Goal: Task Accomplishment & Management: Use online tool/utility

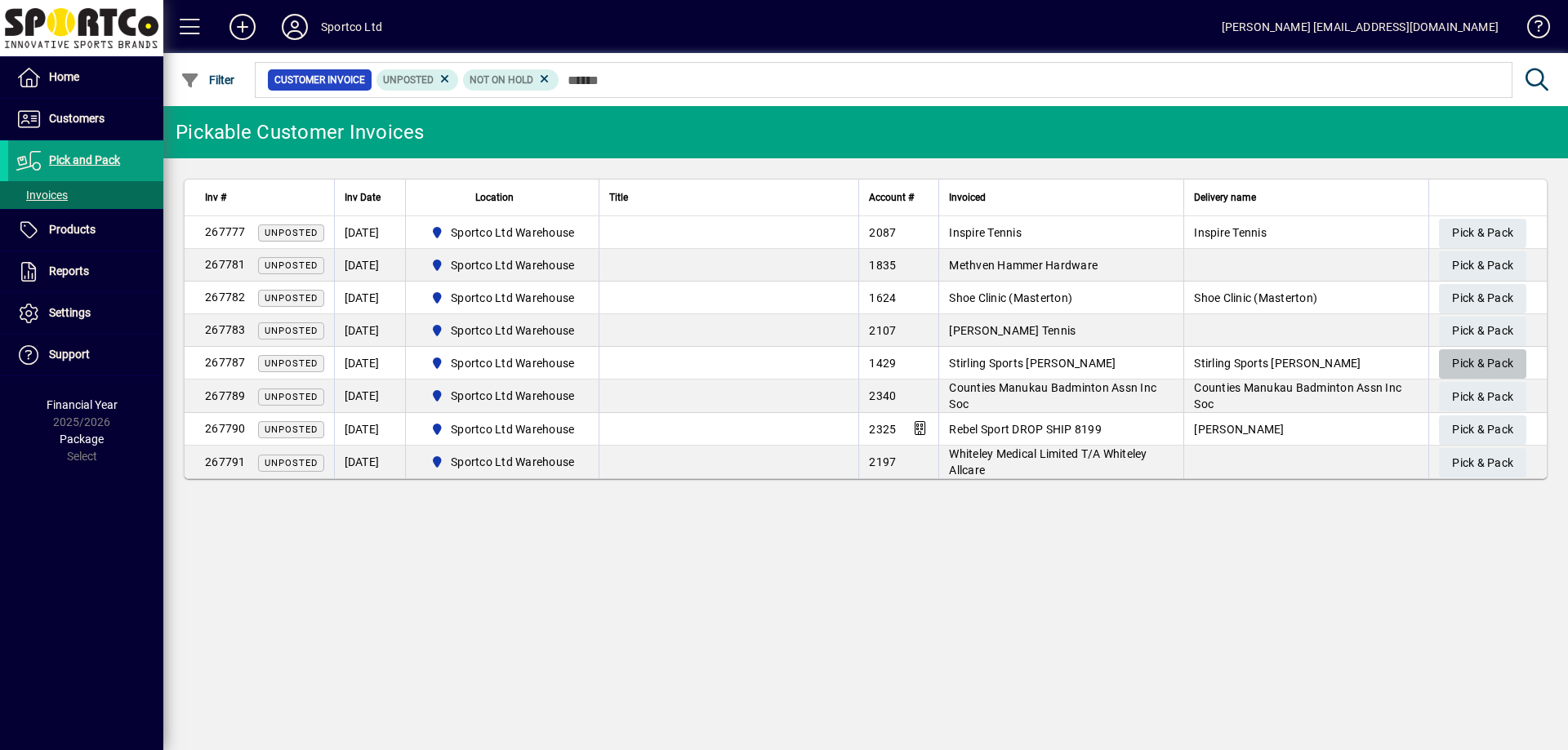
click at [1490, 365] on span "Pick & Pack" at bounding box center [1481, 364] width 61 height 27
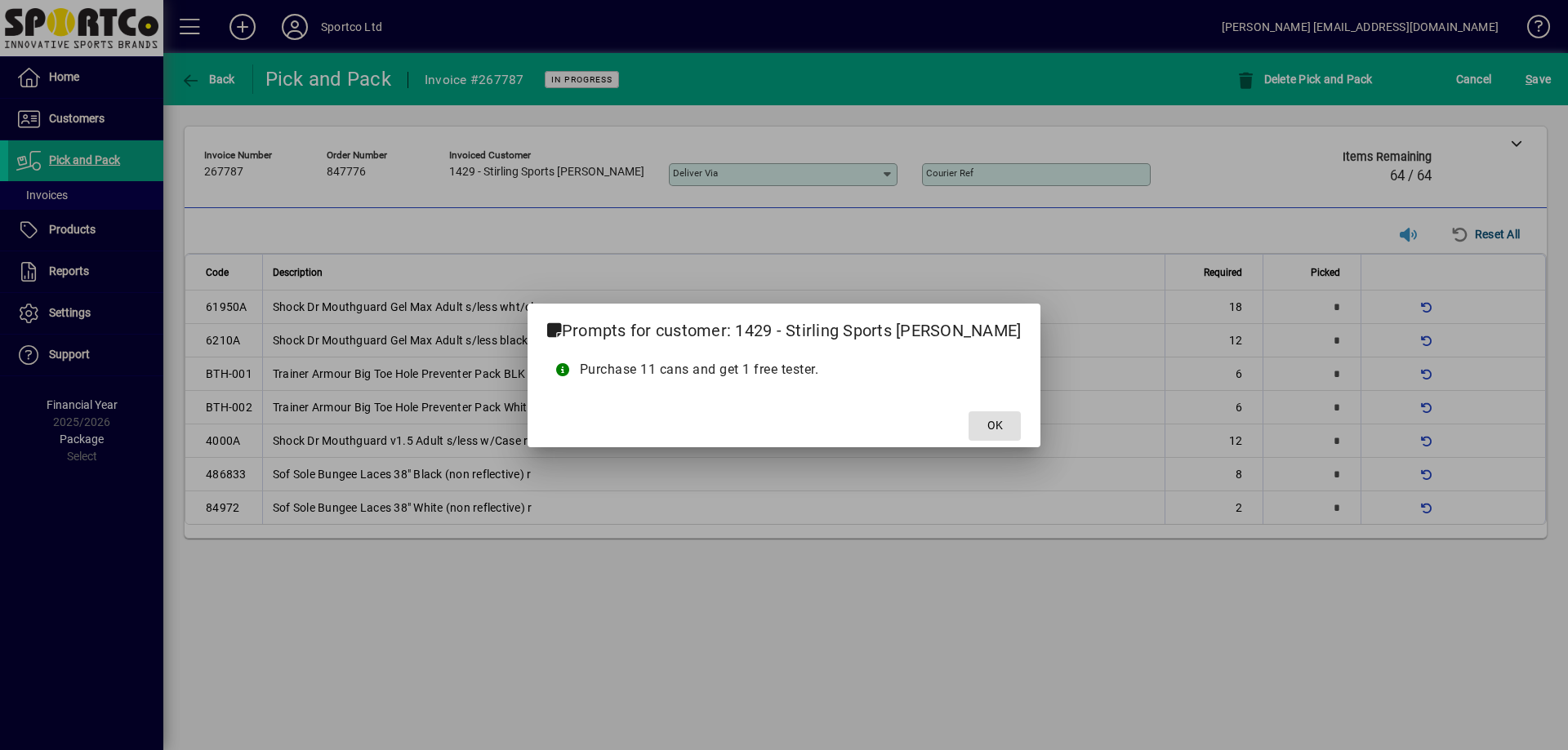
click at [968, 411] on button "OK" at bounding box center [994, 426] width 52 height 30
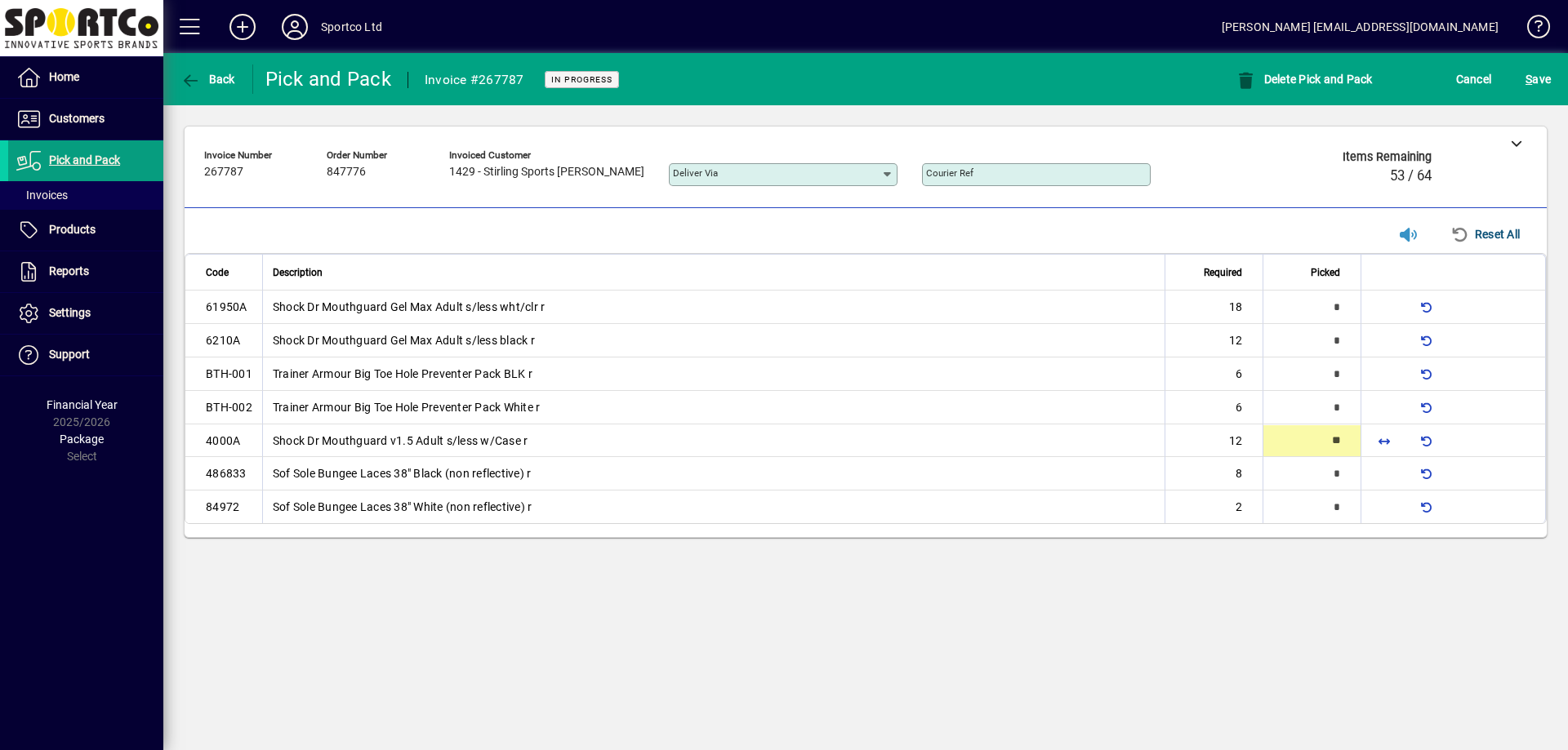
type input "**"
type input "*"
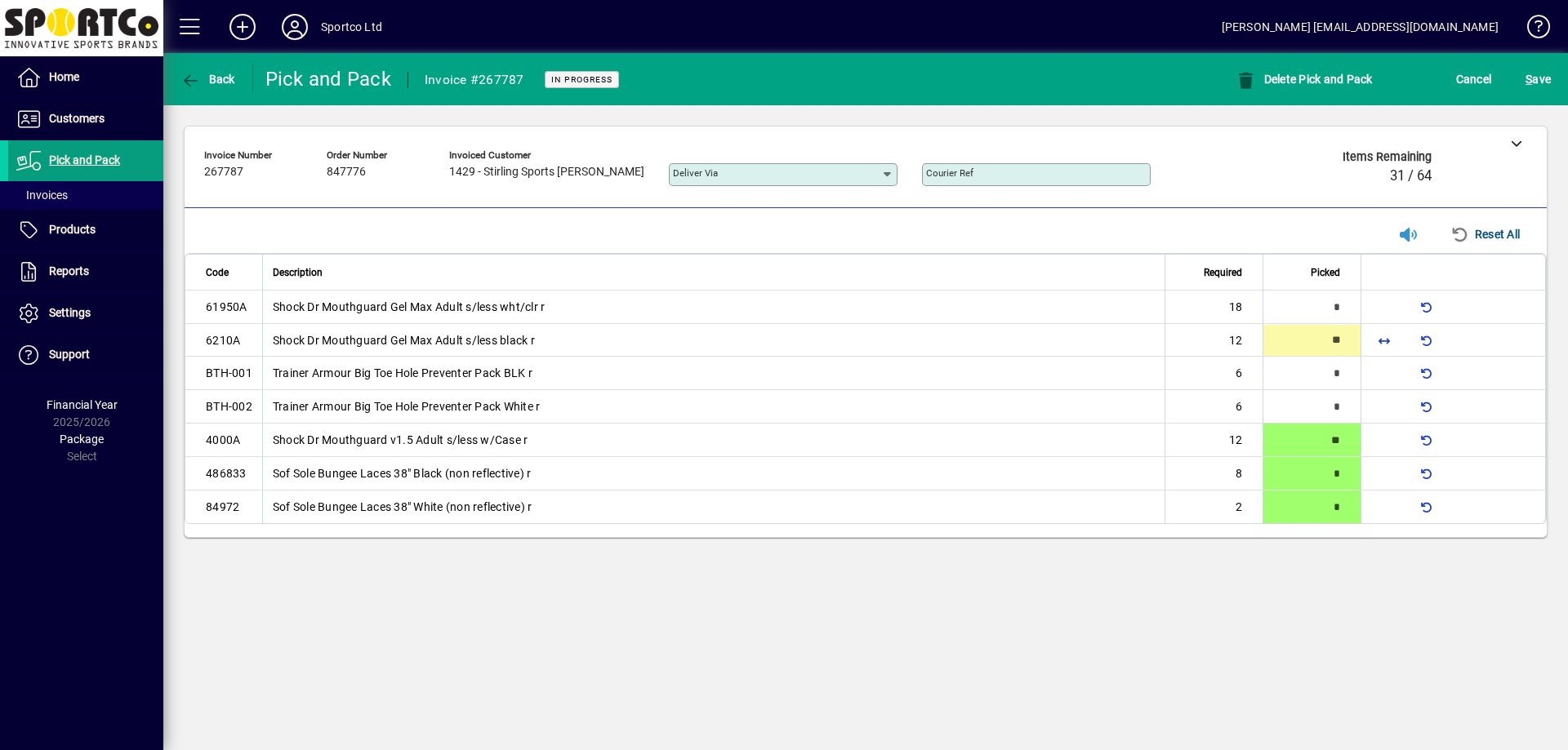
type input "**"
type input "*"
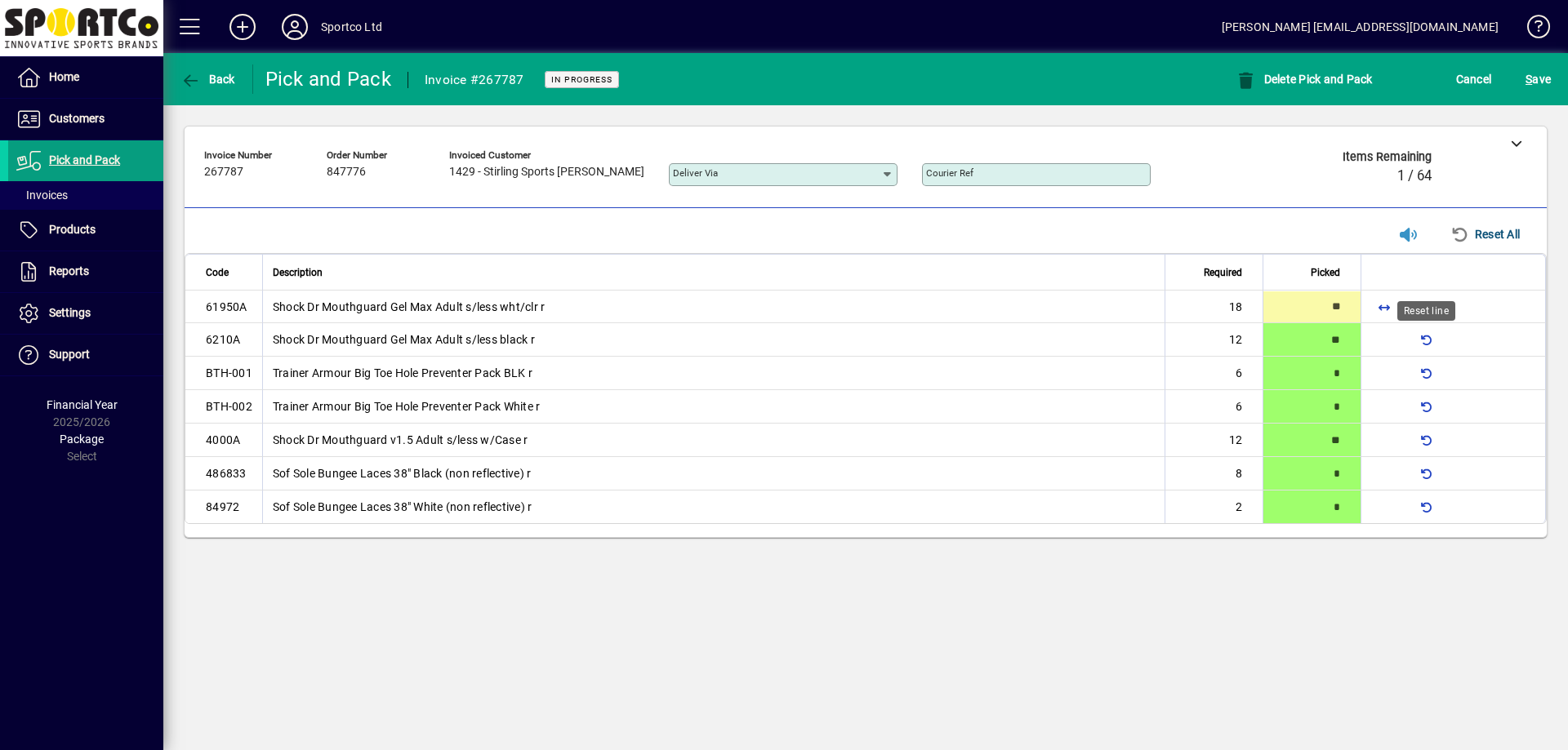
type input "**"
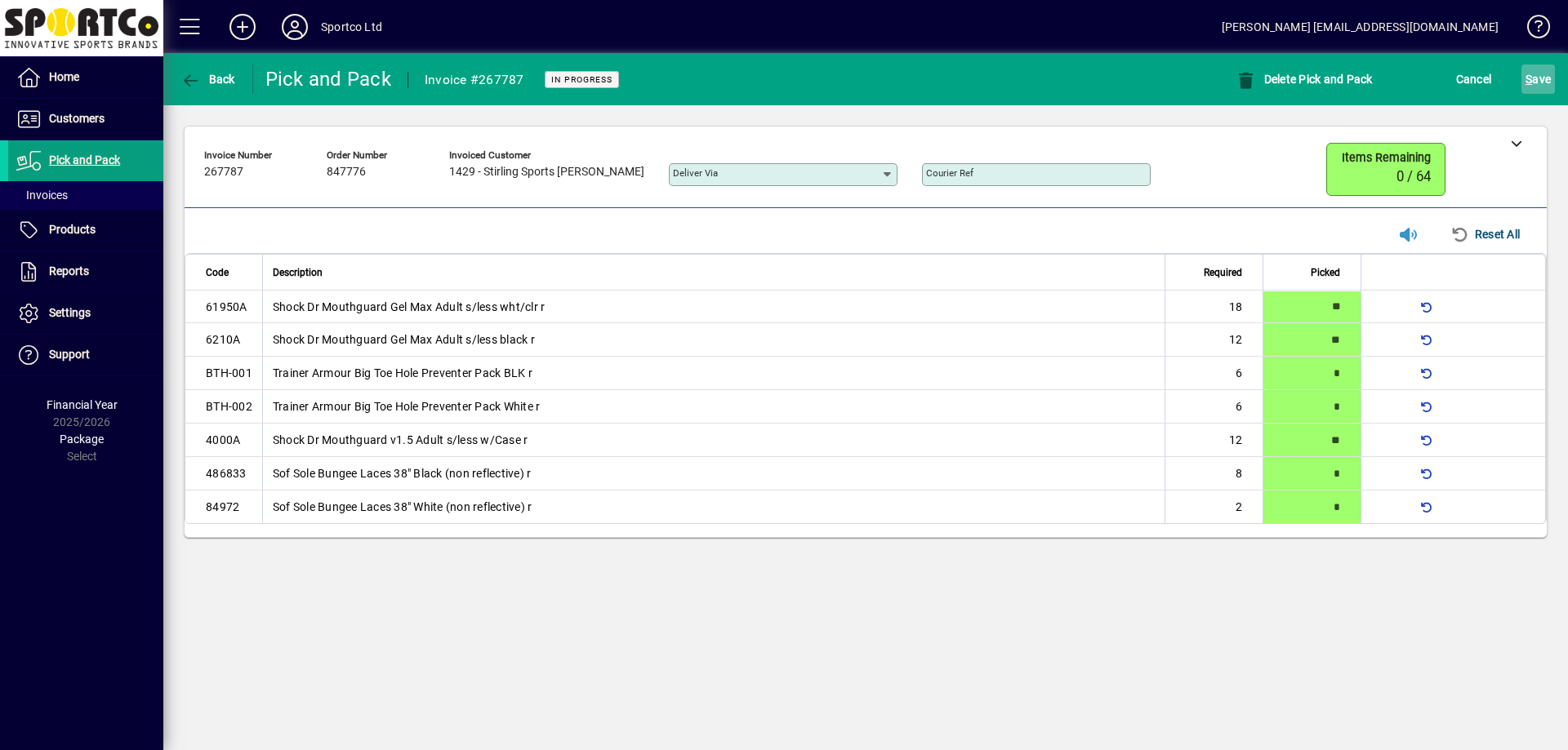
click at [1541, 77] on span "S ave" at bounding box center [1537, 79] width 25 height 26
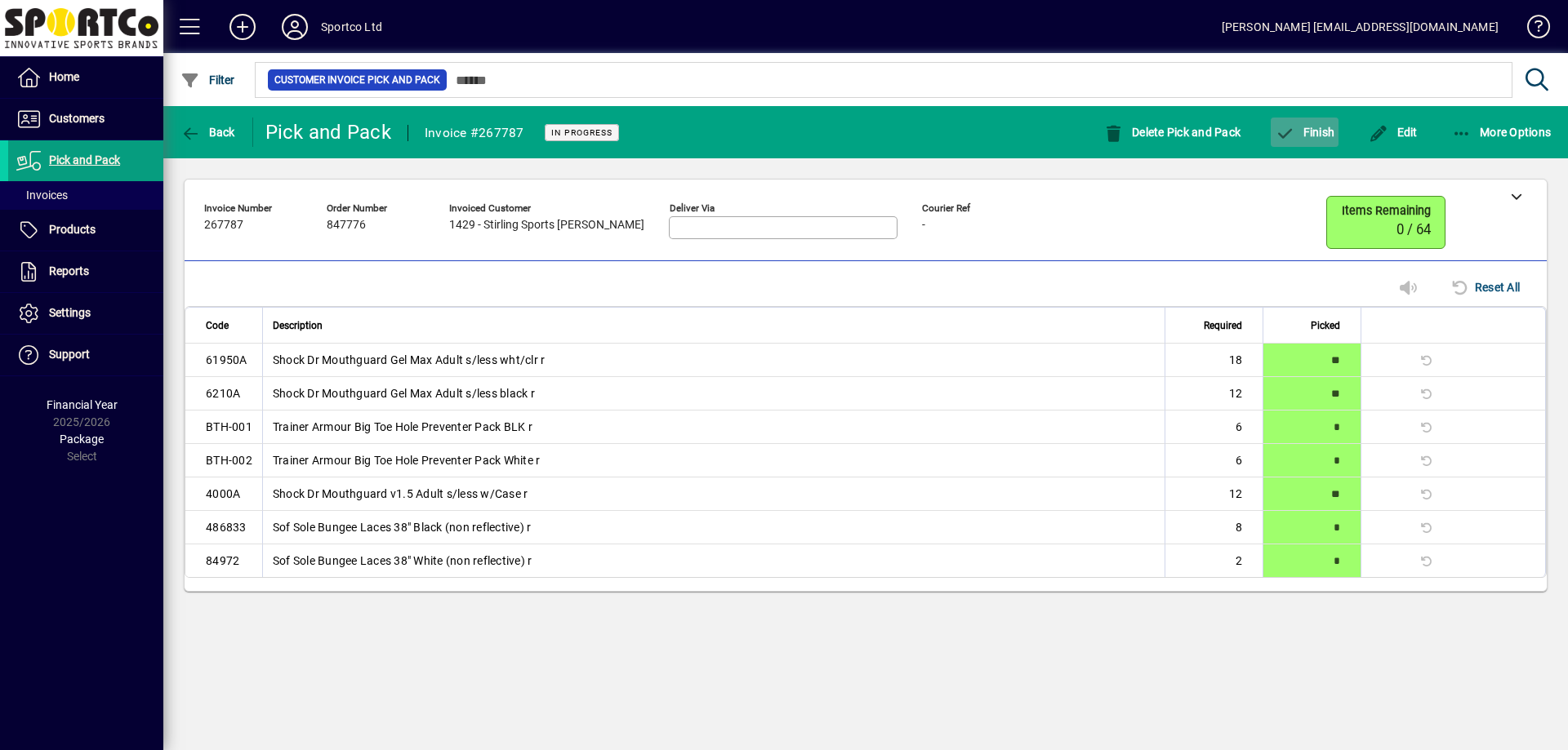
click at [1310, 125] on button "Finish" at bounding box center [1304, 132] width 68 height 30
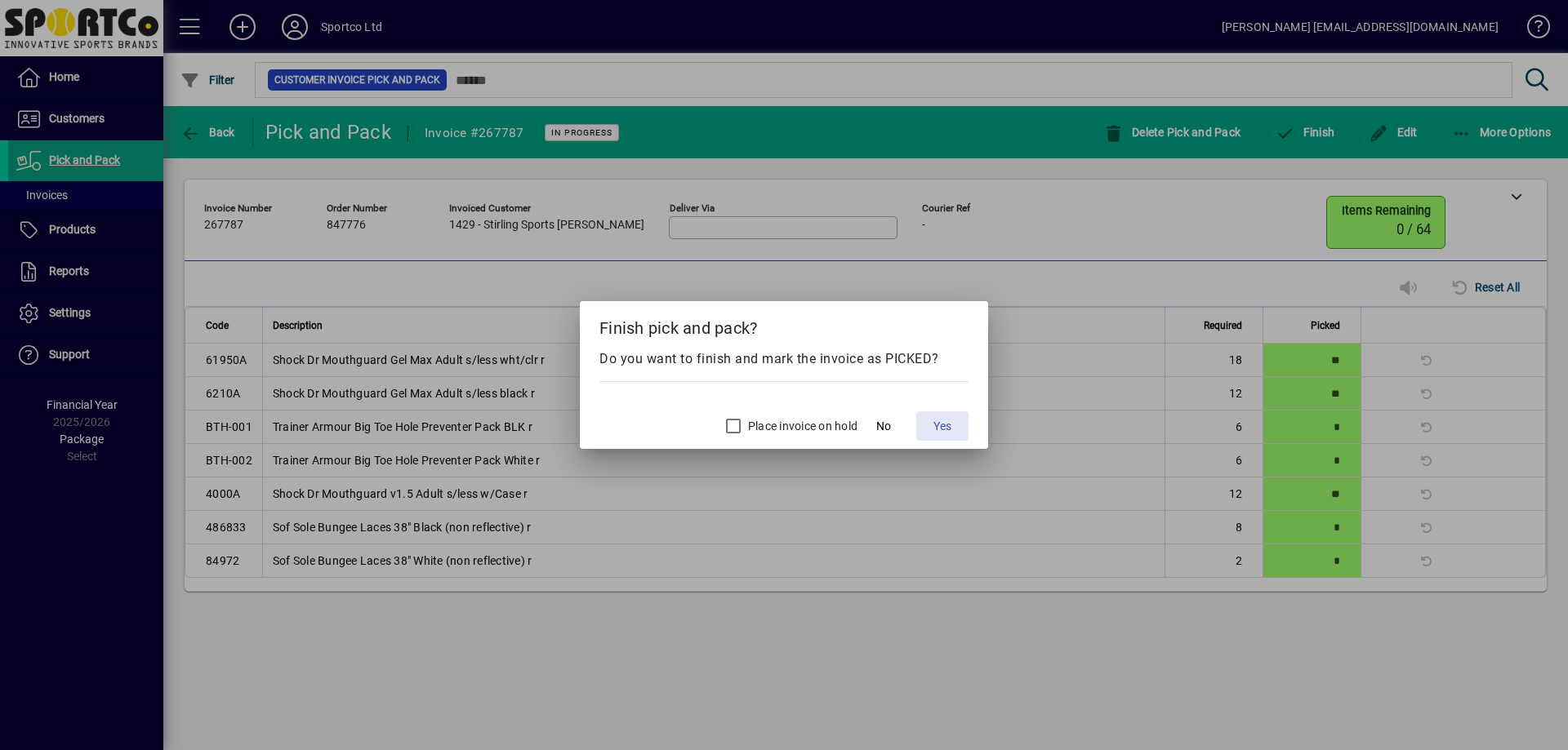
click at [928, 423] on span at bounding box center [942, 425] width 52 height 39
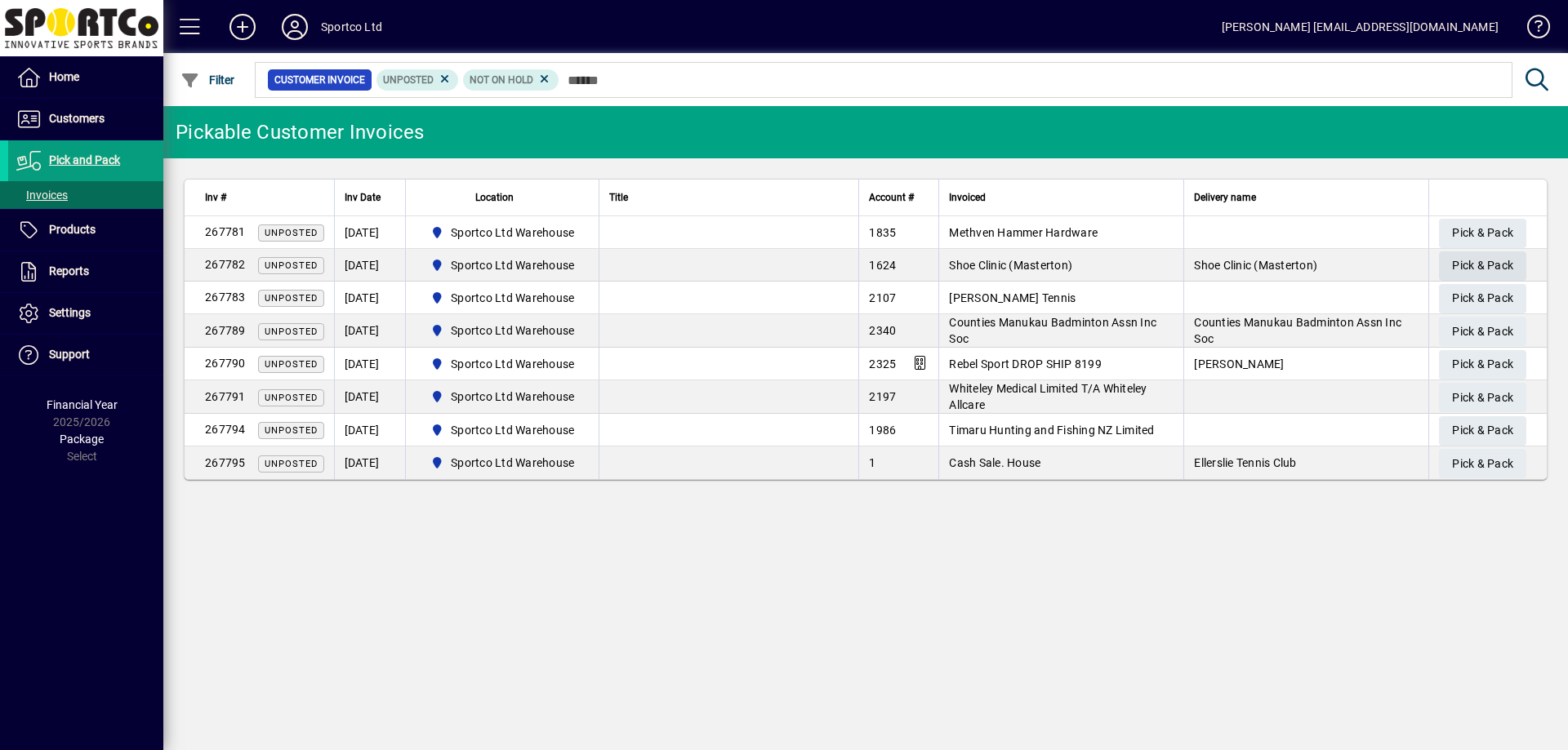
click at [1501, 269] on span "Pick & Pack" at bounding box center [1481, 265] width 61 height 27
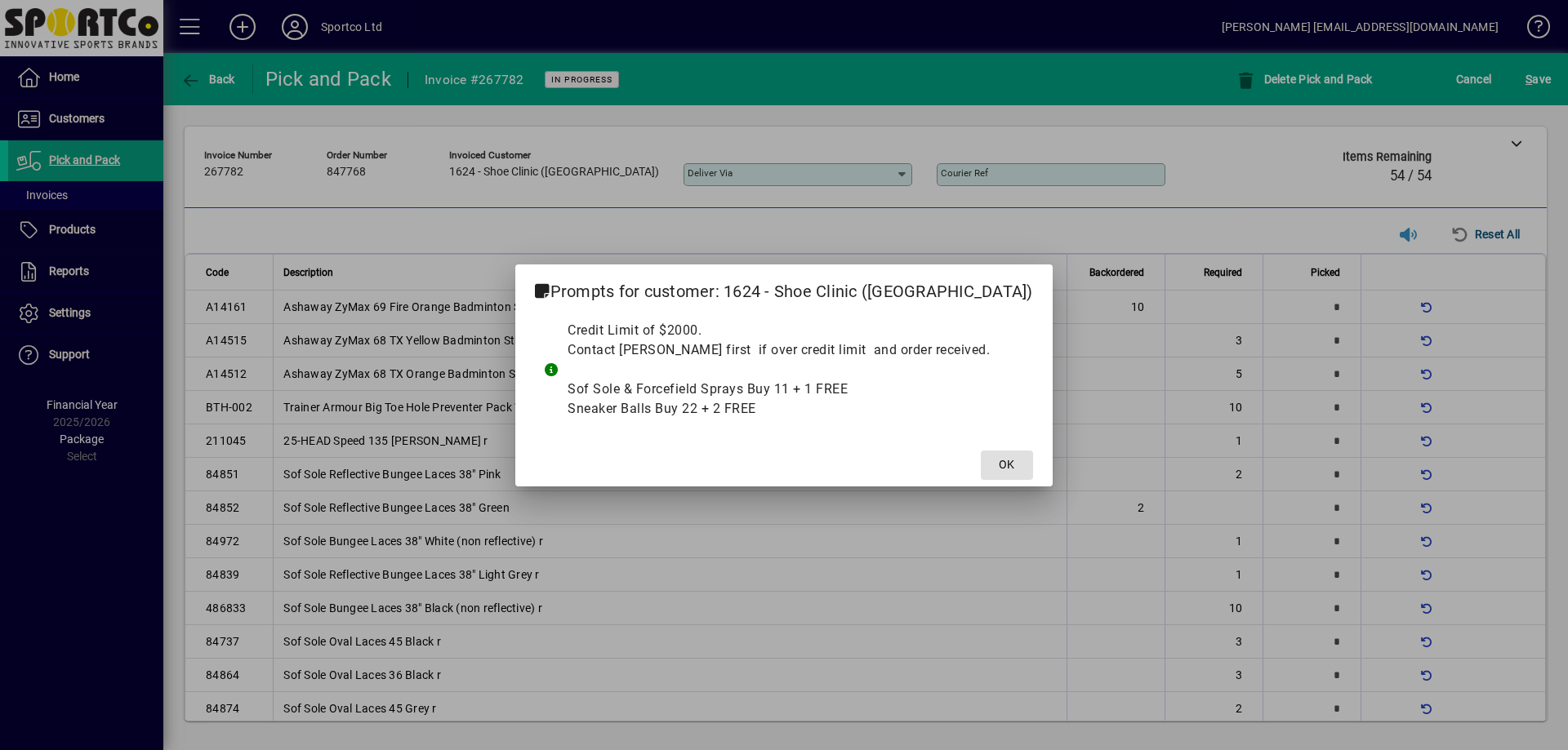
click at [980, 450] on button "OK" at bounding box center [1006, 465] width 52 height 30
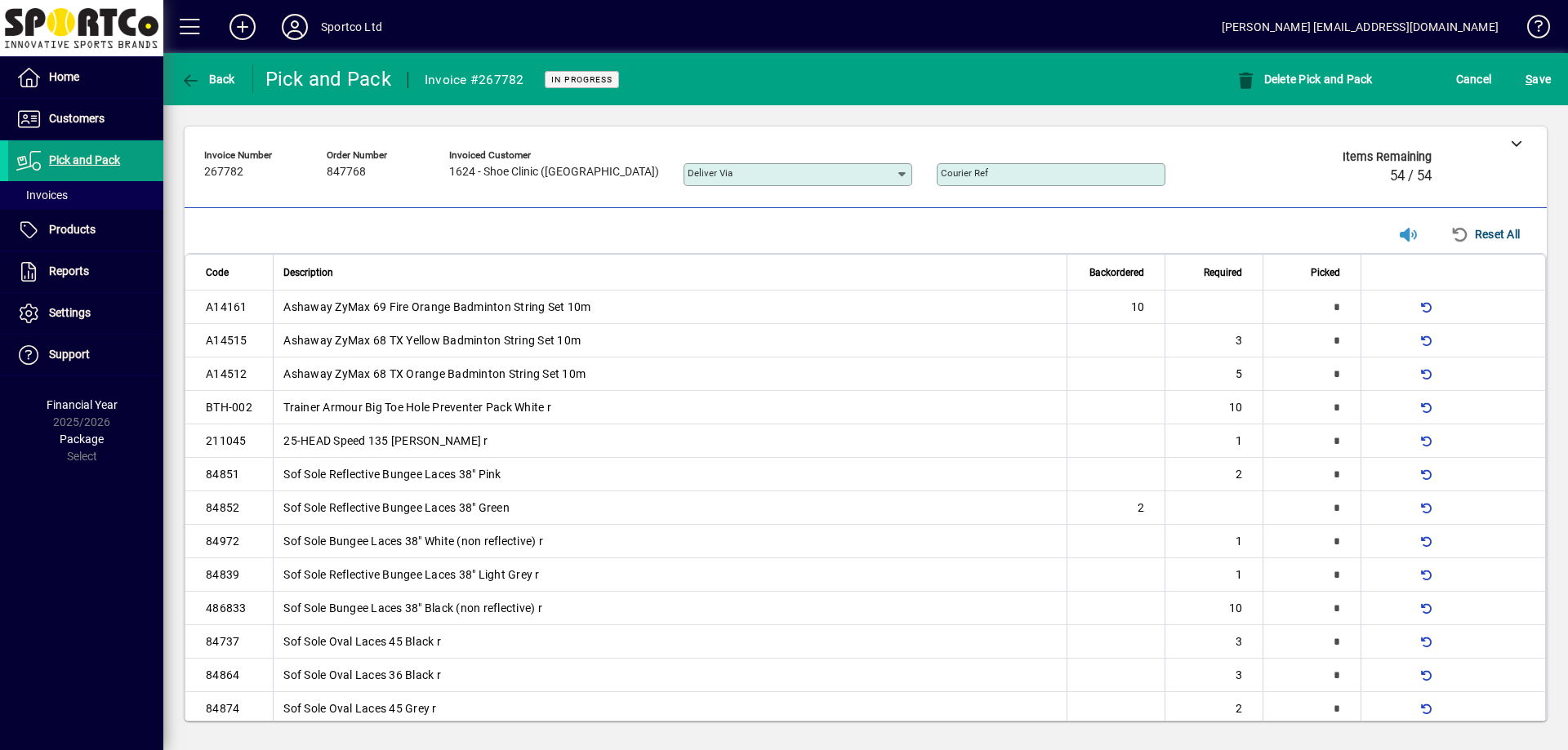
type input "*"
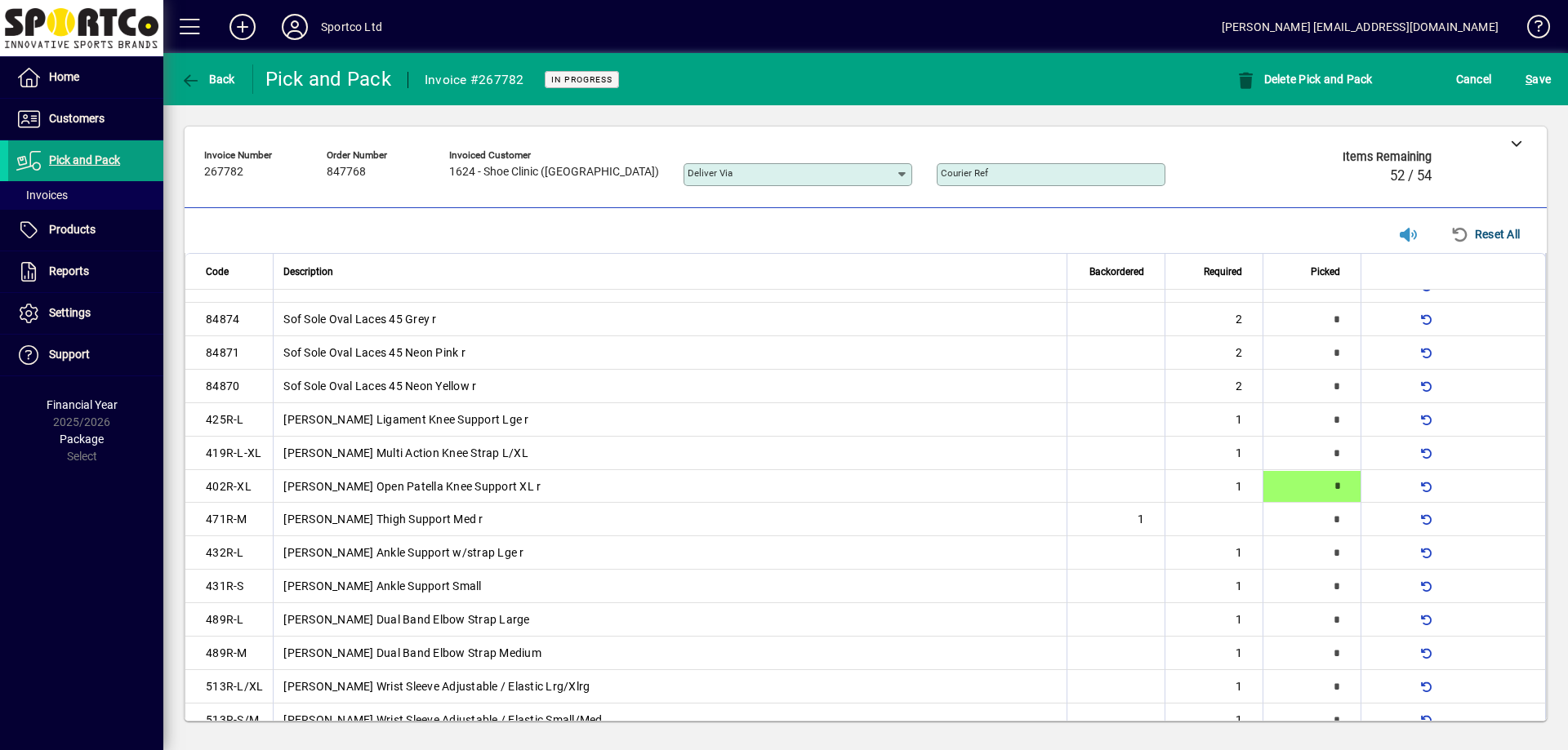
type input "*"
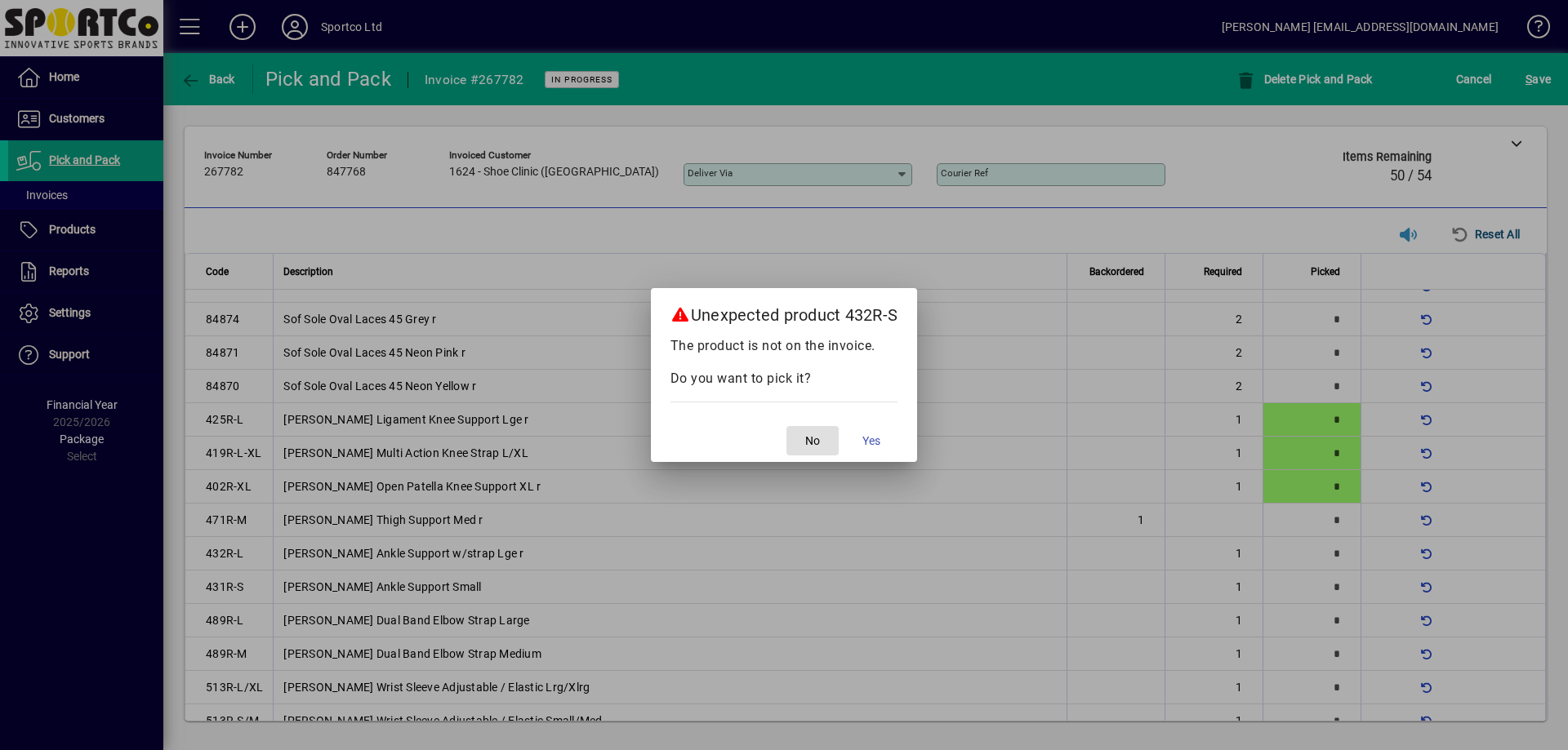
click at [786, 426] on button "No" at bounding box center [812, 441] width 52 height 30
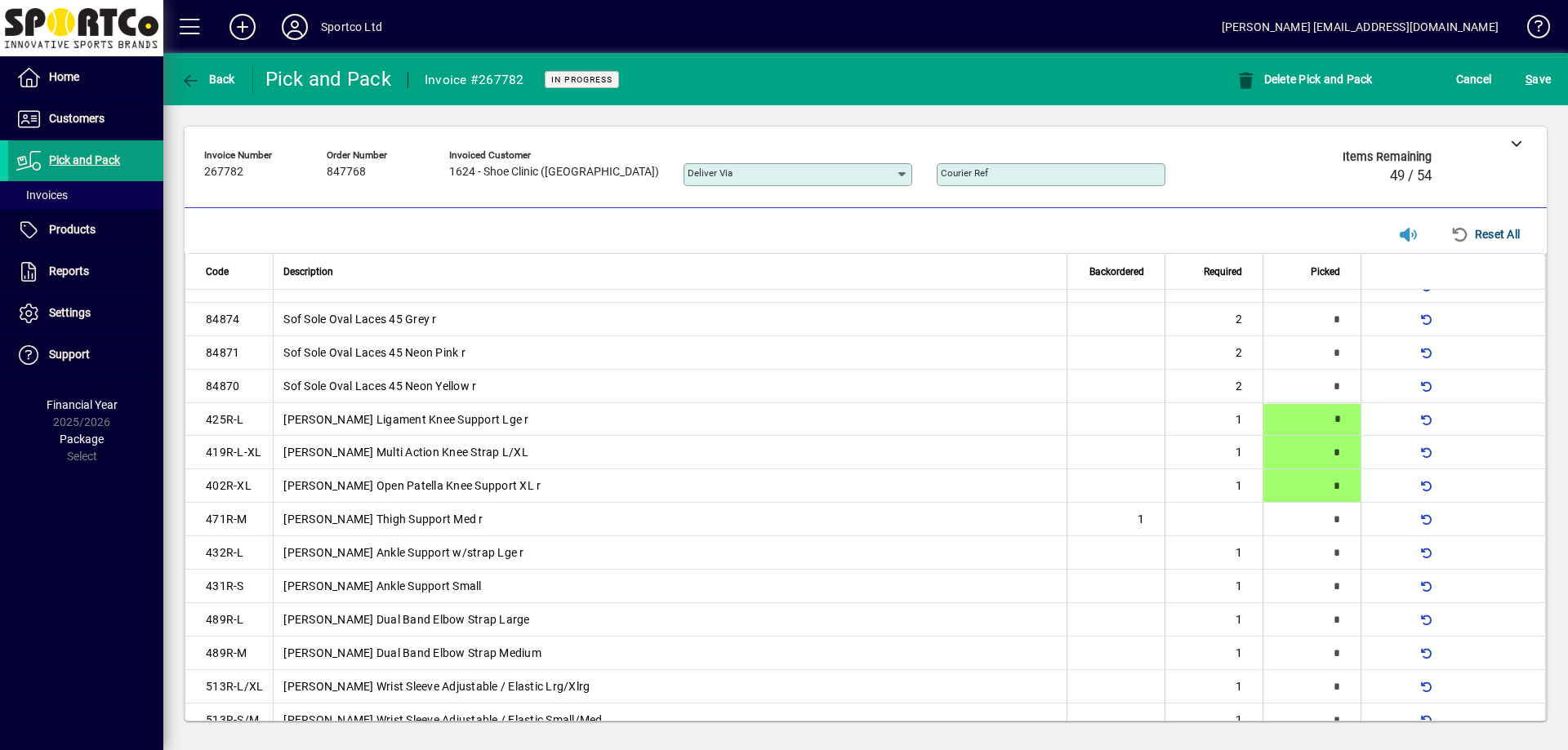
scroll to position [0, 0]
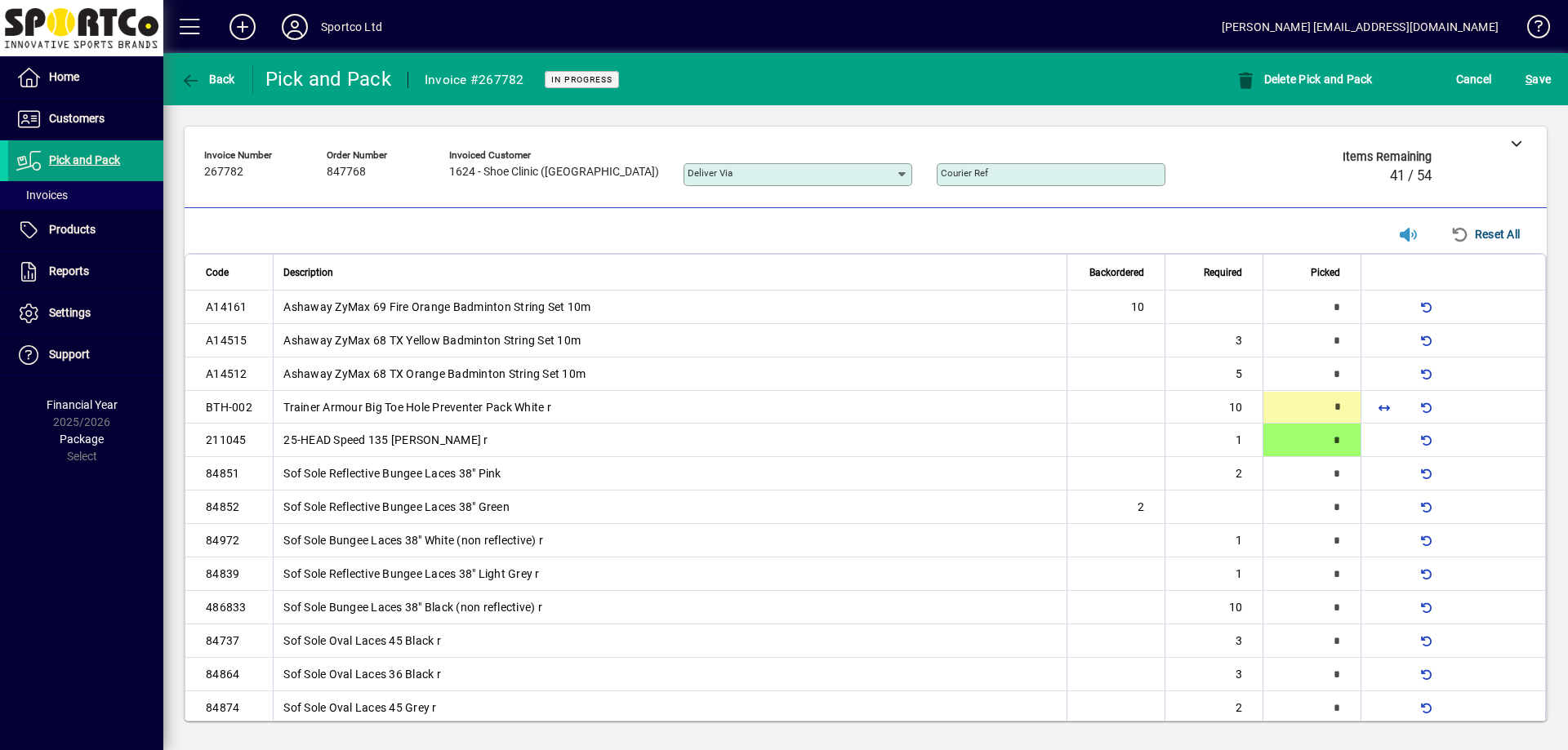
type input "**"
type input "*"
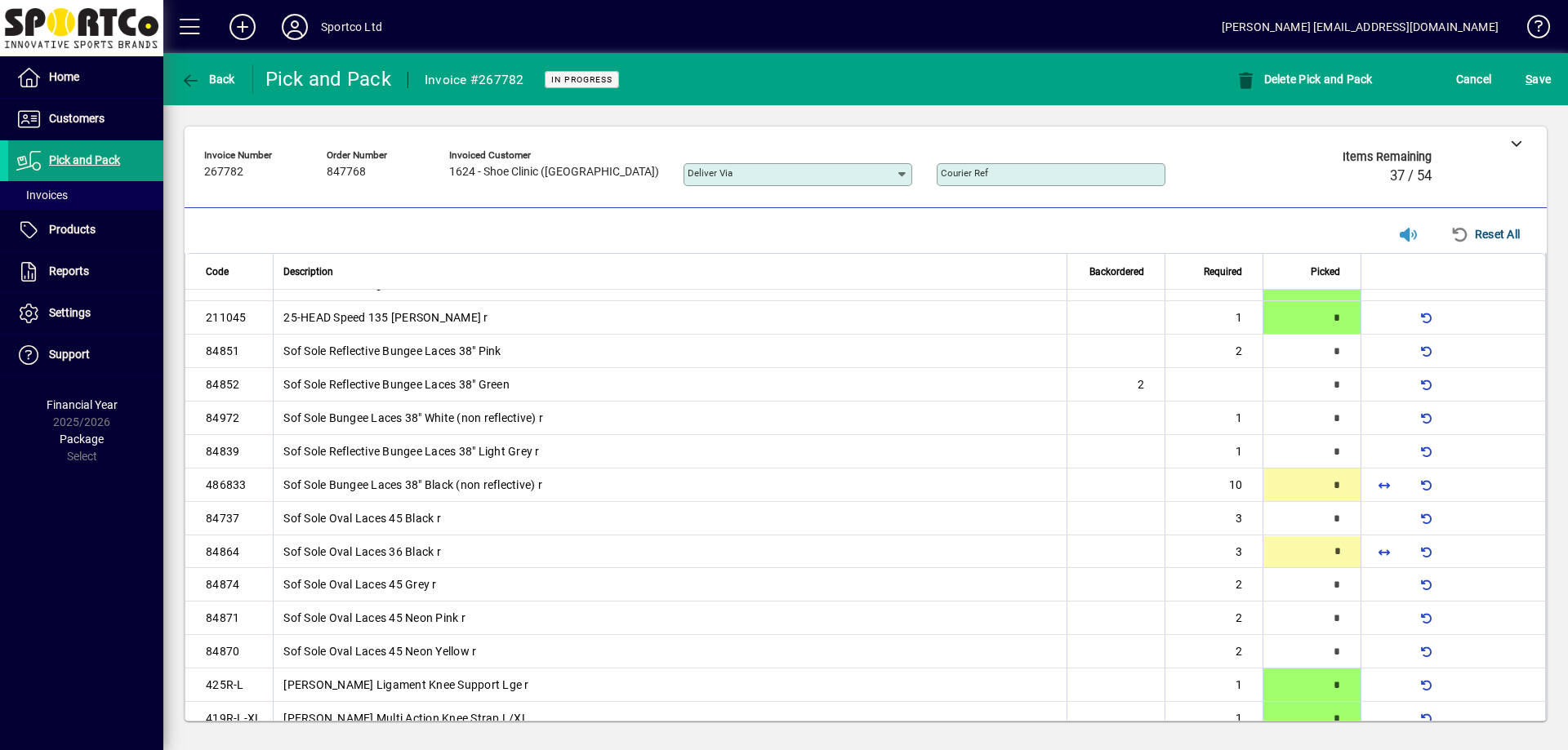
type input "*"
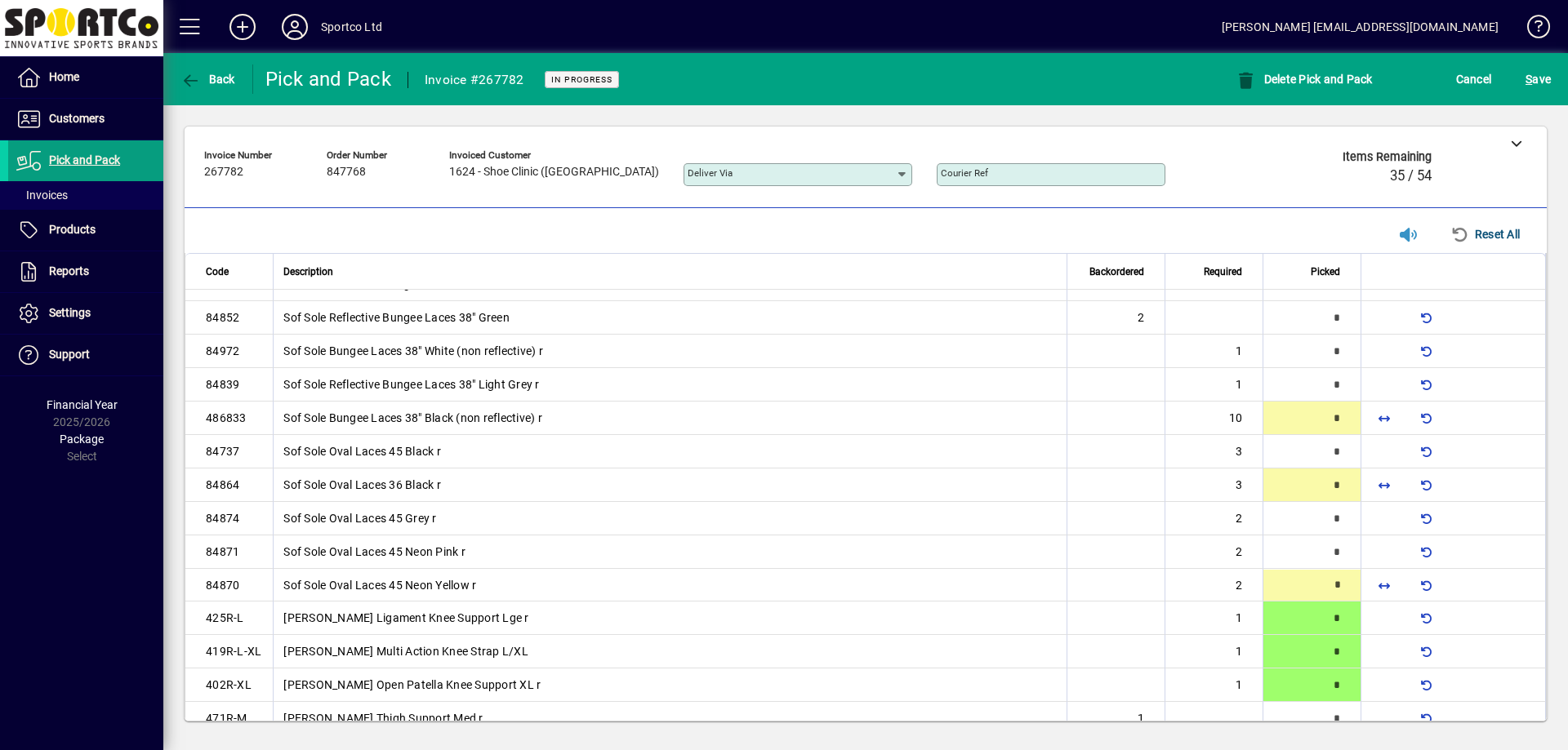
type input "*"
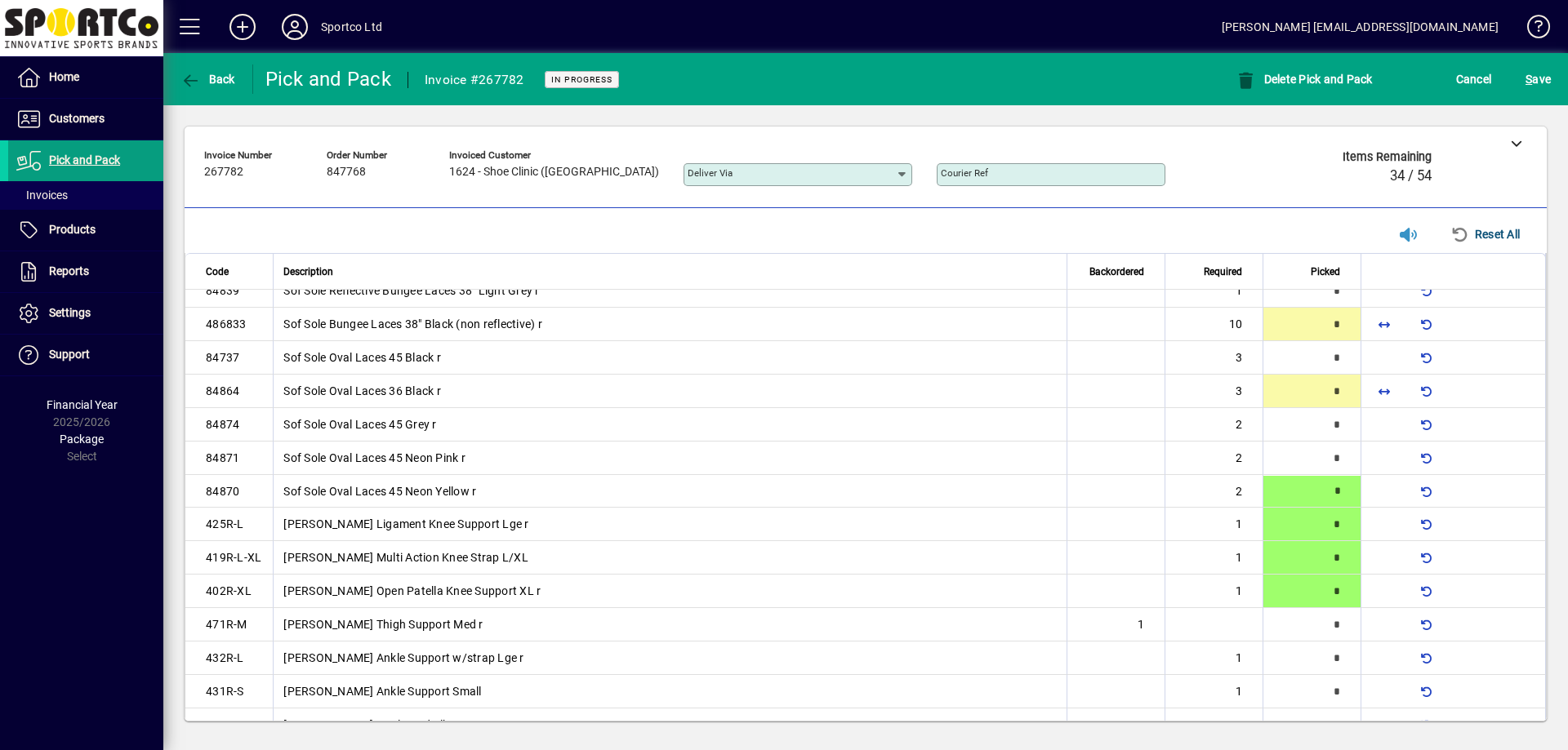
scroll to position [291, 0]
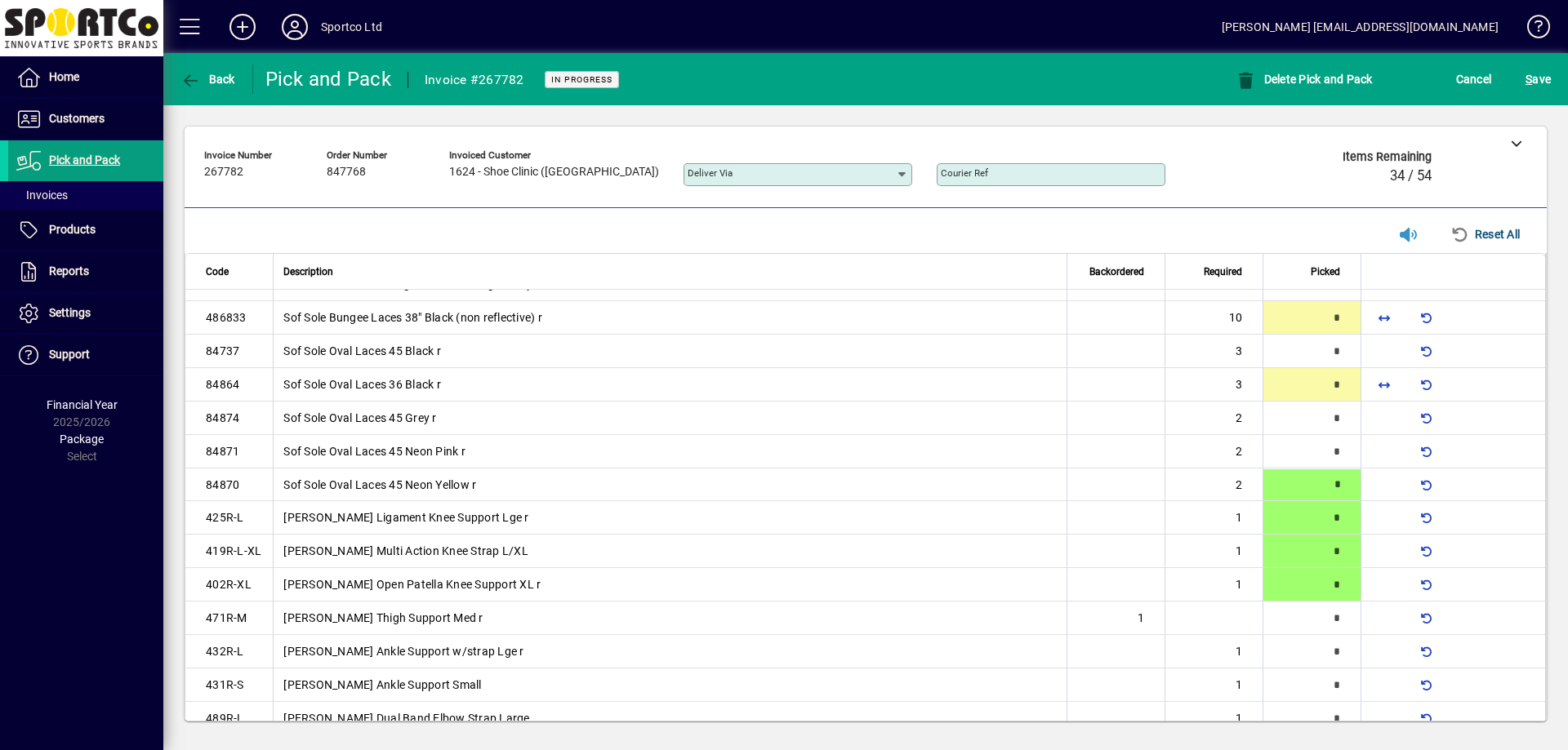
type input "*"
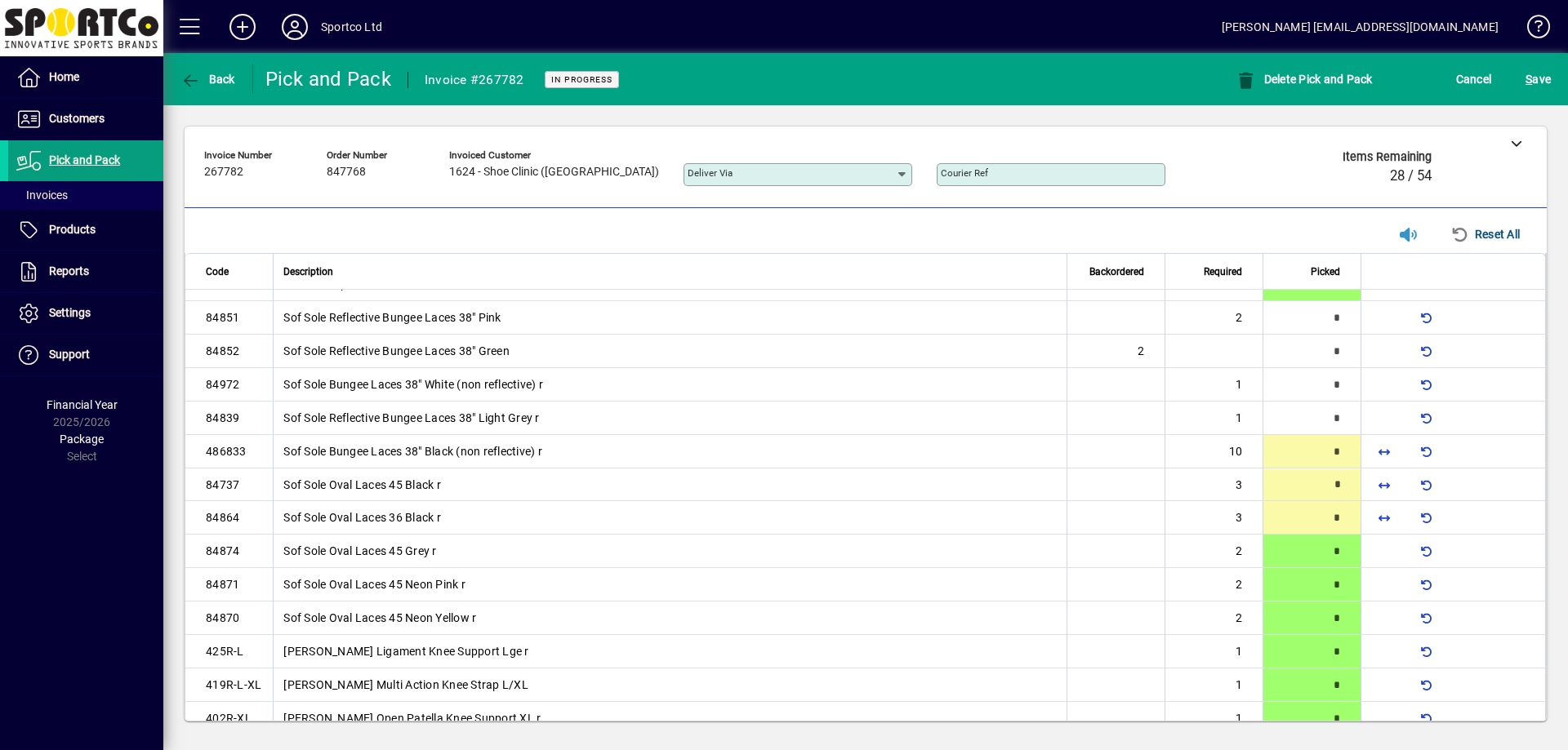
type input "*"
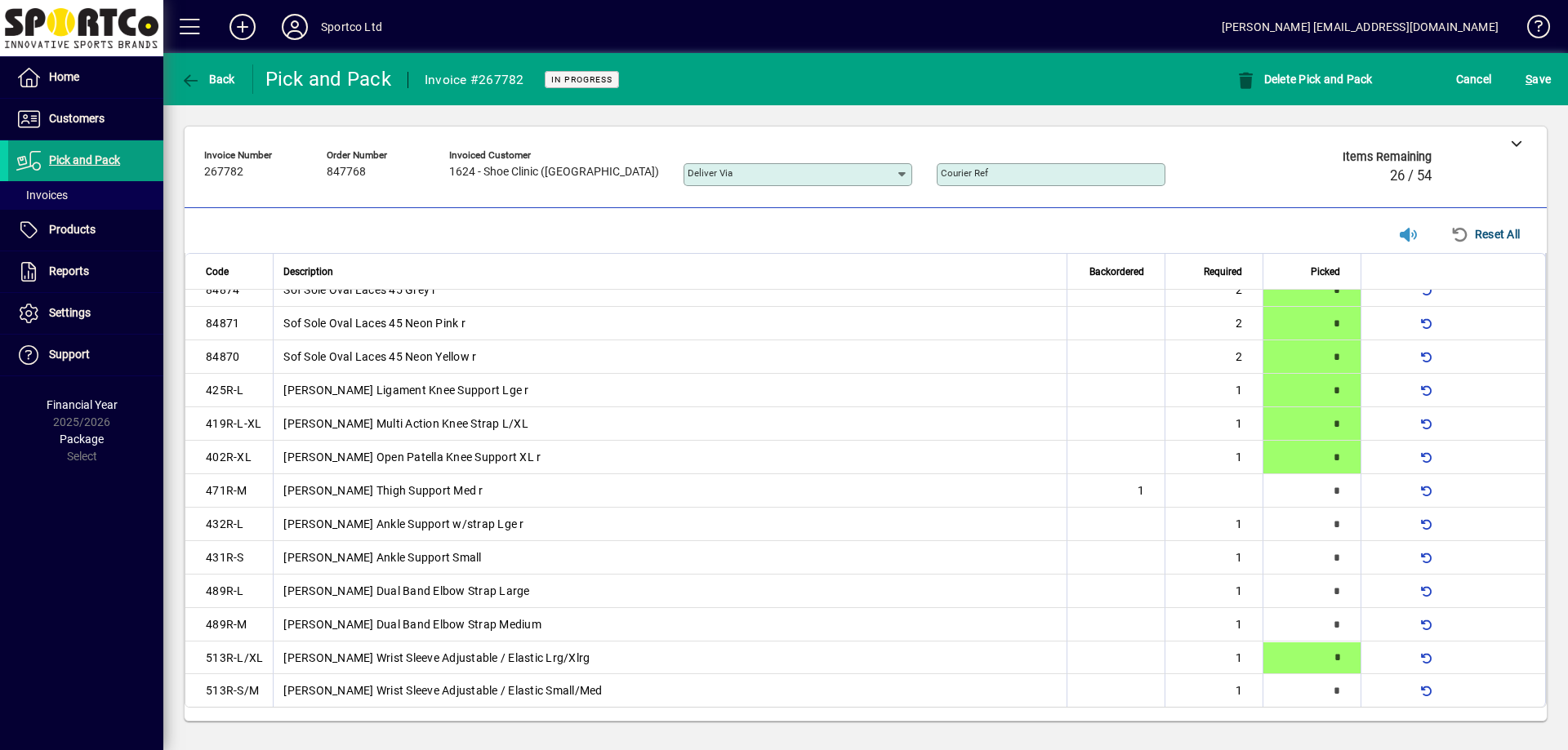
type input "*"
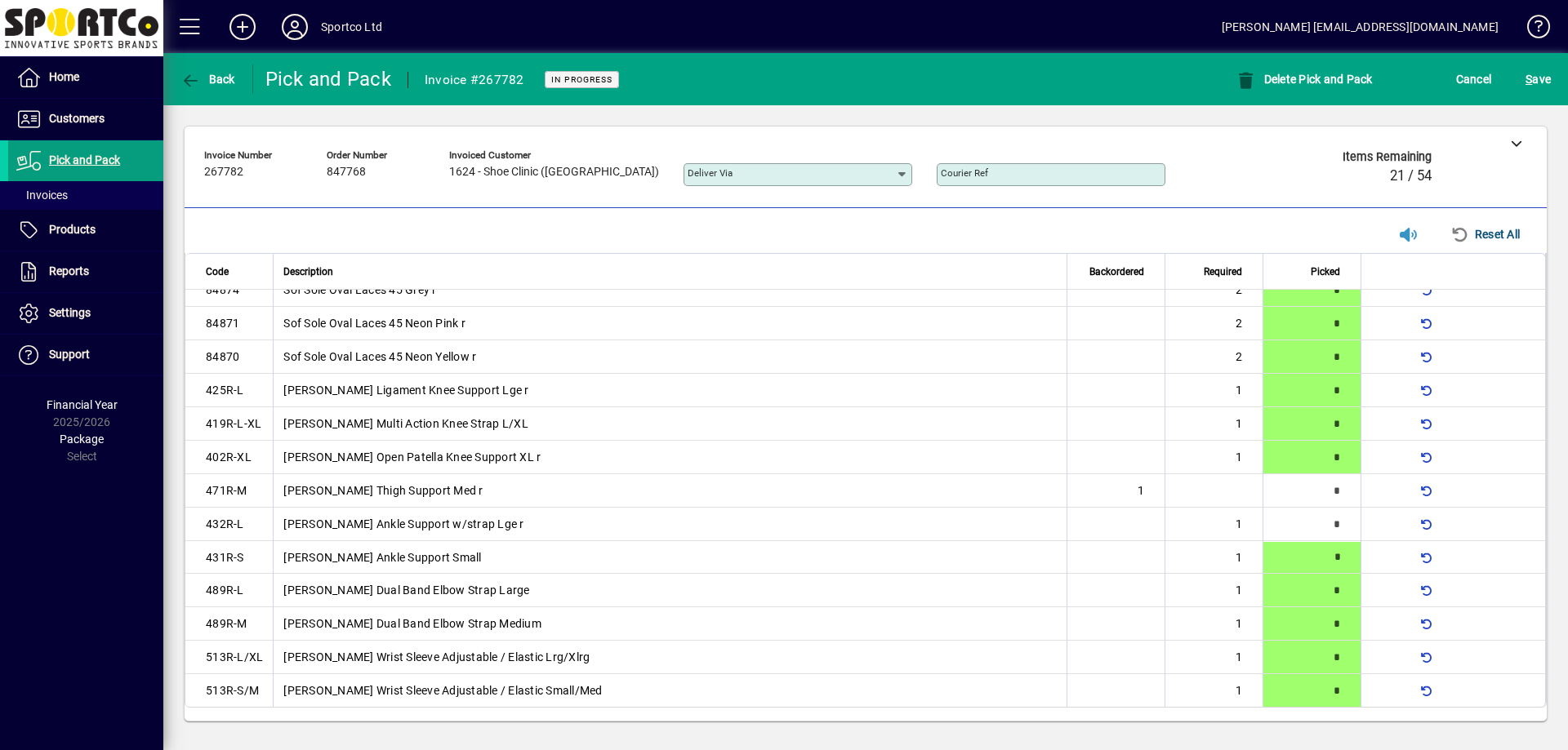
type input "*"
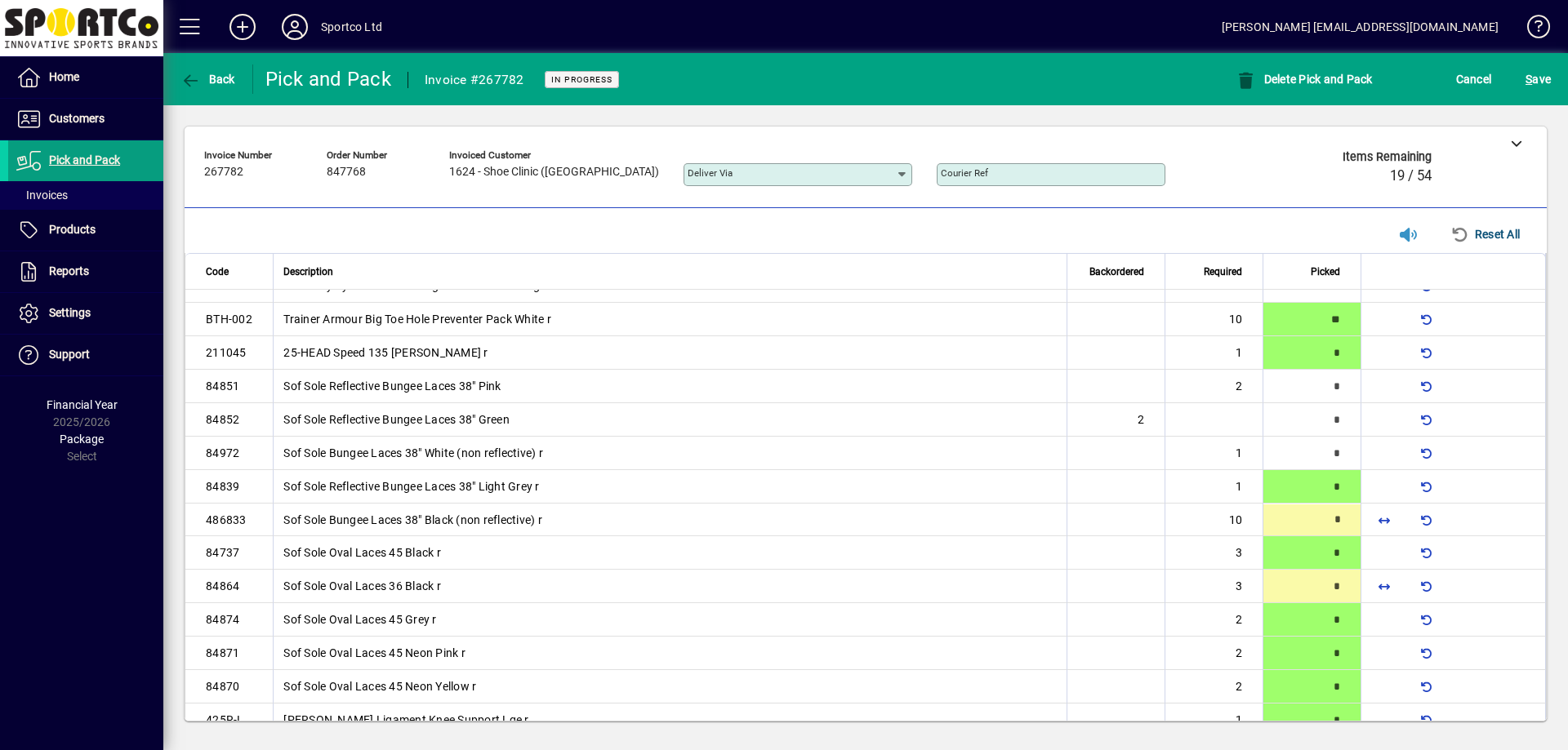
scroll to position [124, 0]
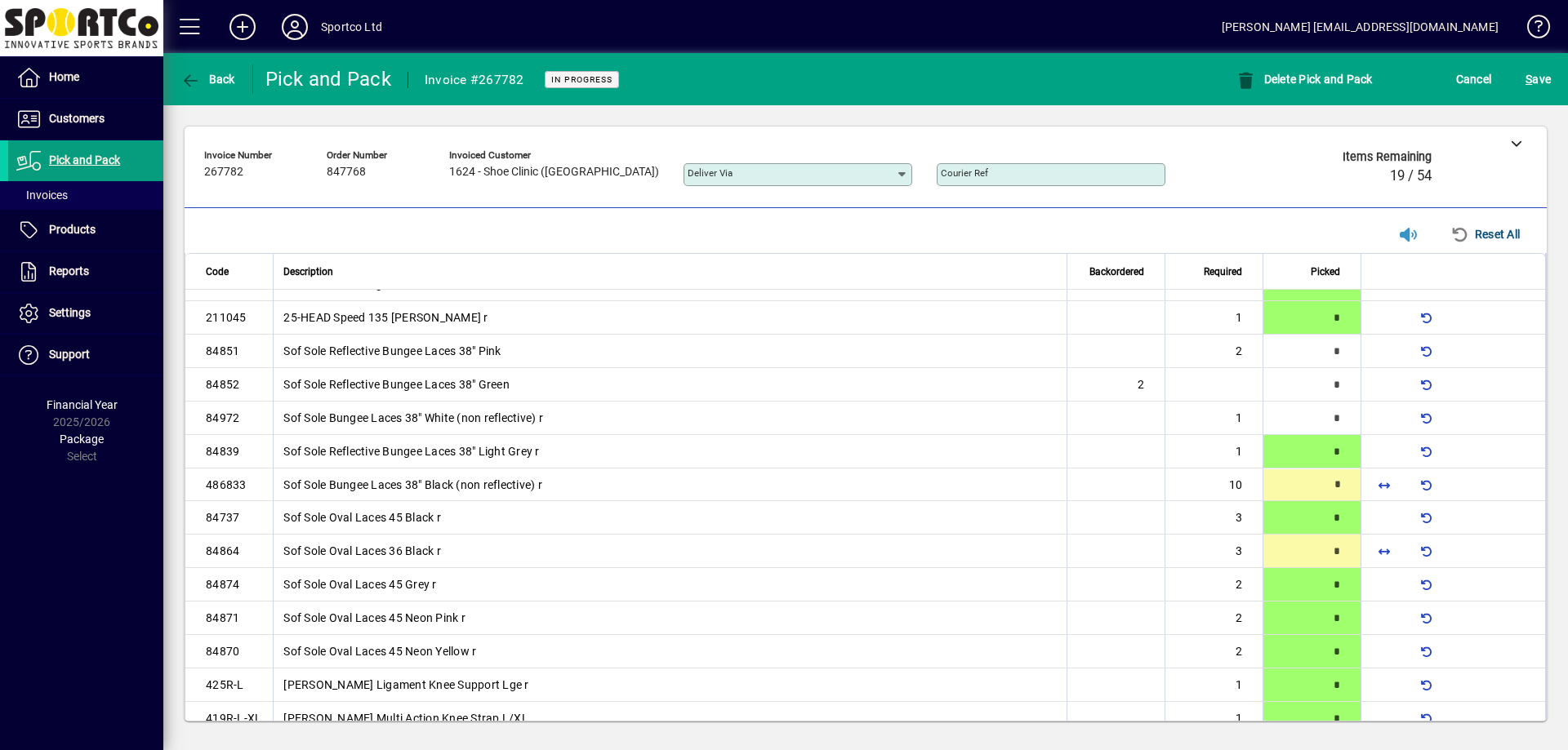
type input "*"
type input "**"
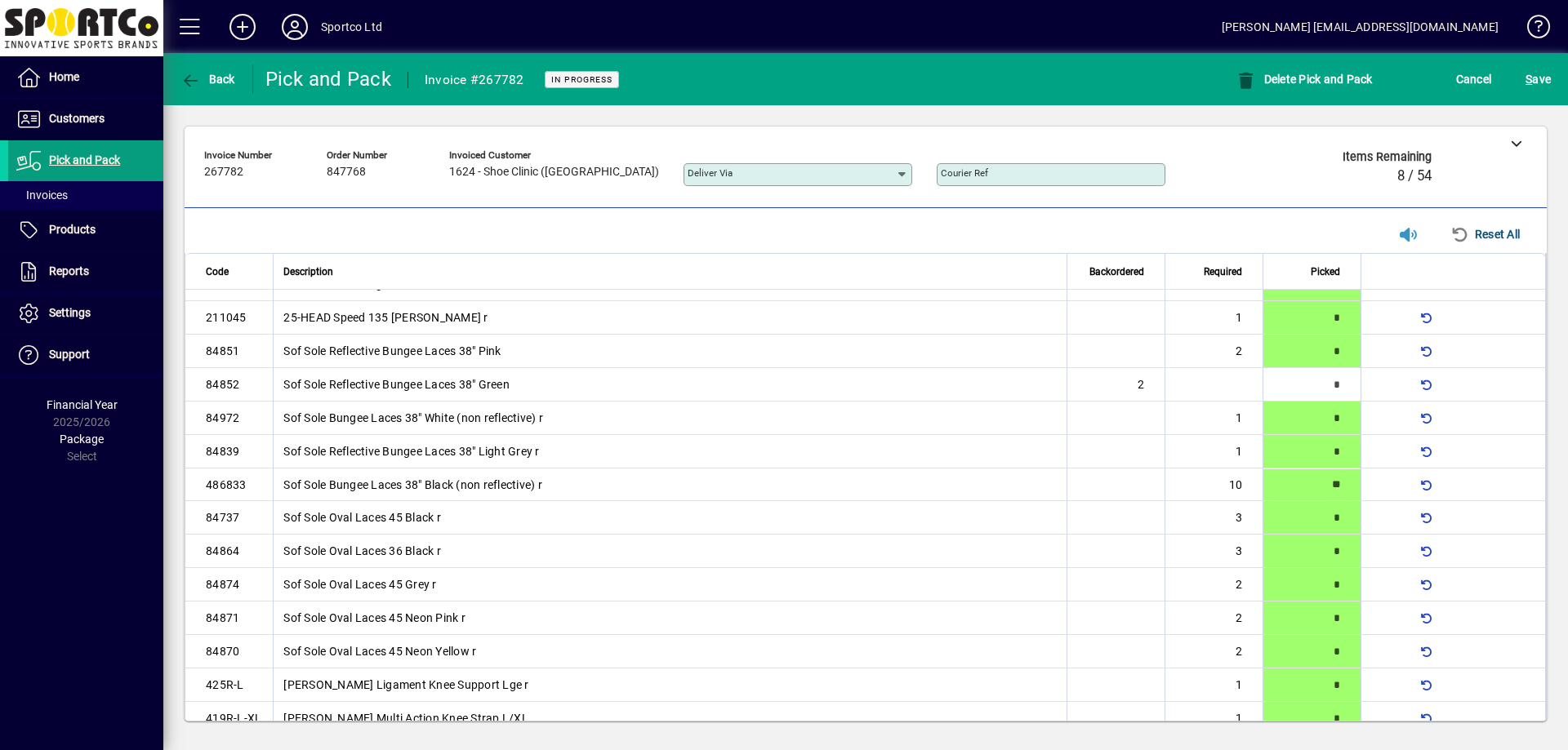
scroll to position [0, 0]
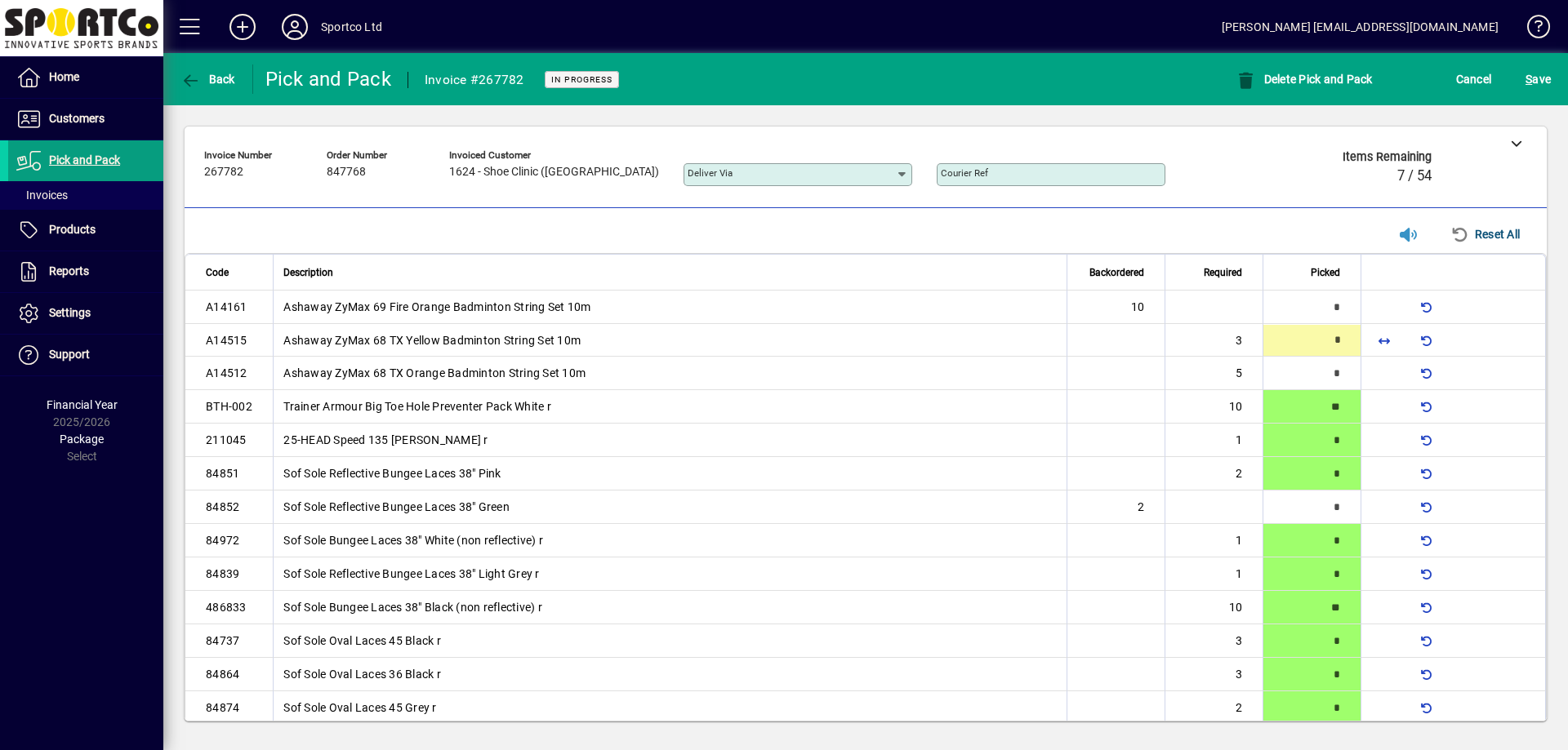
type input "*"
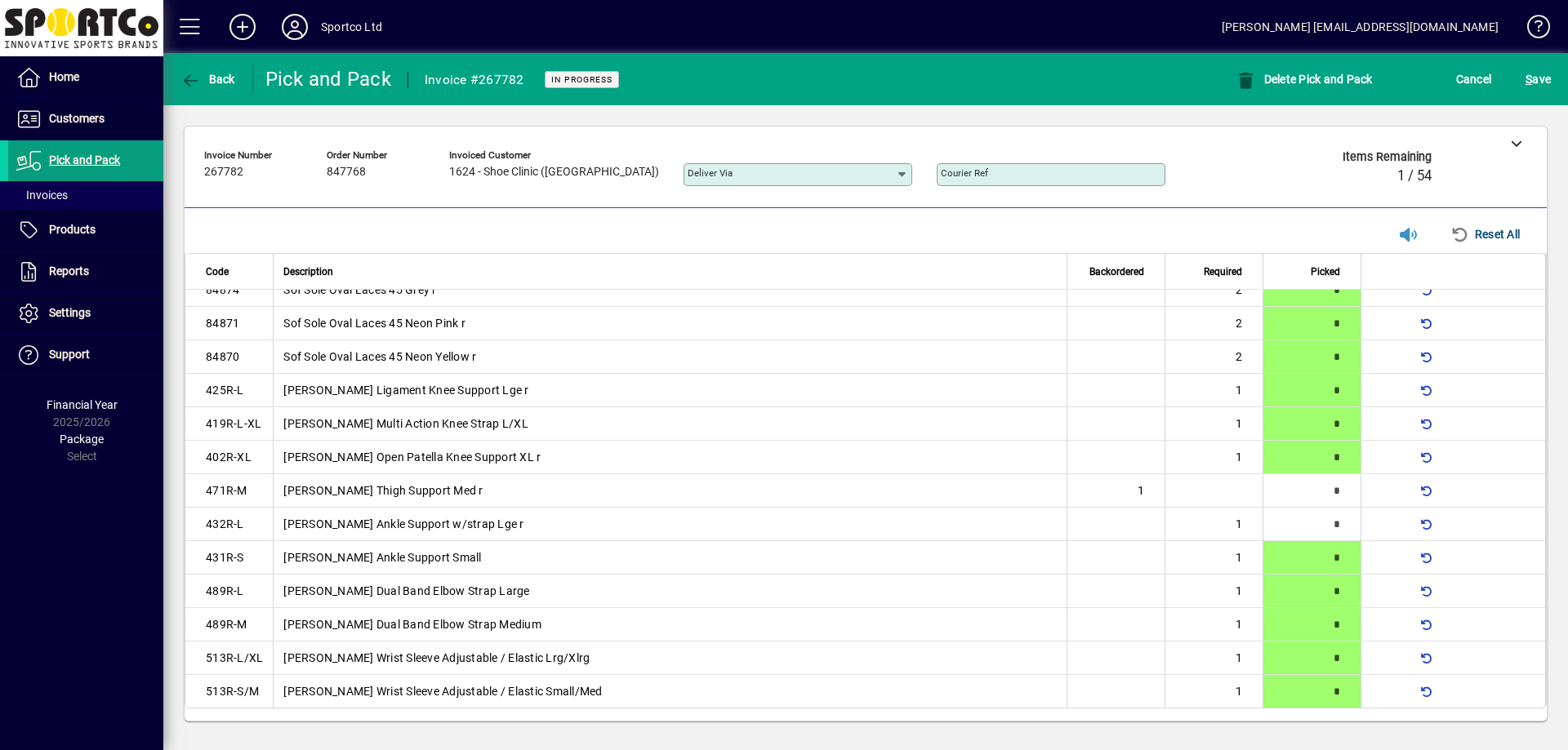
scroll to position [418, 0]
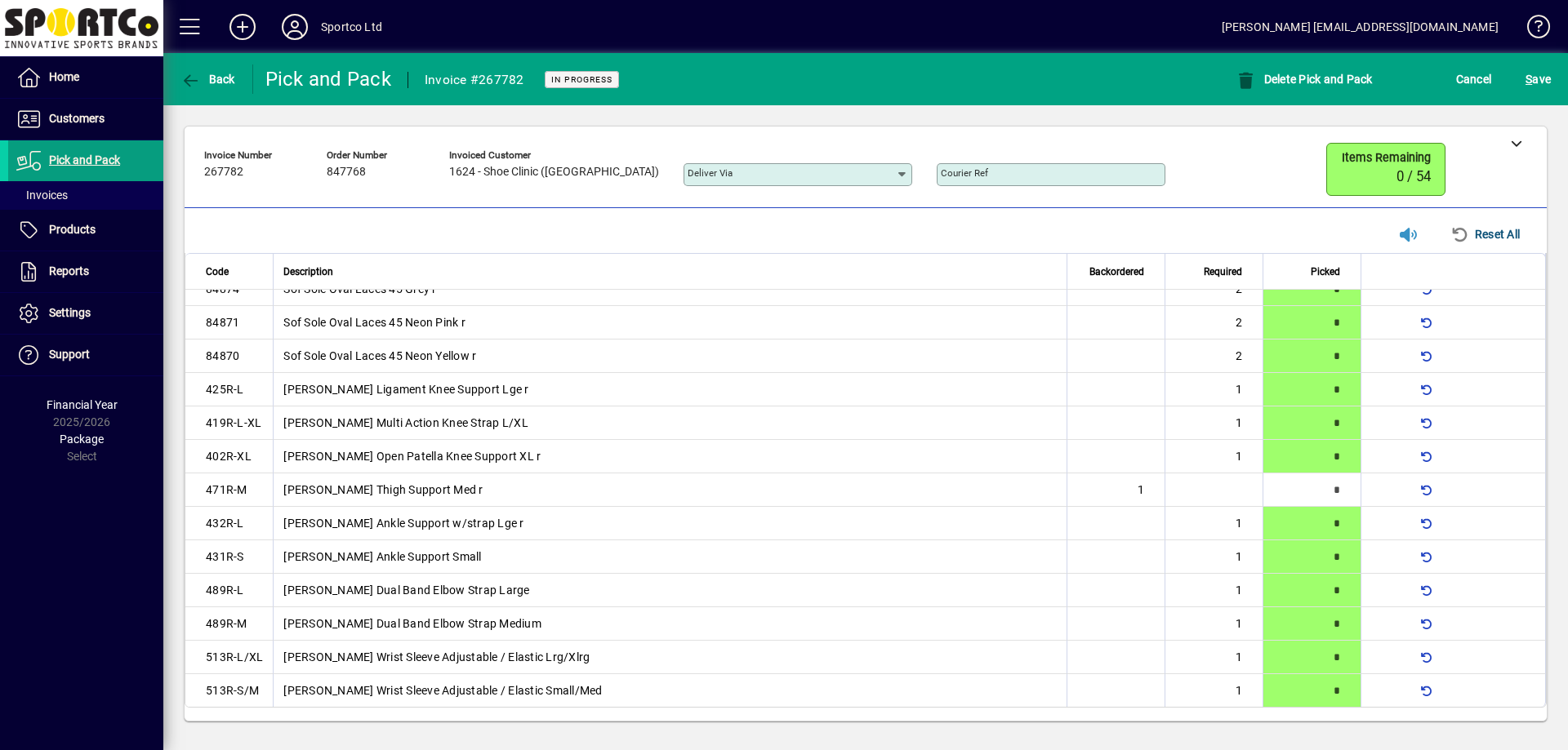
type input "*"
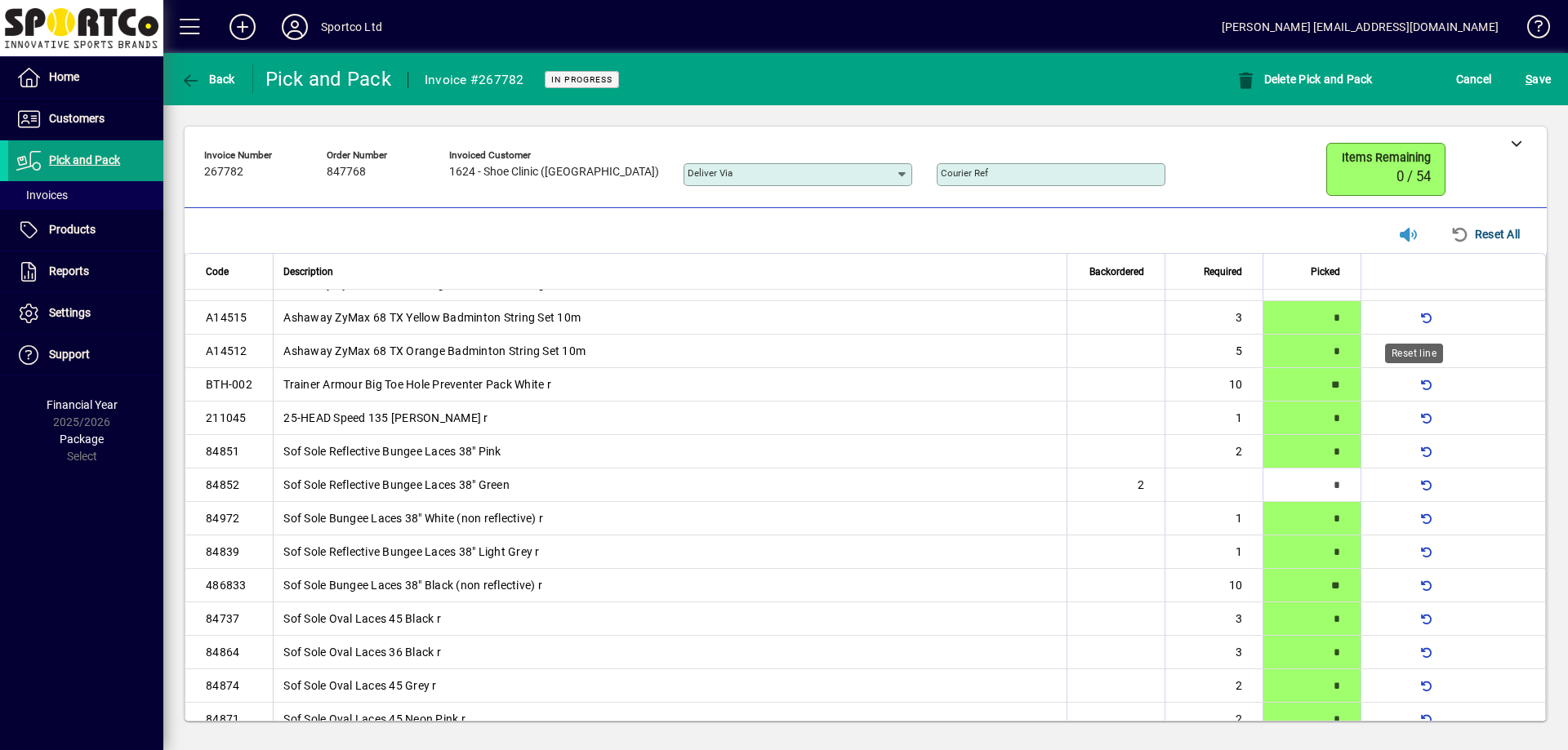
scroll to position [0, 0]
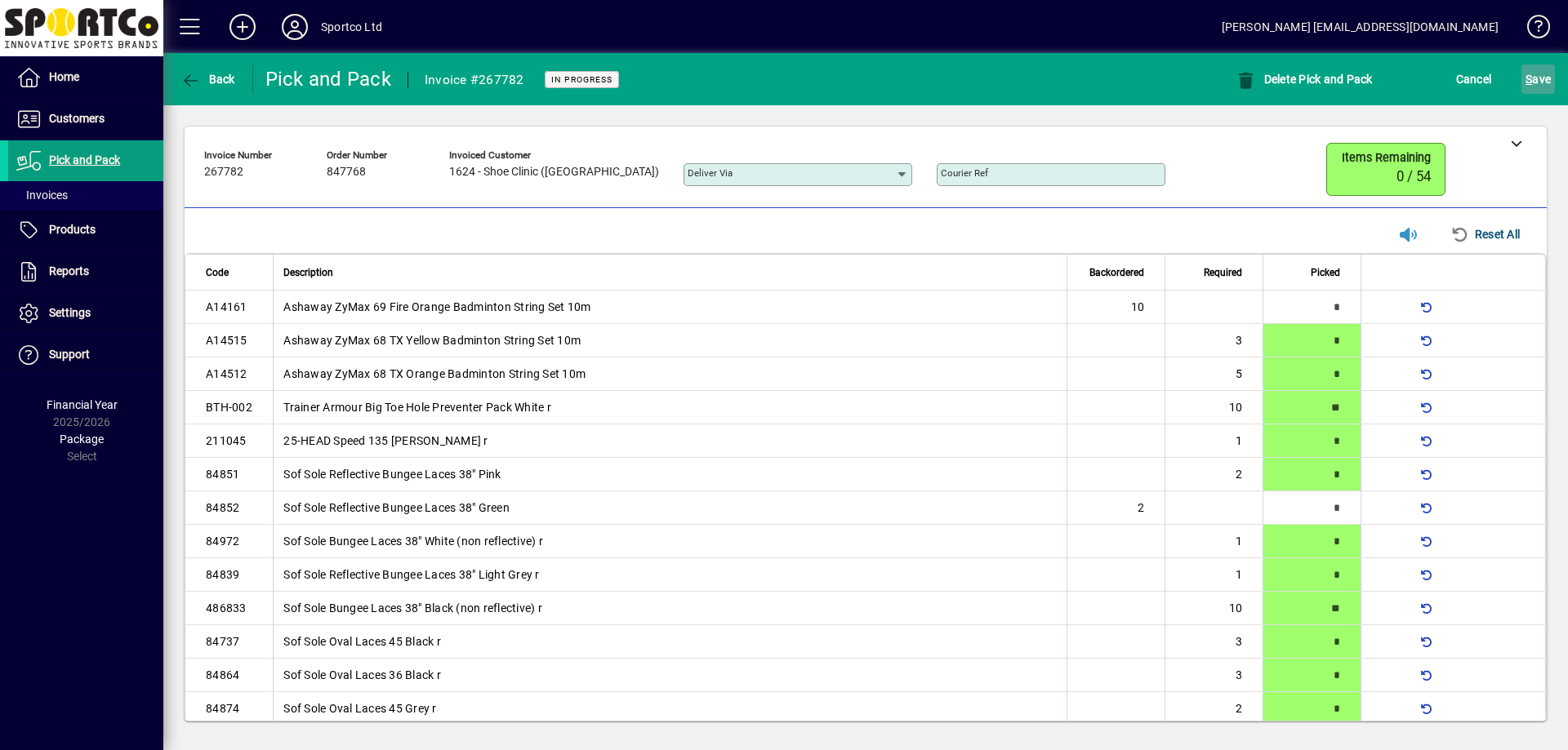
click at [1537, 79] on span "S ave" at bounding box center [1537, 79] width 25 height 26
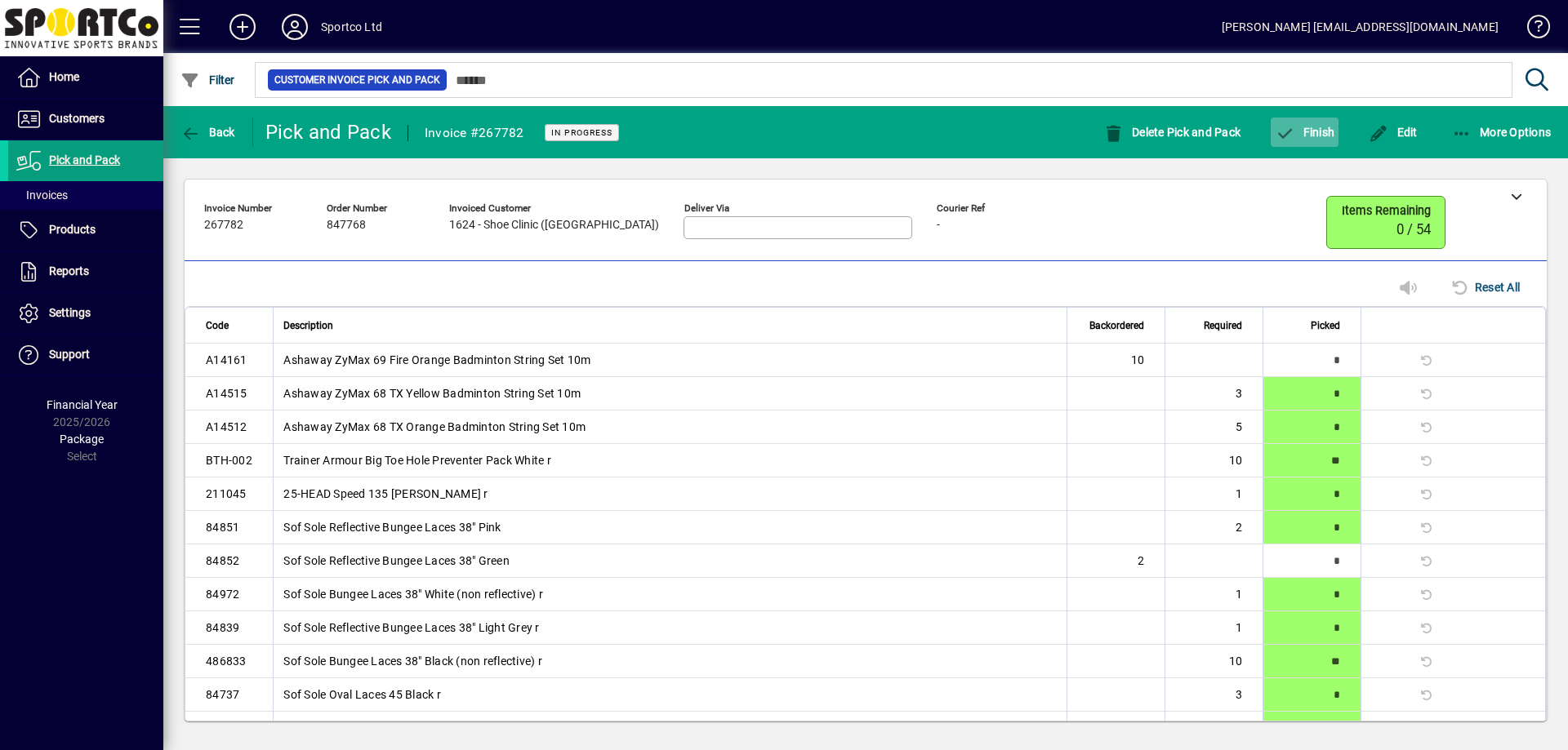
click at [1302, 136] on span "Finish" at bounding box center [1304, 131] width 60 height 13
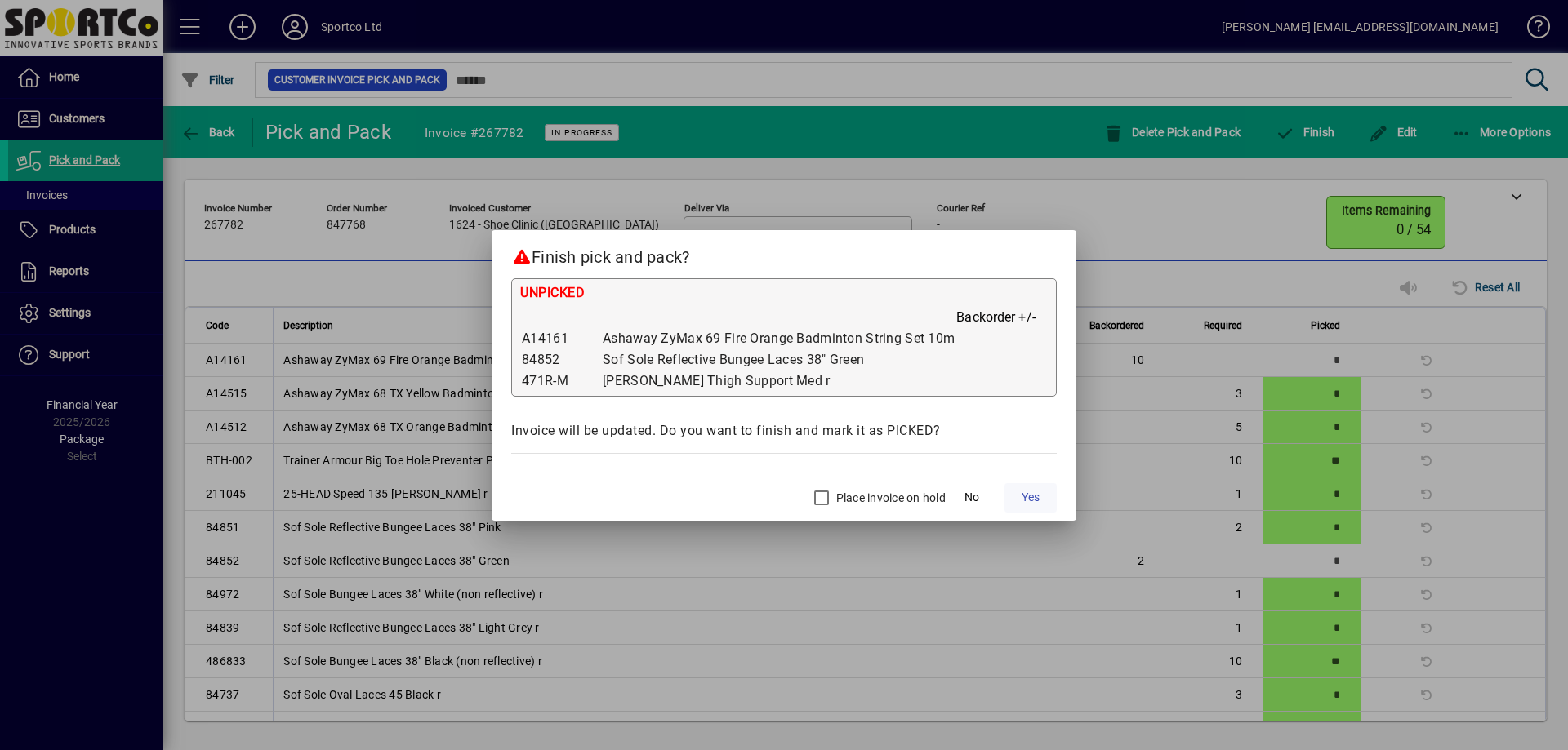
click at [1030, 493] on span "Yes" at bounding box center [1030, 497] width 18 height 17
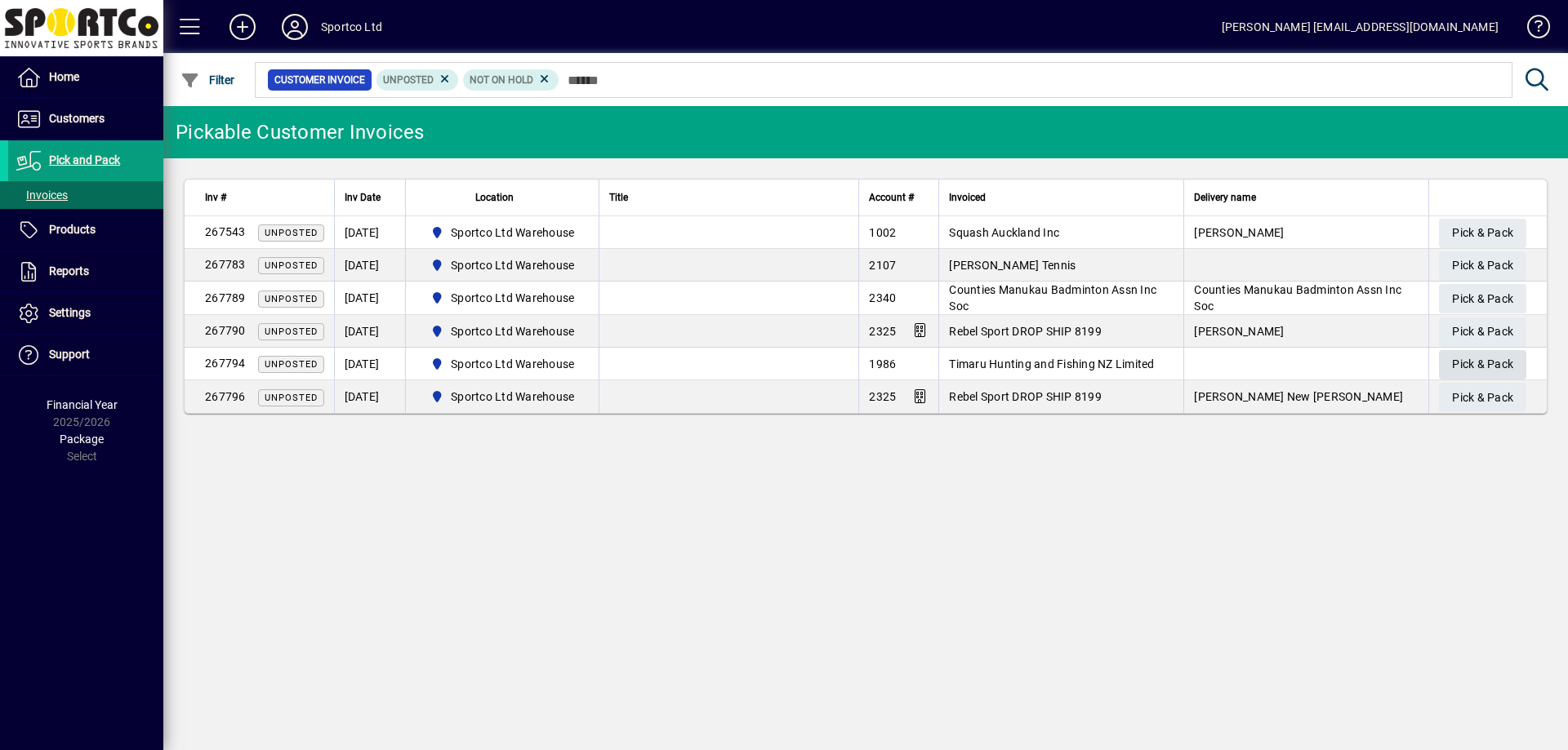
click at [1491, 360] on span "Pick & Pack" at bounding box center [1481, 364] width 61 height 27
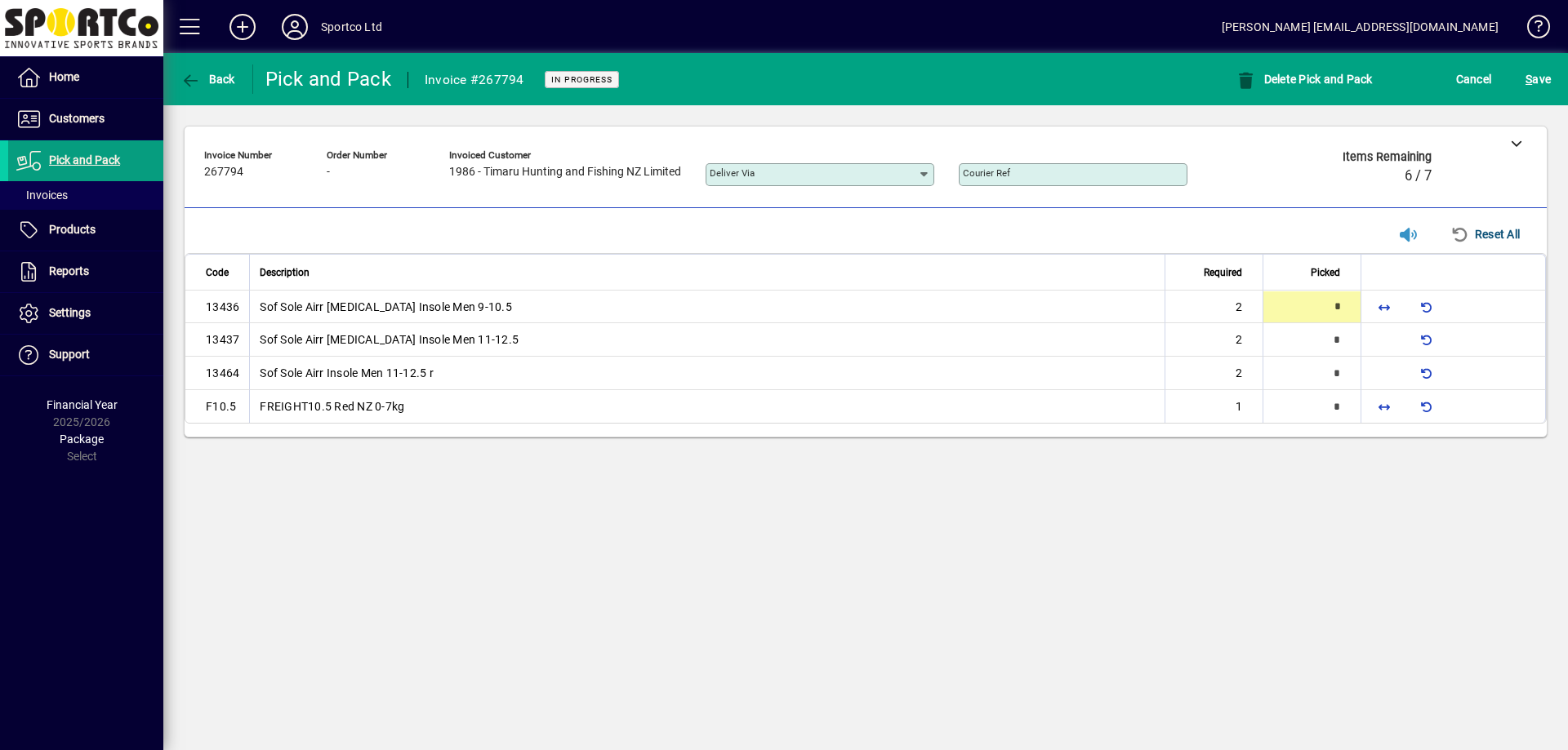
type input "*"
click at [1374, 399] on span "button" at bounding box center [1384, 405] width 39 height 39
type input "*"
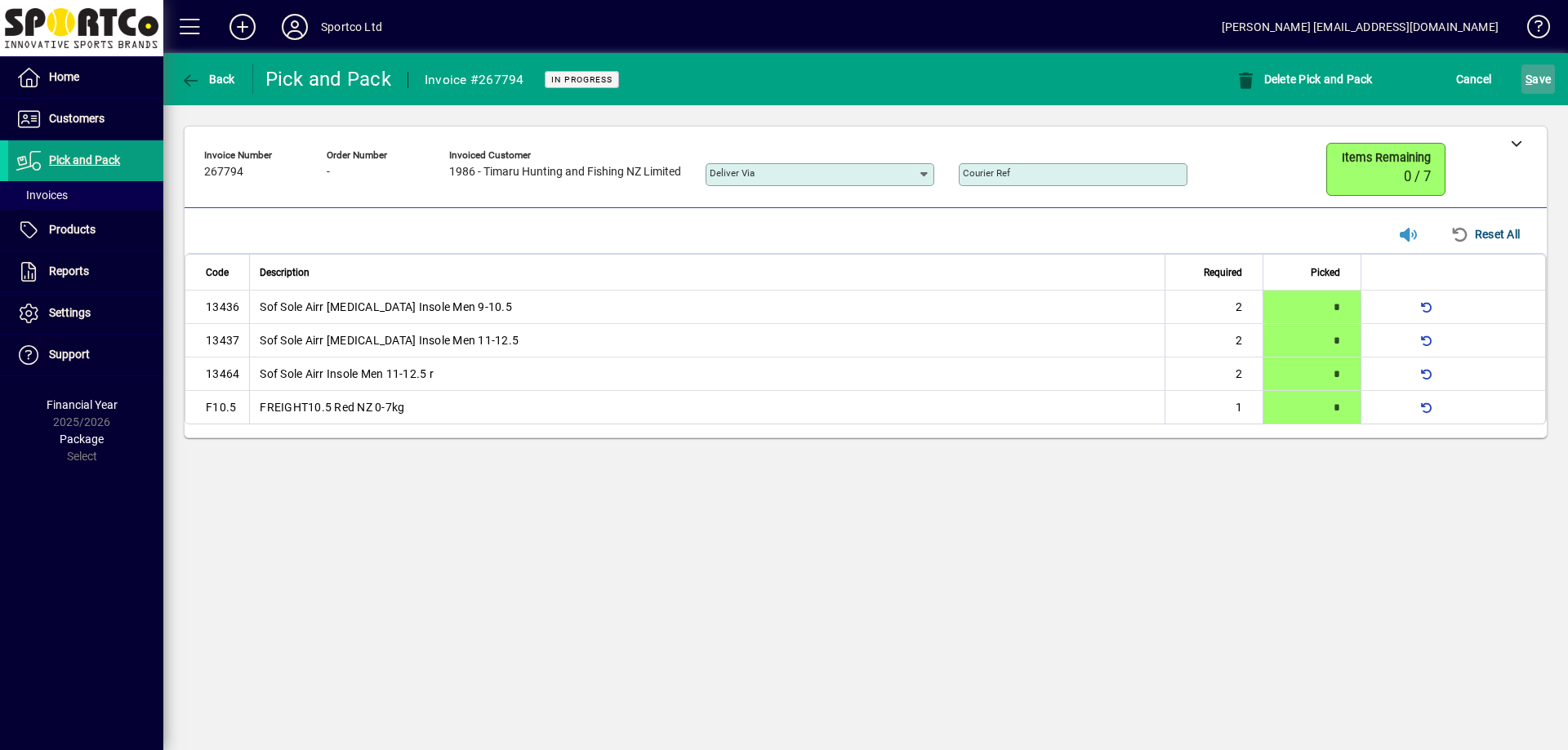
click at [1544, 82] on span "S ave" at bounding box center [1537, 79] width 25 height 26
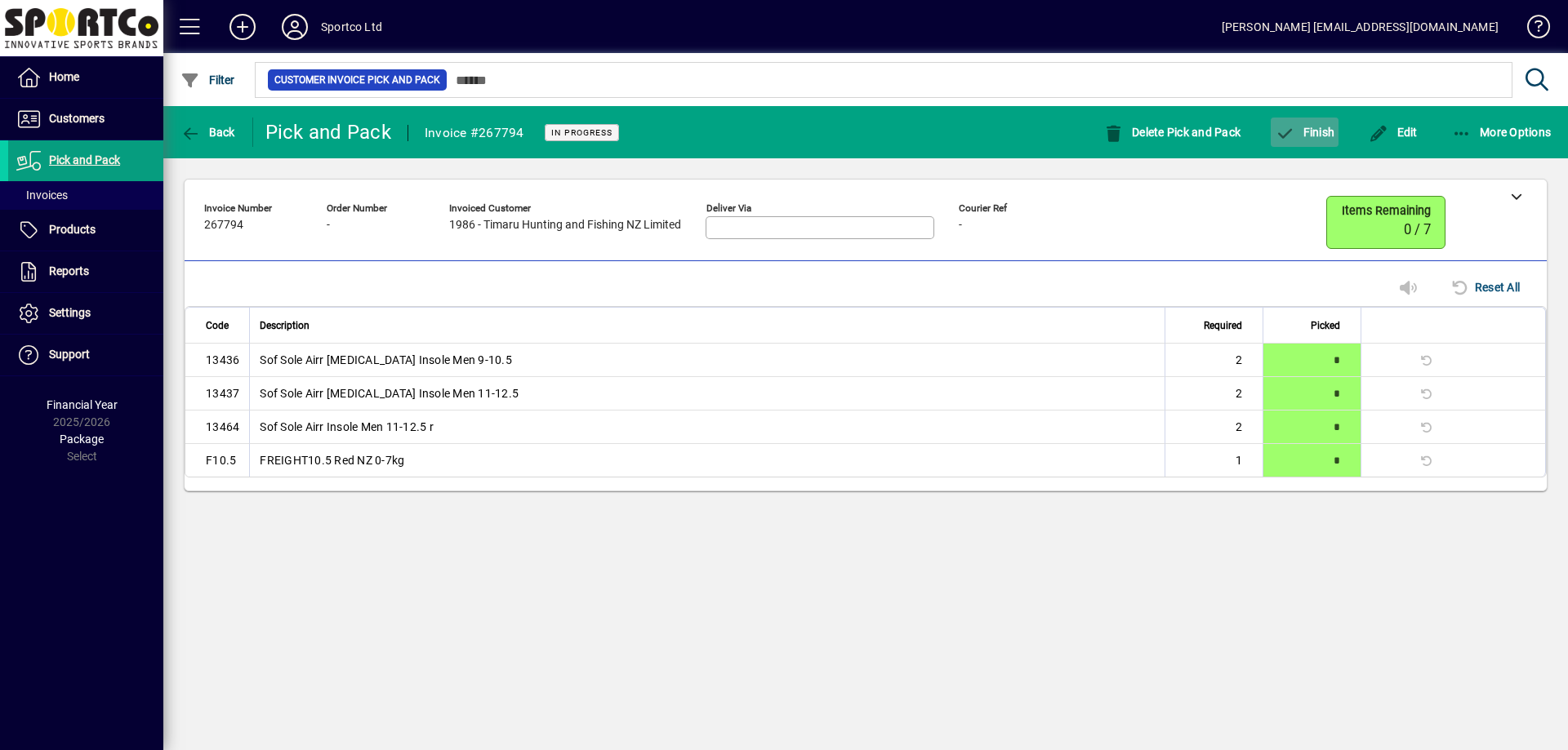
click at [1316, 143] on span "button" at bounding box center [1304, 131] width 68 height 39
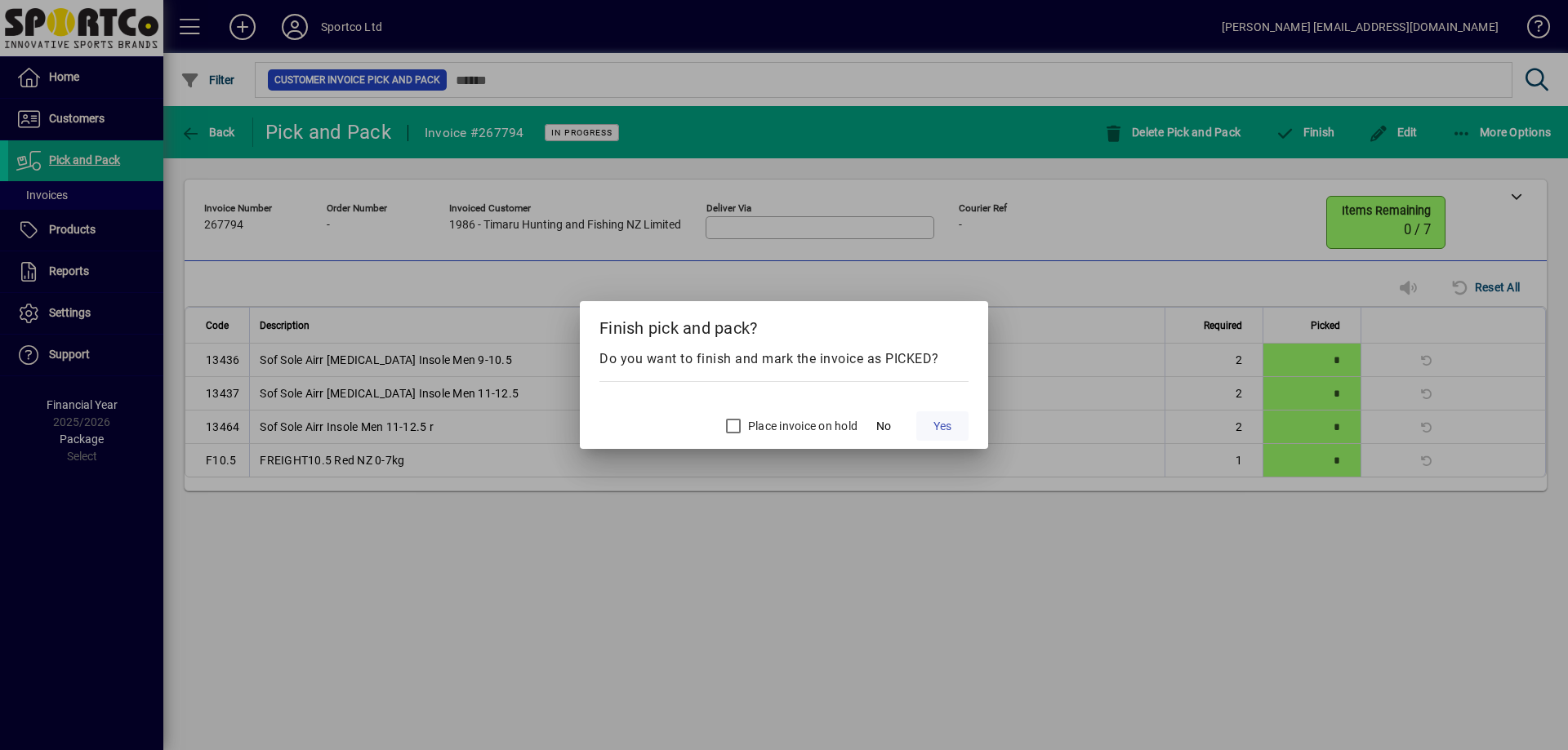
click at [943, 422] on span "Yes" at bounding box center [942, 426] width 18 height 17
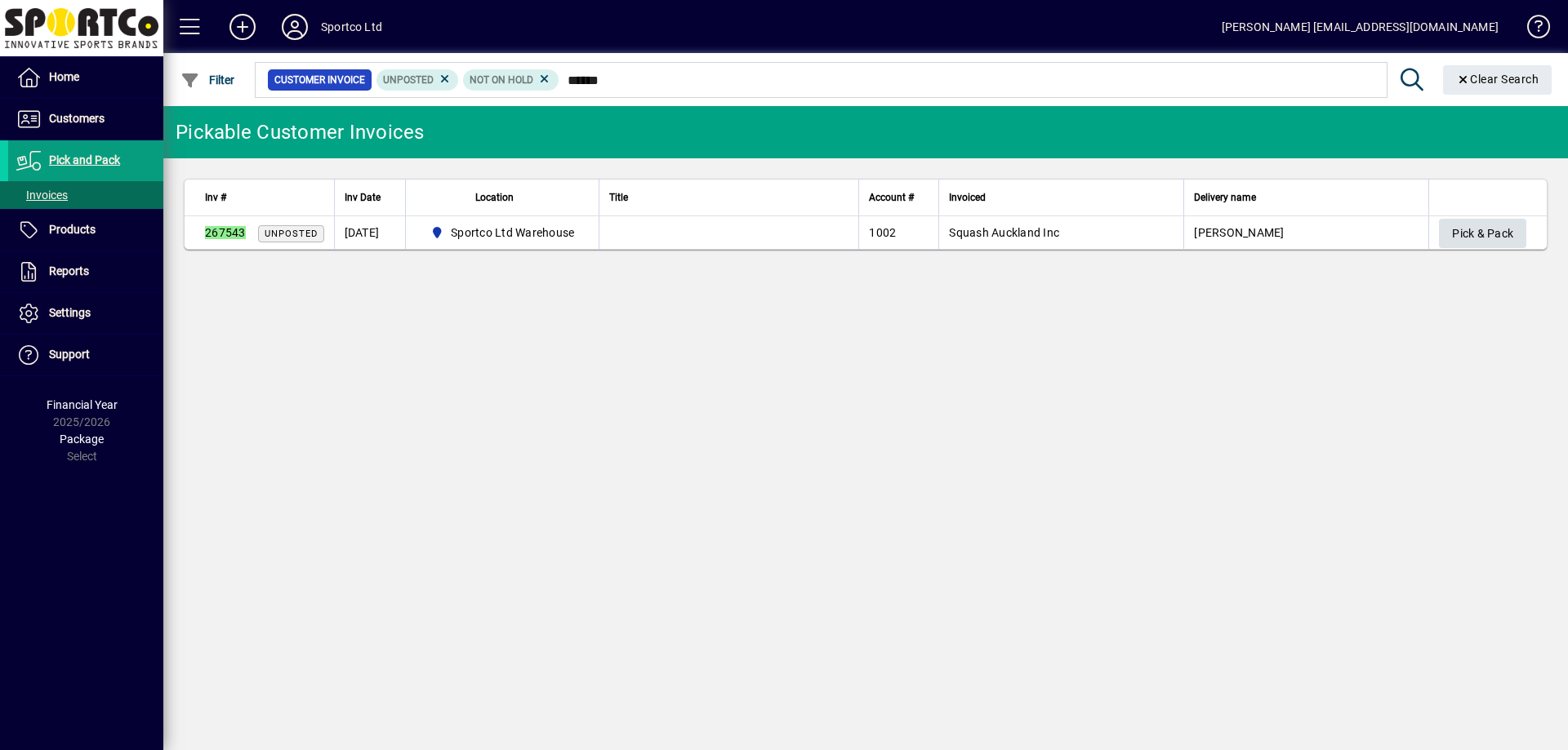
type input "******"
click at [1468, 230] on span "Pick & Pack" at bounding box center [1481, 233] width 61 height 27
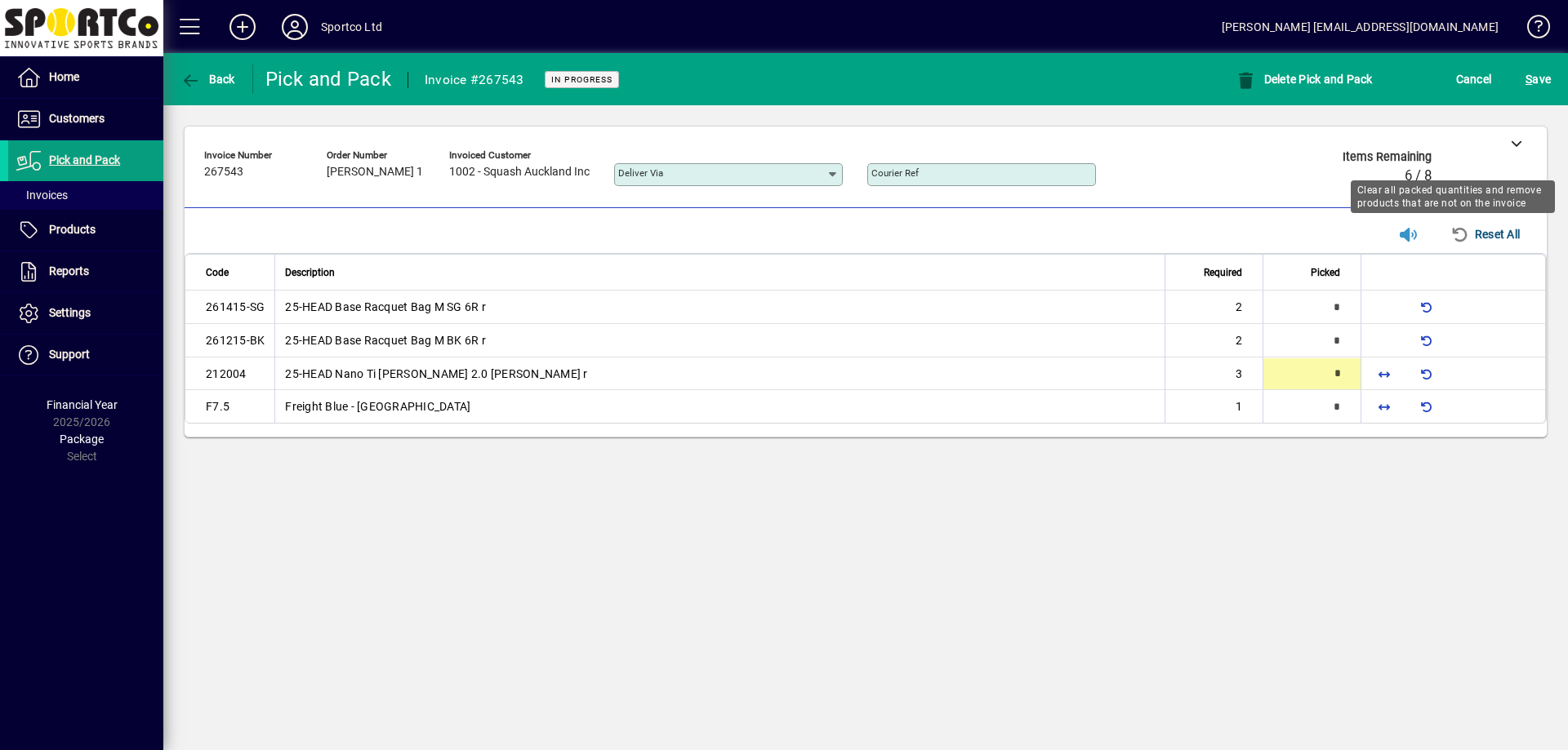
type input "*"
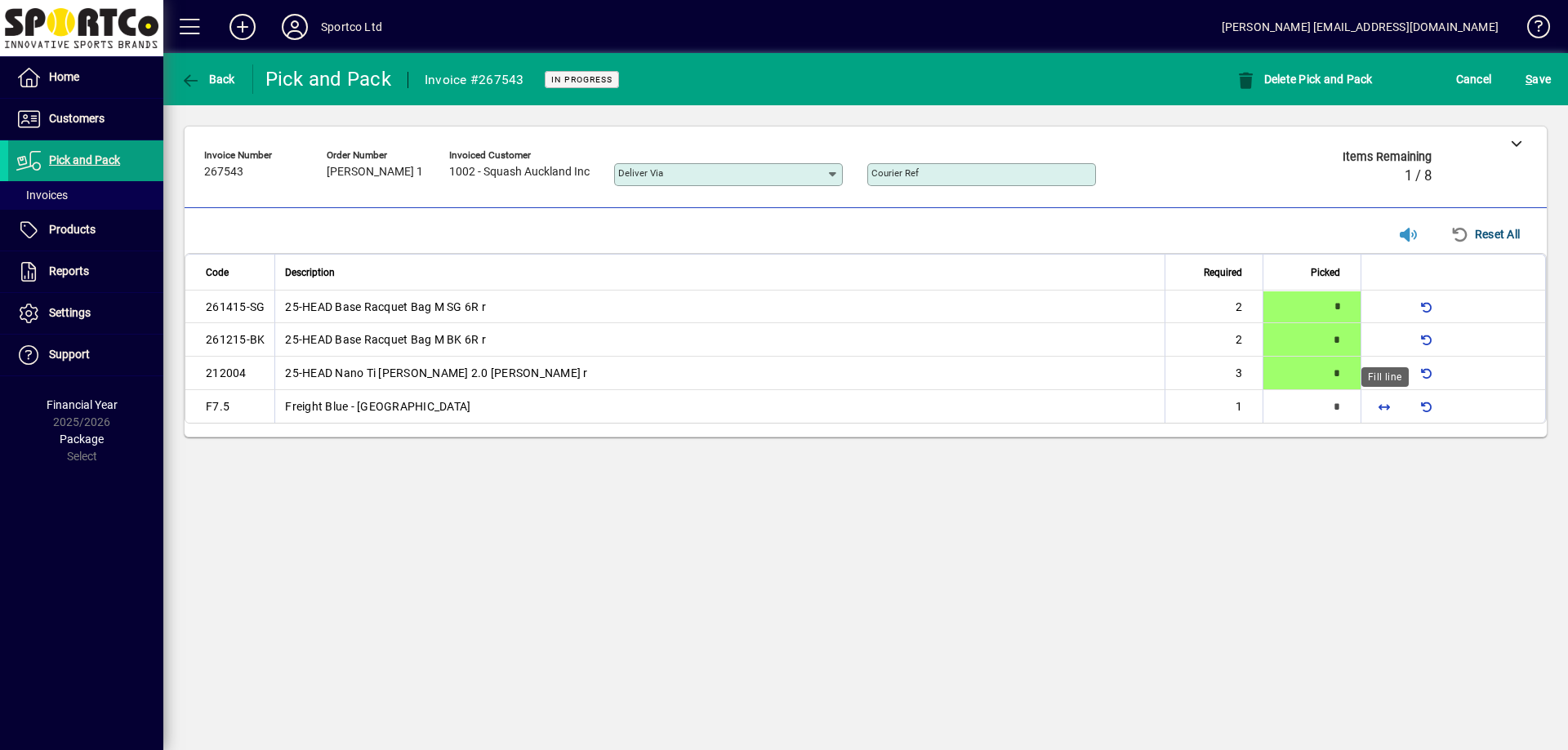
click at [1396, 409] on span "button" at bounding box center [1384, 405] width 39 height 39
type input "*"
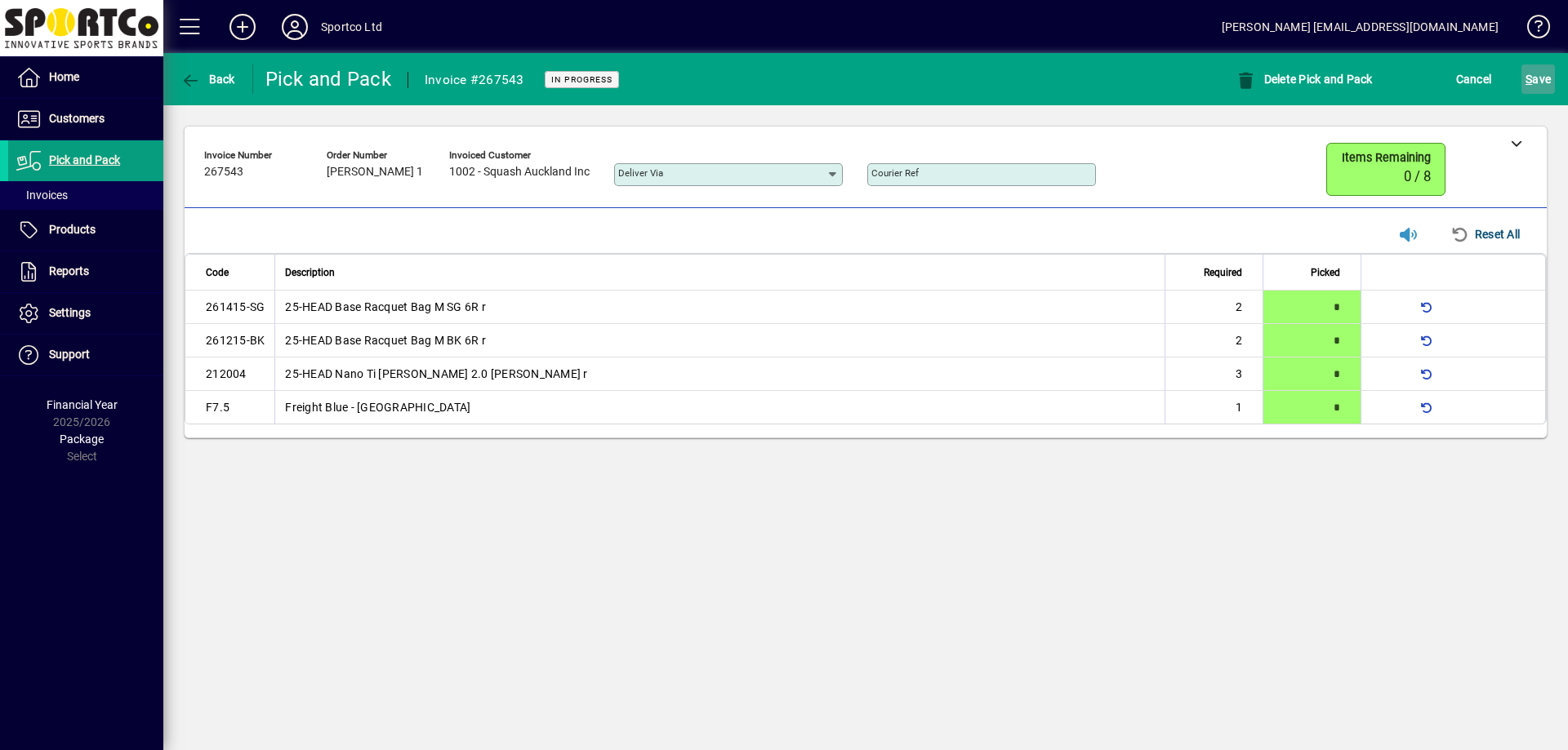
click at [1541, 68] on span "S ave" at bounding box center [1537, 79] width 25 height 26
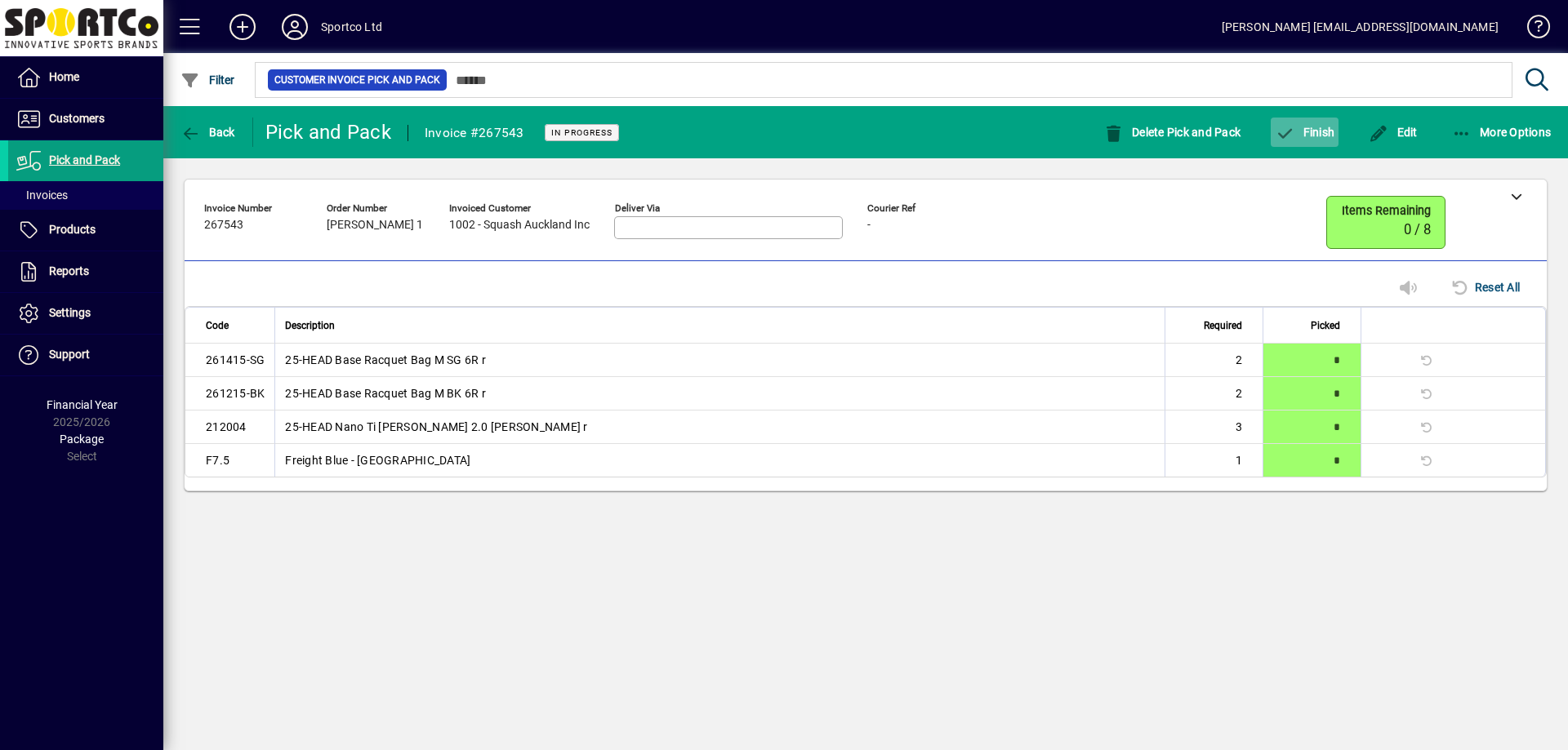
click at [1298, 128] on span "Finish" at bounding box center [1304, 131] width 60 height 13
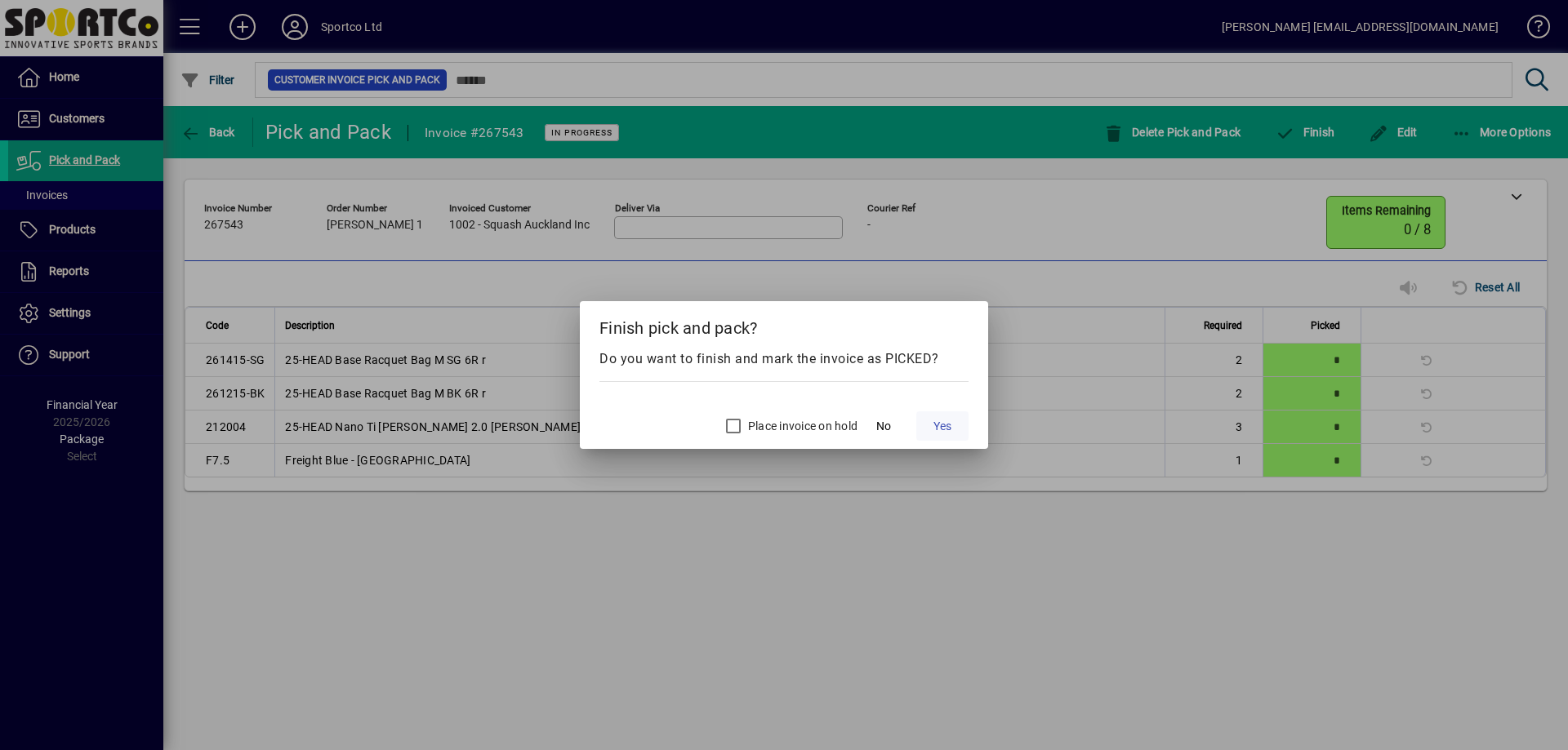
click at [934, 428] on span "Yes" at bounding box center [942, 426] width 18 height 17
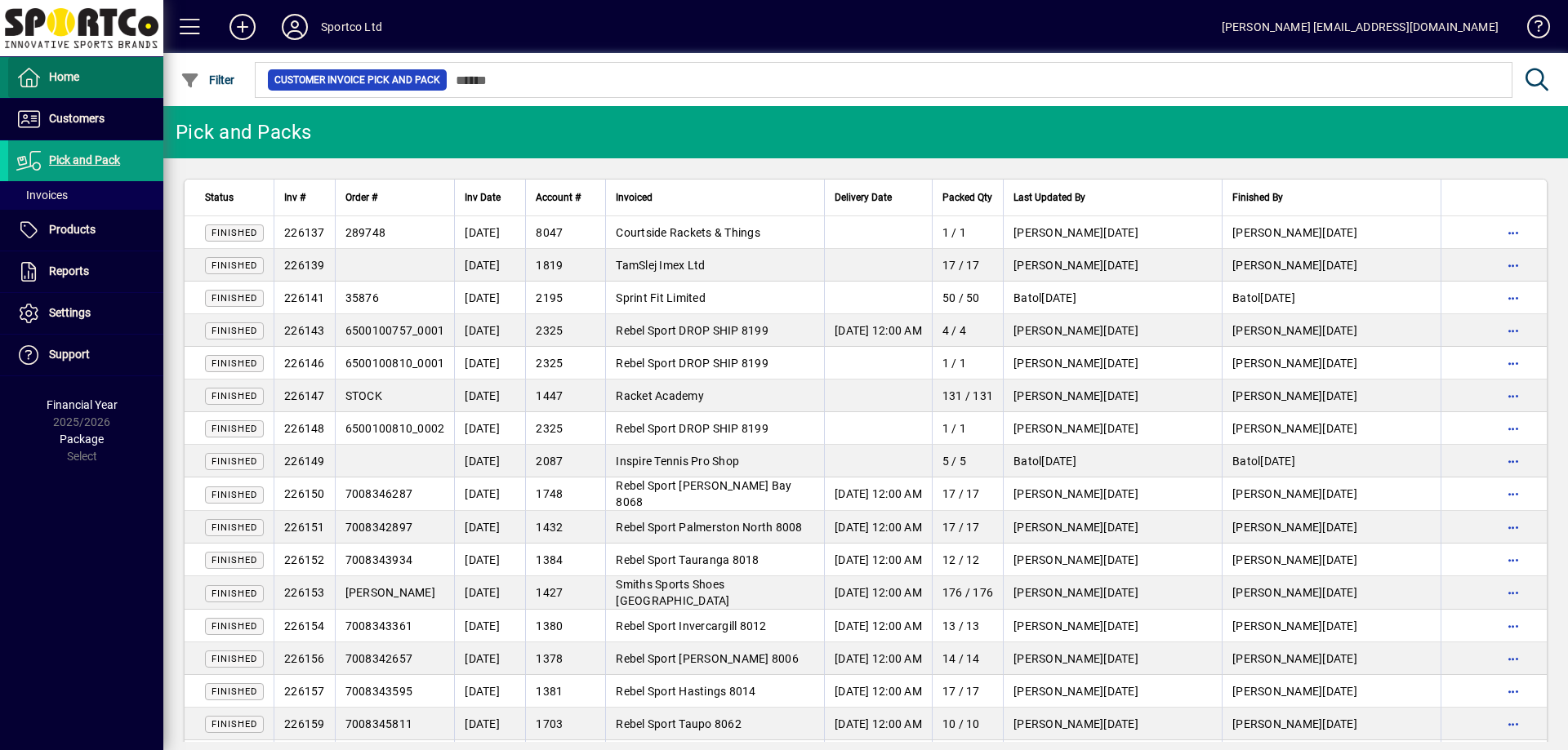
click at [103, 80] on span at bounding box center [86, 77] width 155 height 39
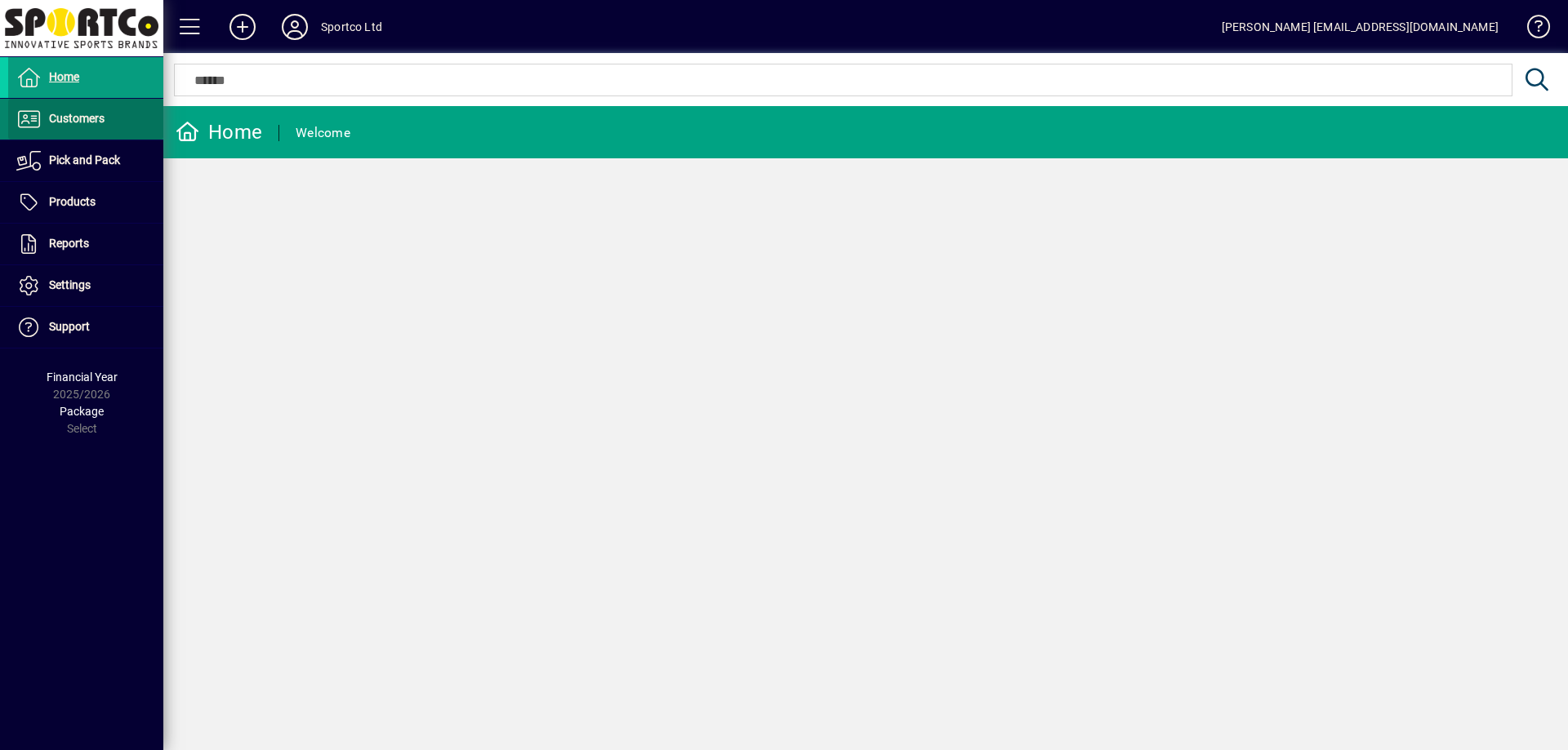
click at [134, 125] on span at bounding box center [86, 119] width 155 height 39
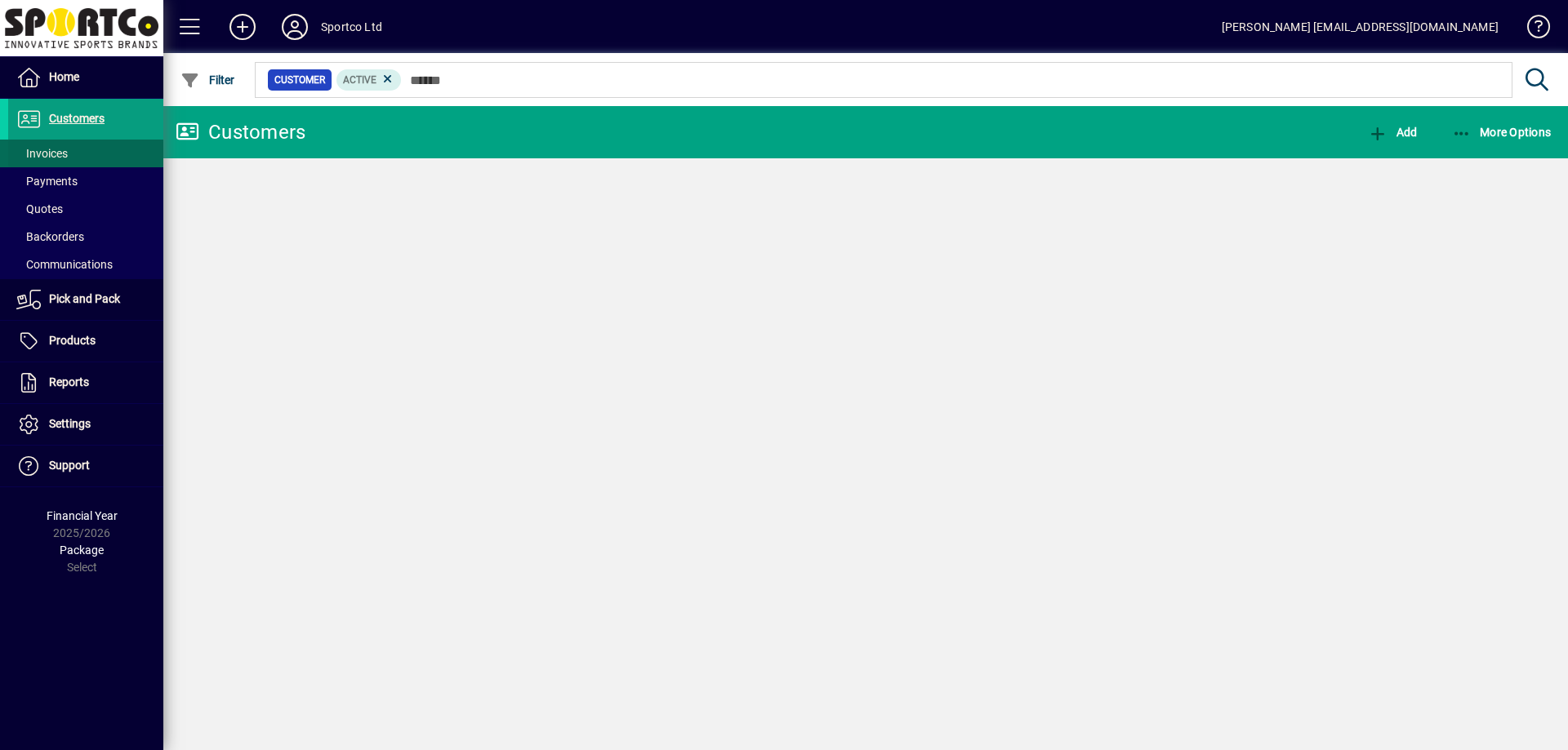
click at [89, 150] on span at bounding box center [86, 152] width 155 height 39
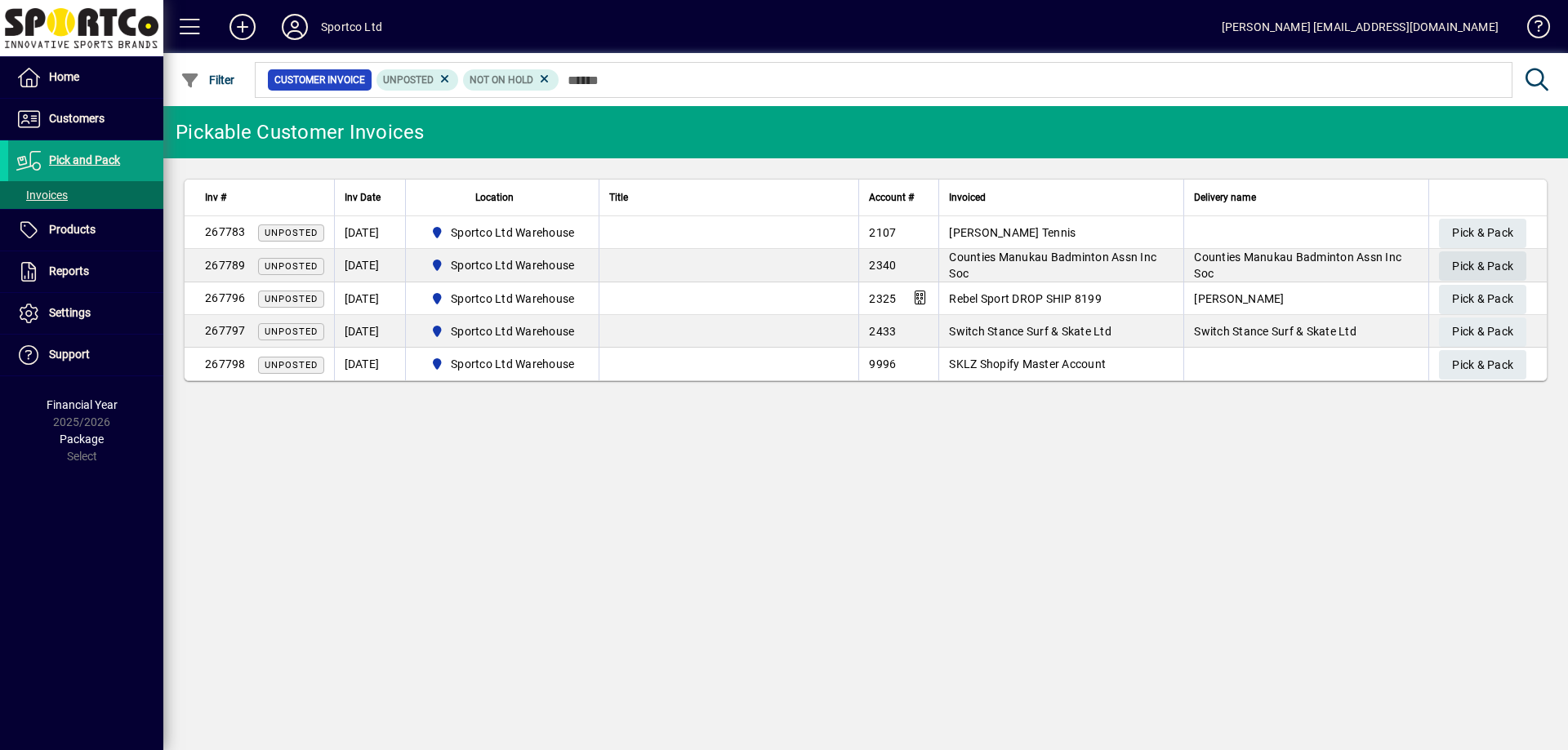
click at [1483, 269] on span "Pick & Pack" at bounding box center [1481, 266] width 61 height 27
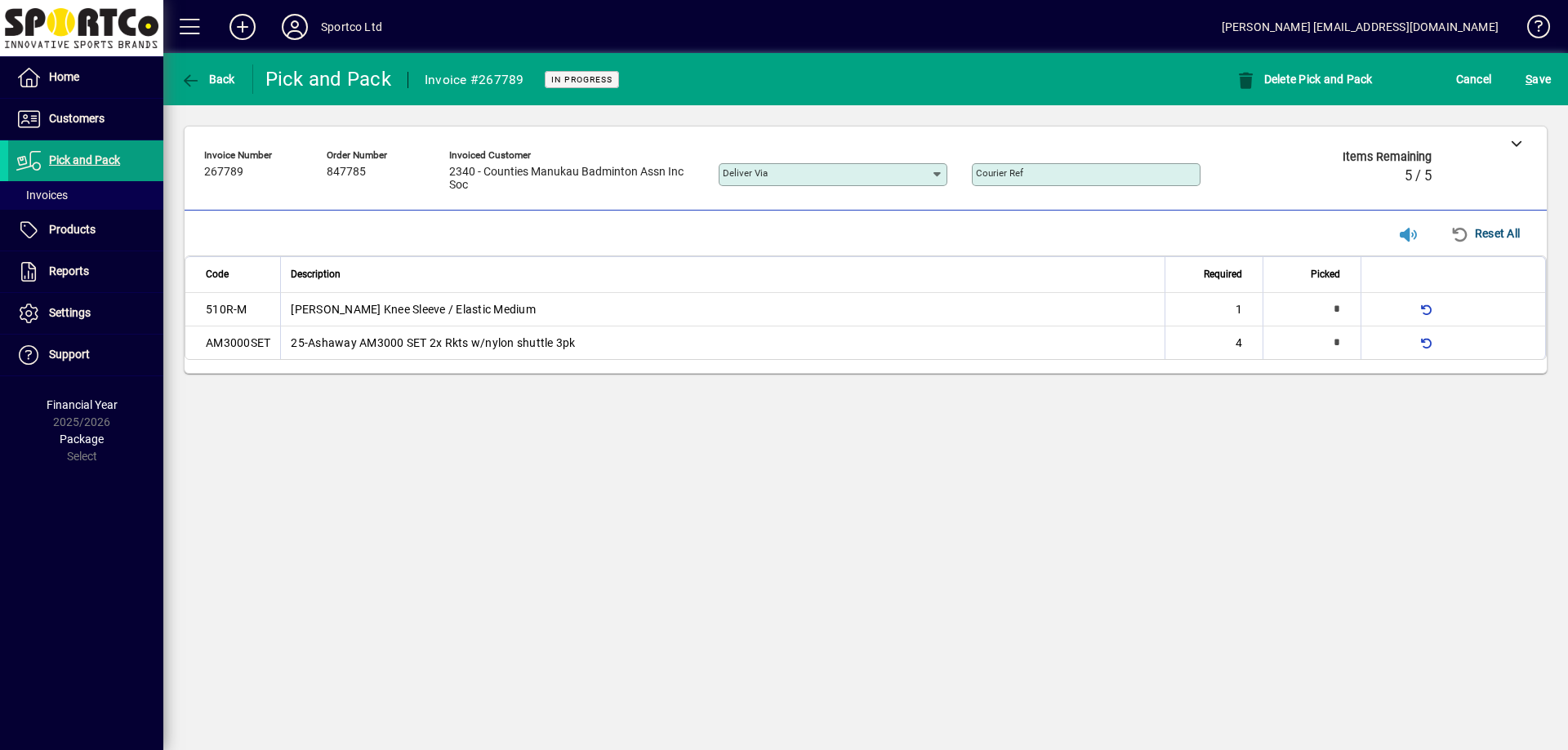
type input "*"
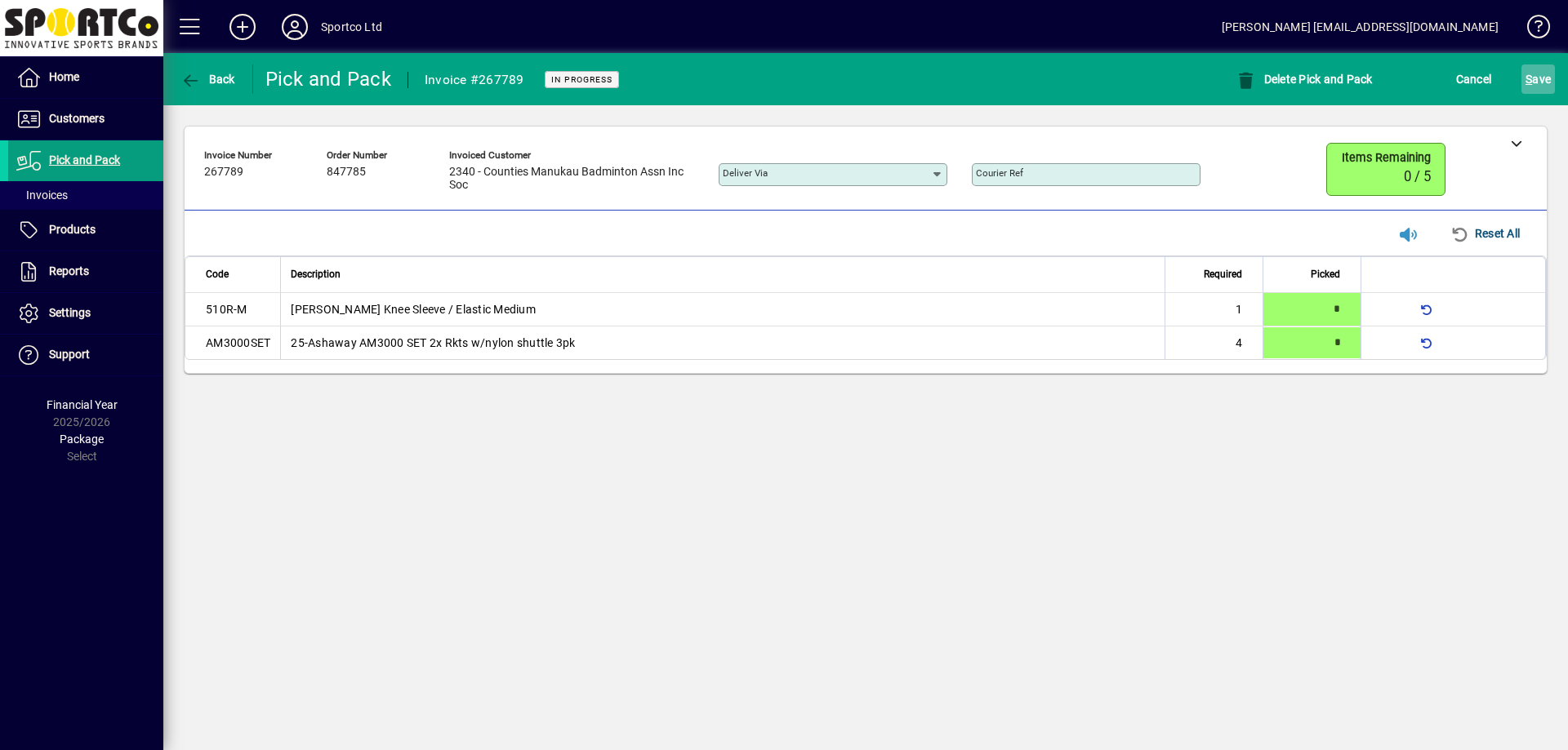
click at [1531, 85] on span "S" at bounding box center [1528, 79] width 7 height 13
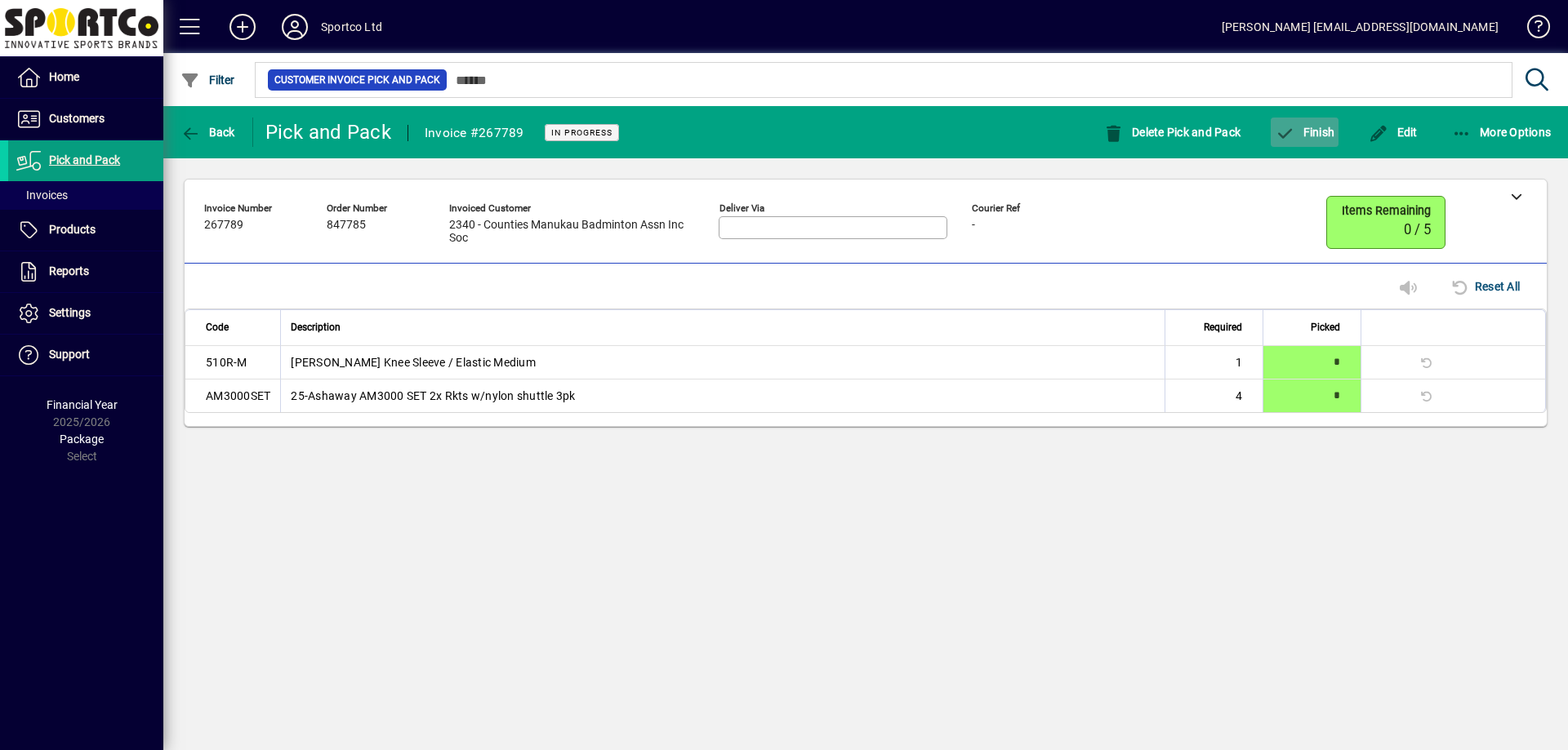
click at [1315, 138] on span "Finish" at bounding box center [1304, 131] width 60 height 13
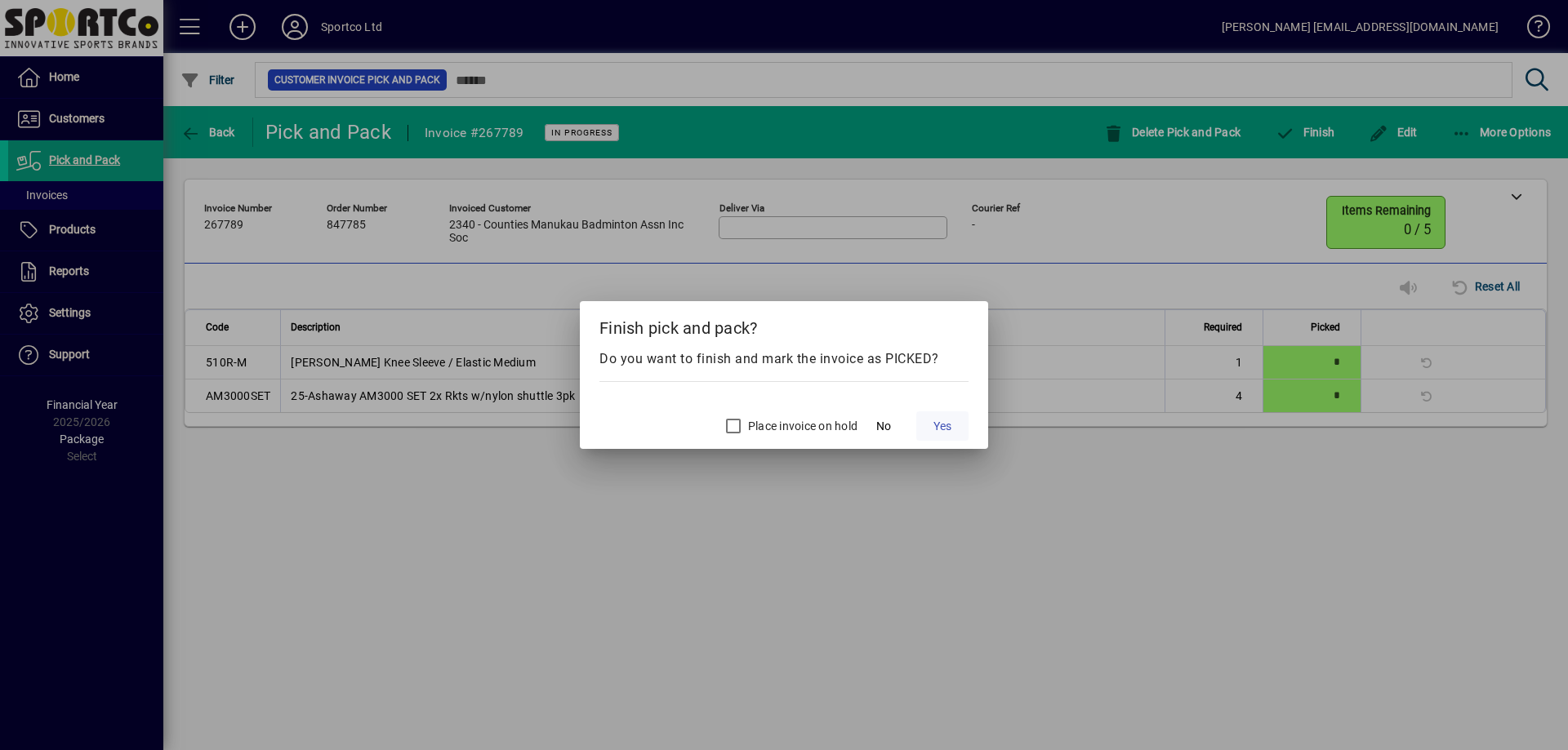
click at [947, 432] on span "Yes" at bounding box center [942, 426] width 18 height 17
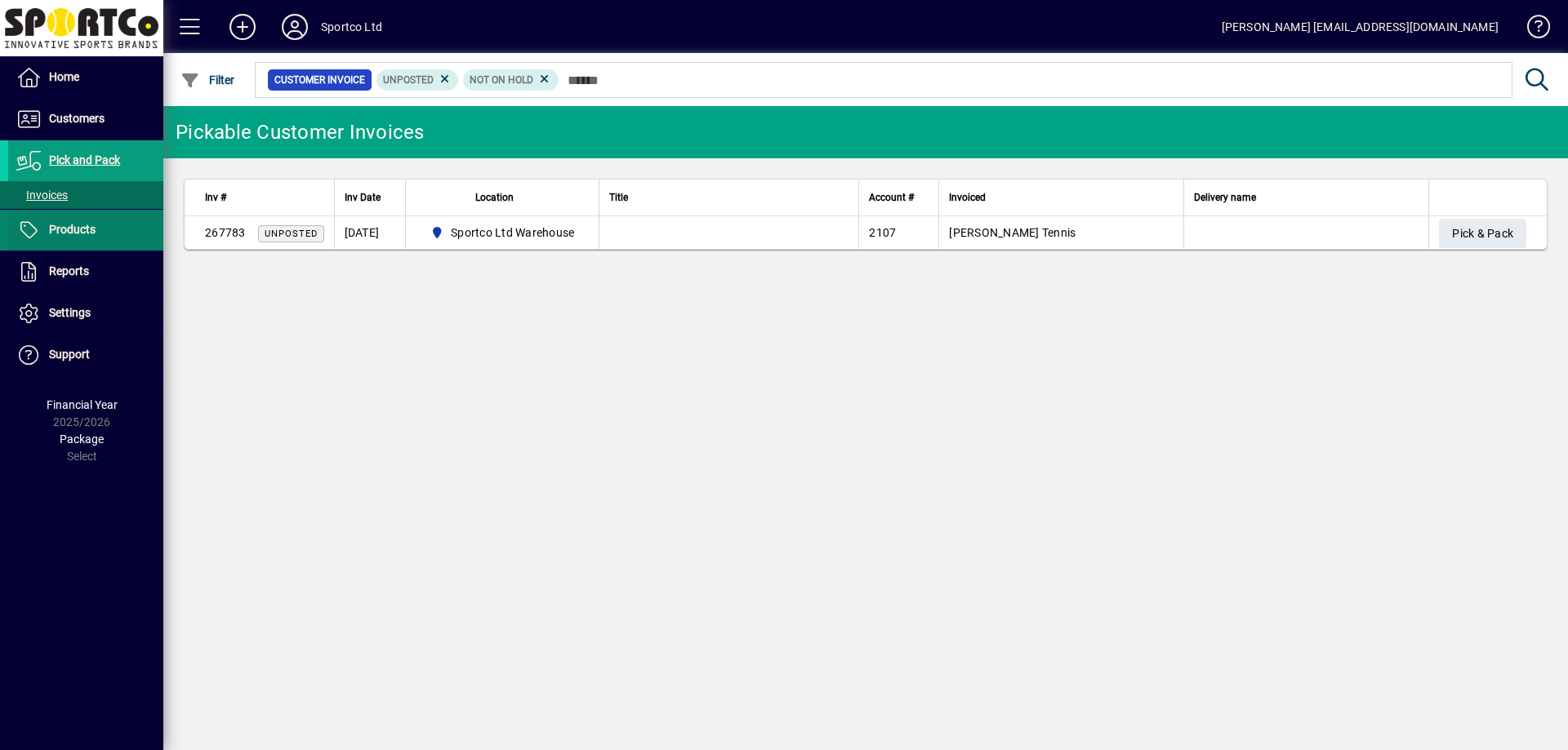
click at [89, 243] on span at bounding box center [86, 229] width 155 height 39
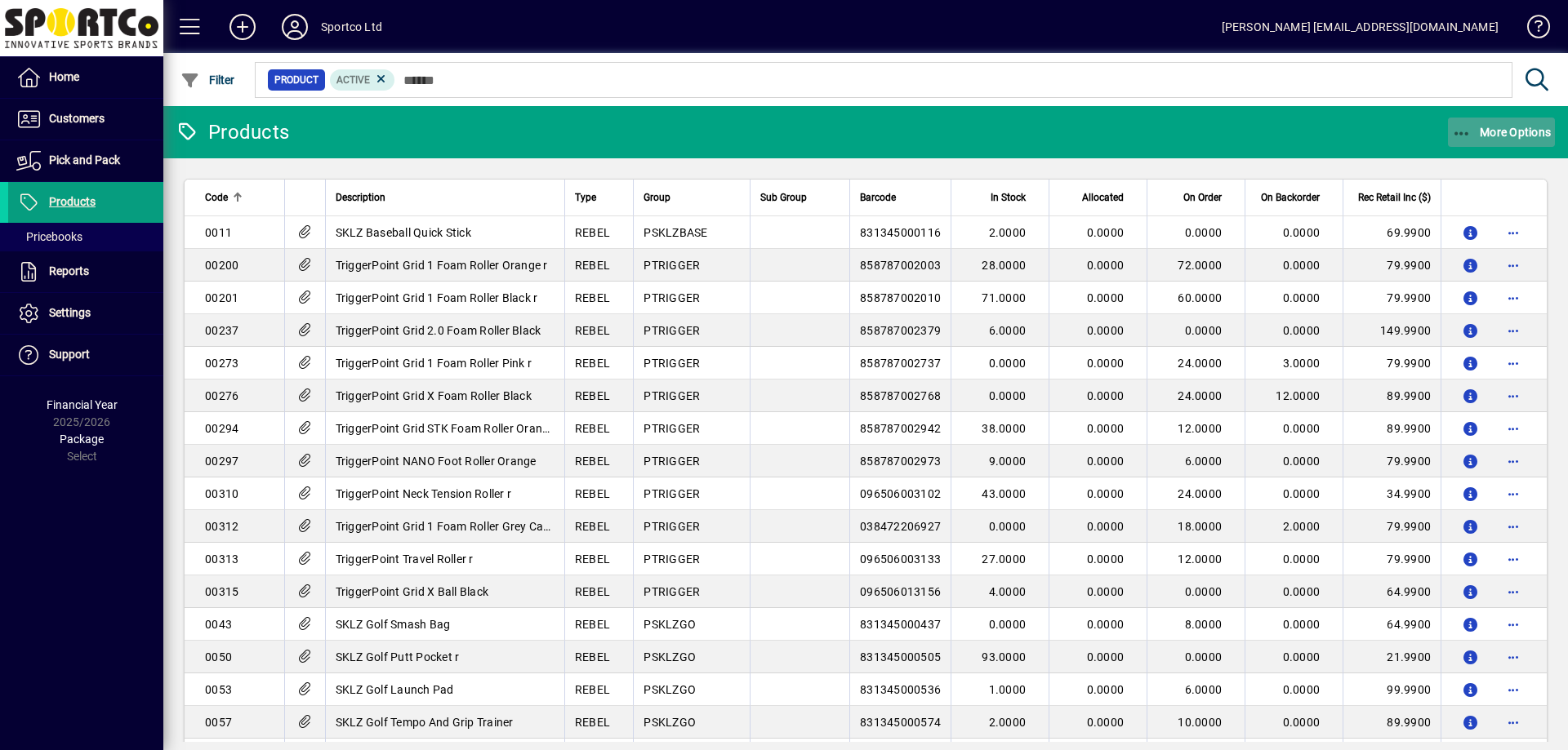
click at [1470, 135] on icon "button" at bounding box center [1461, 133] width 20 height 16
click at [1444, 169] on span "Product Status" at bounding box center [1476, 168] width 118 height 16
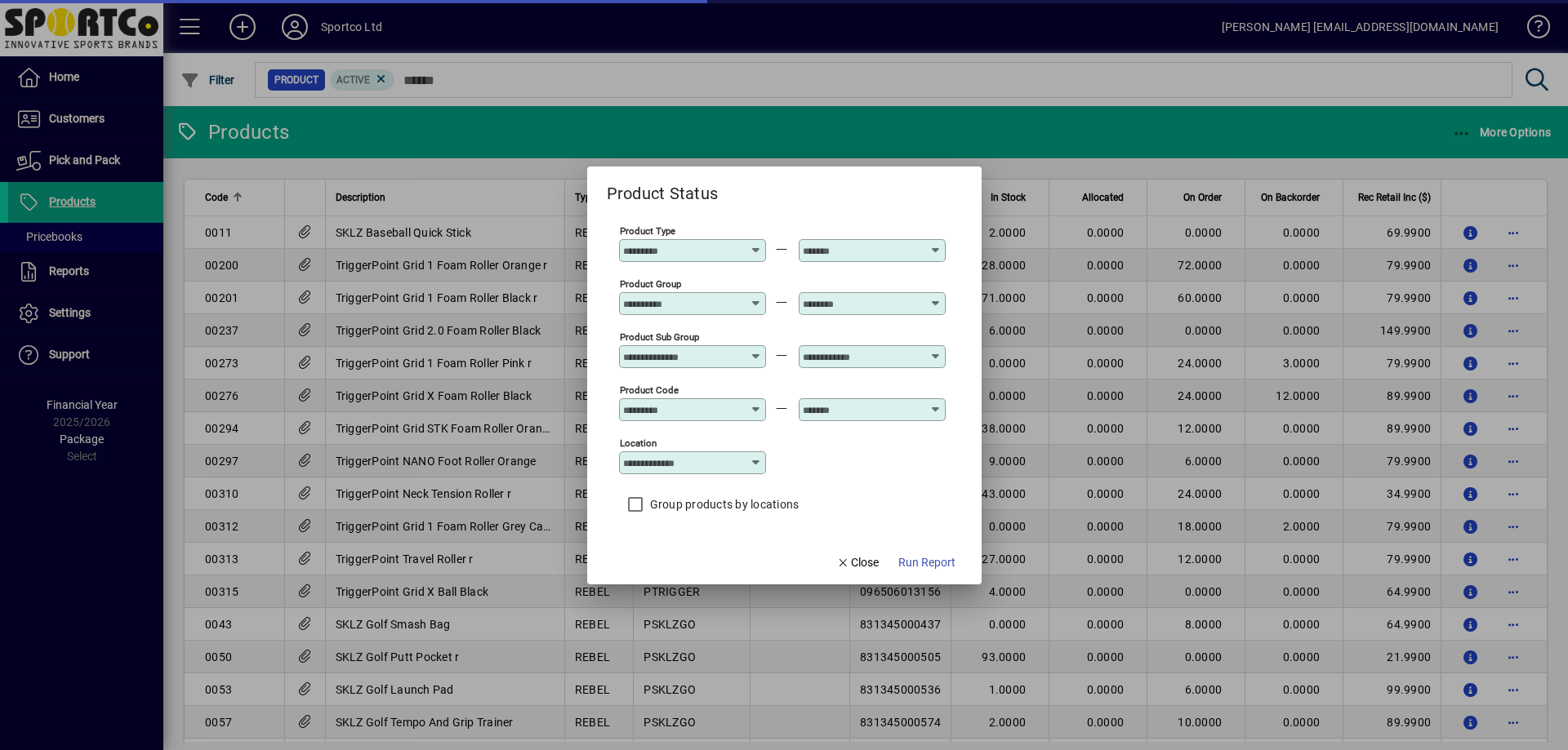
click at [700, 307] on input "Product Group" at bounding box center [682, 303] width 120 height 13
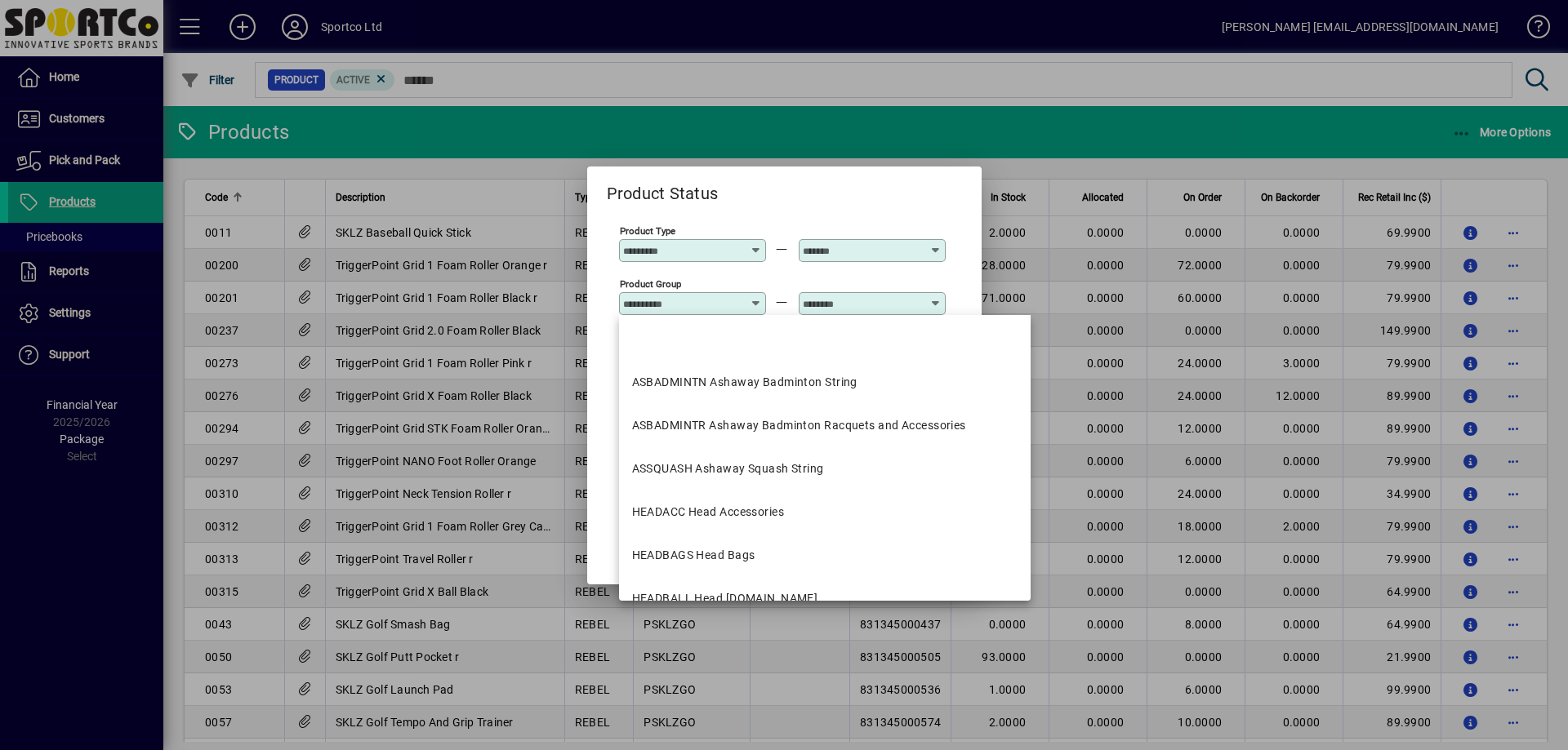
type input "*"
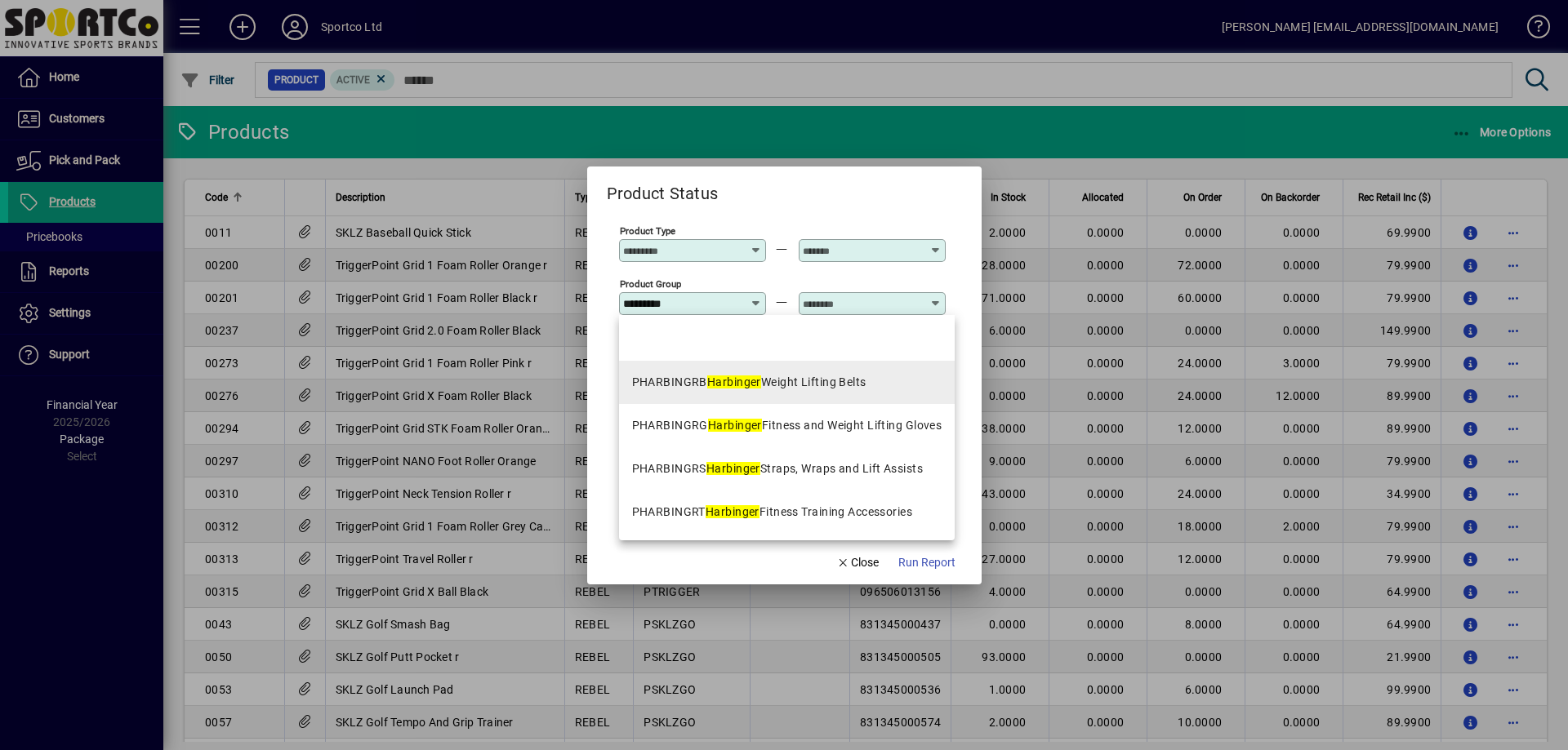
click at [732, 372] on mat-option "PHARBINGRB Harbinger Weight Lifting Belts" at bounding box center [787, 381] width 337 height 43
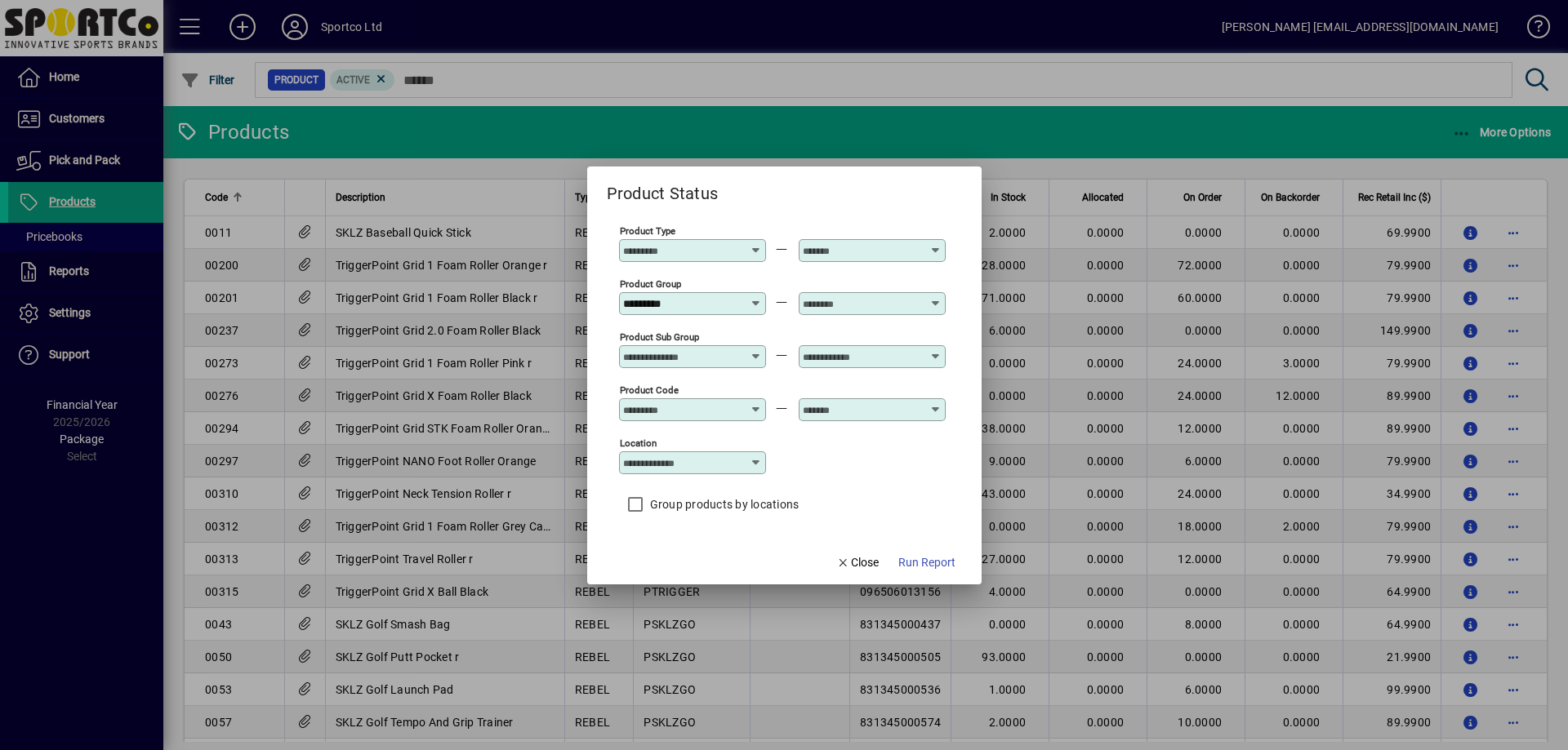
type input "**********"
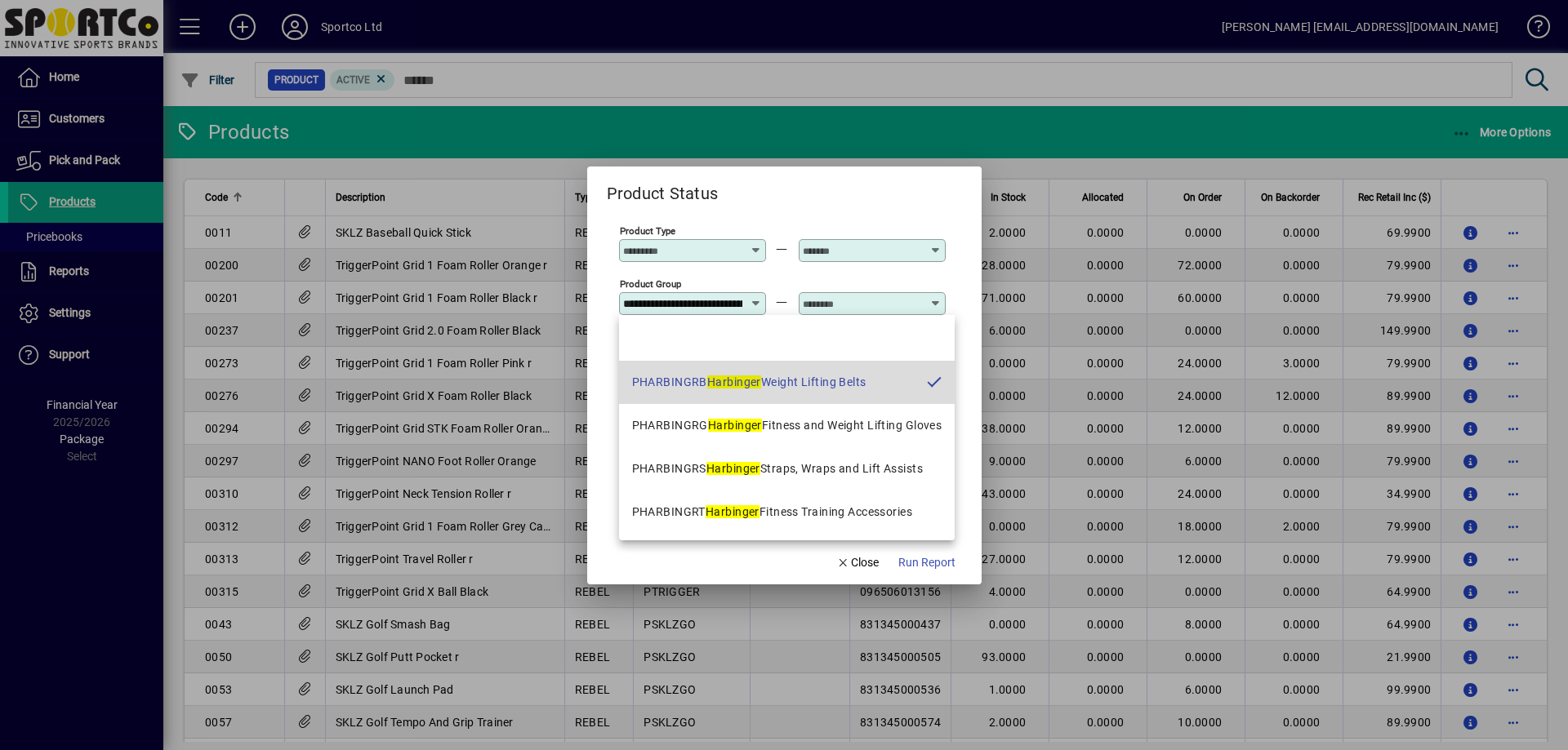
scroll to position [0, 116]
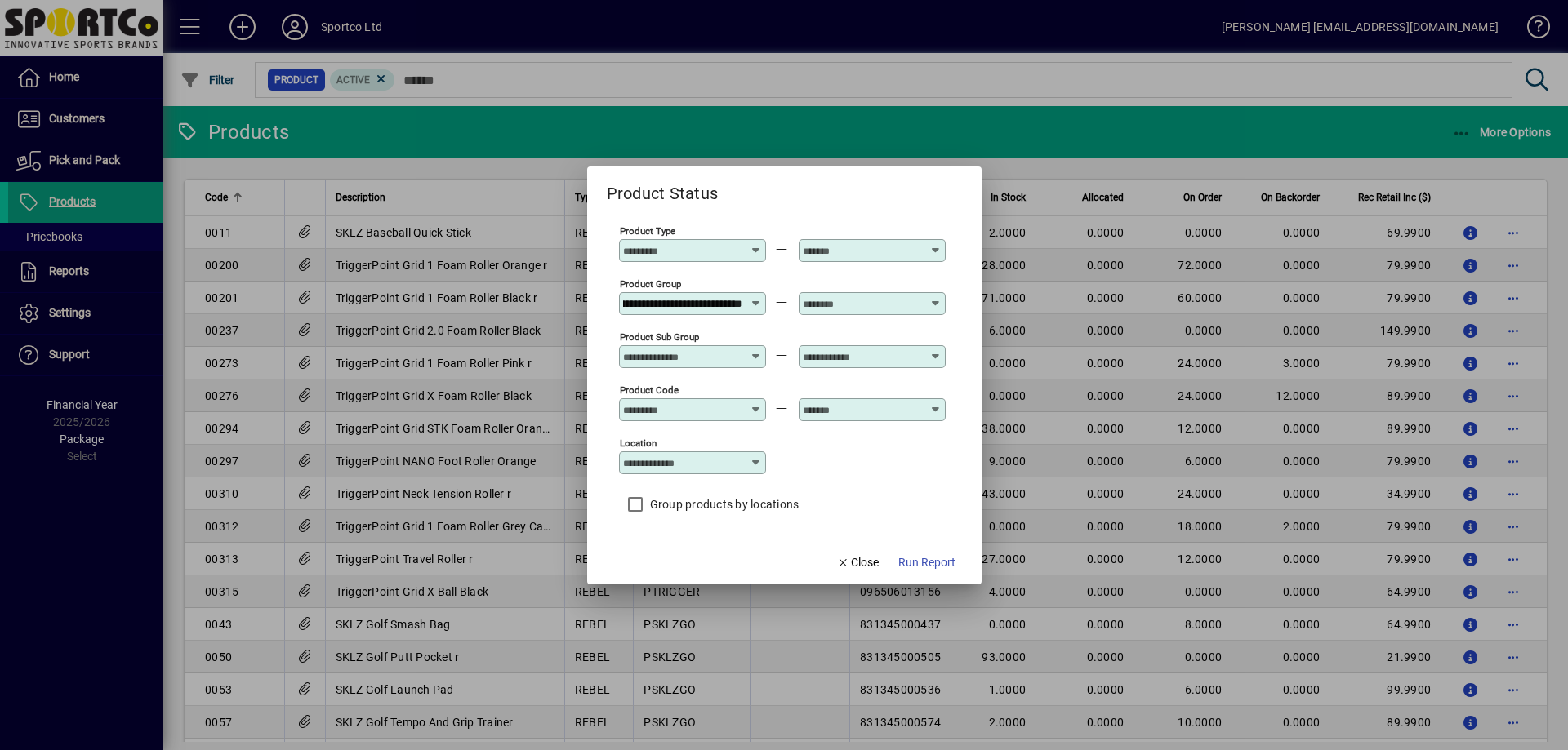
click at [824, 300] on input "text" at bounding box center [863, 303] width 120 height 13
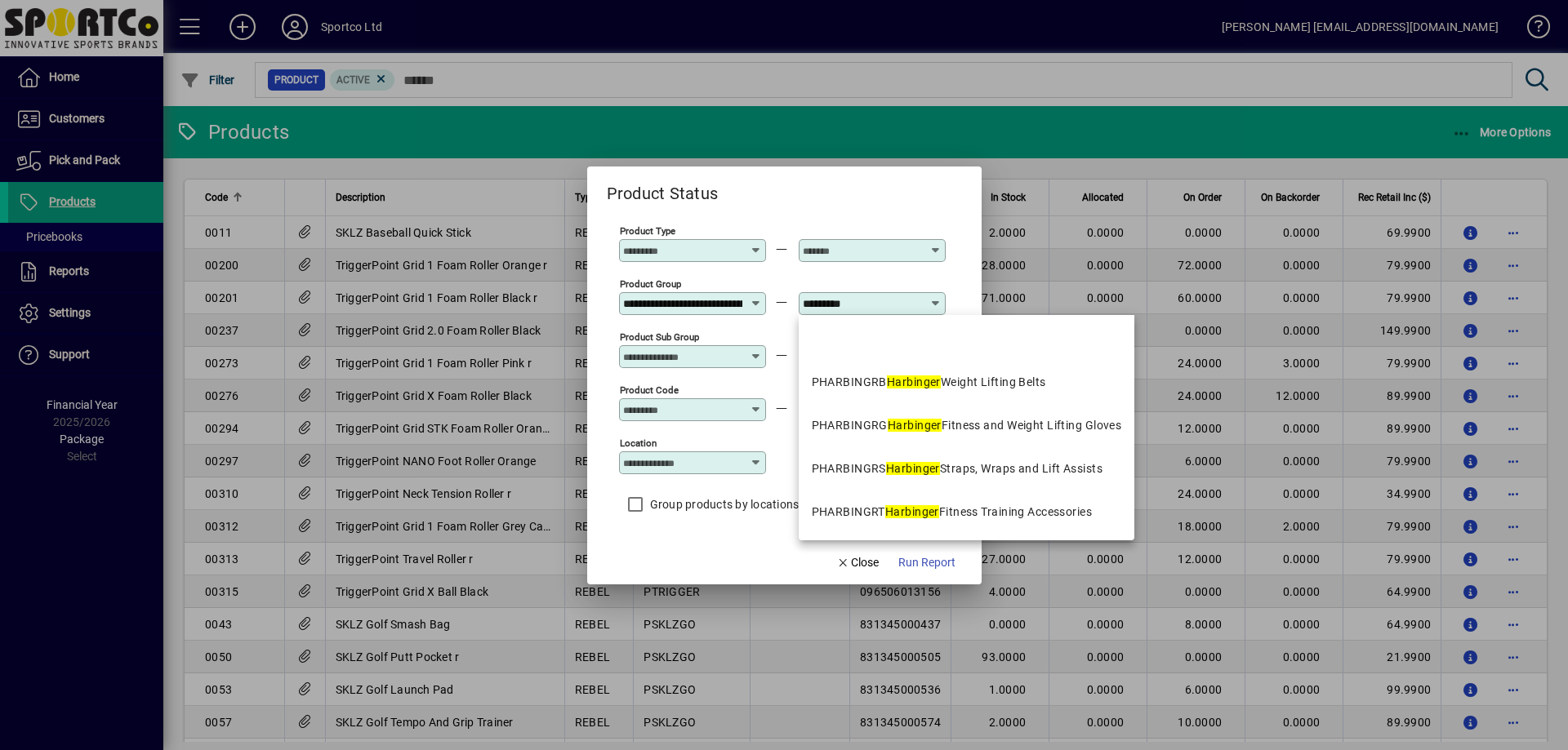
click at [899, 394] on mat-option "PHARBINGRB Harbinger Weight Lifting Belts" at bounding box center [967, 381] width 337 height 43
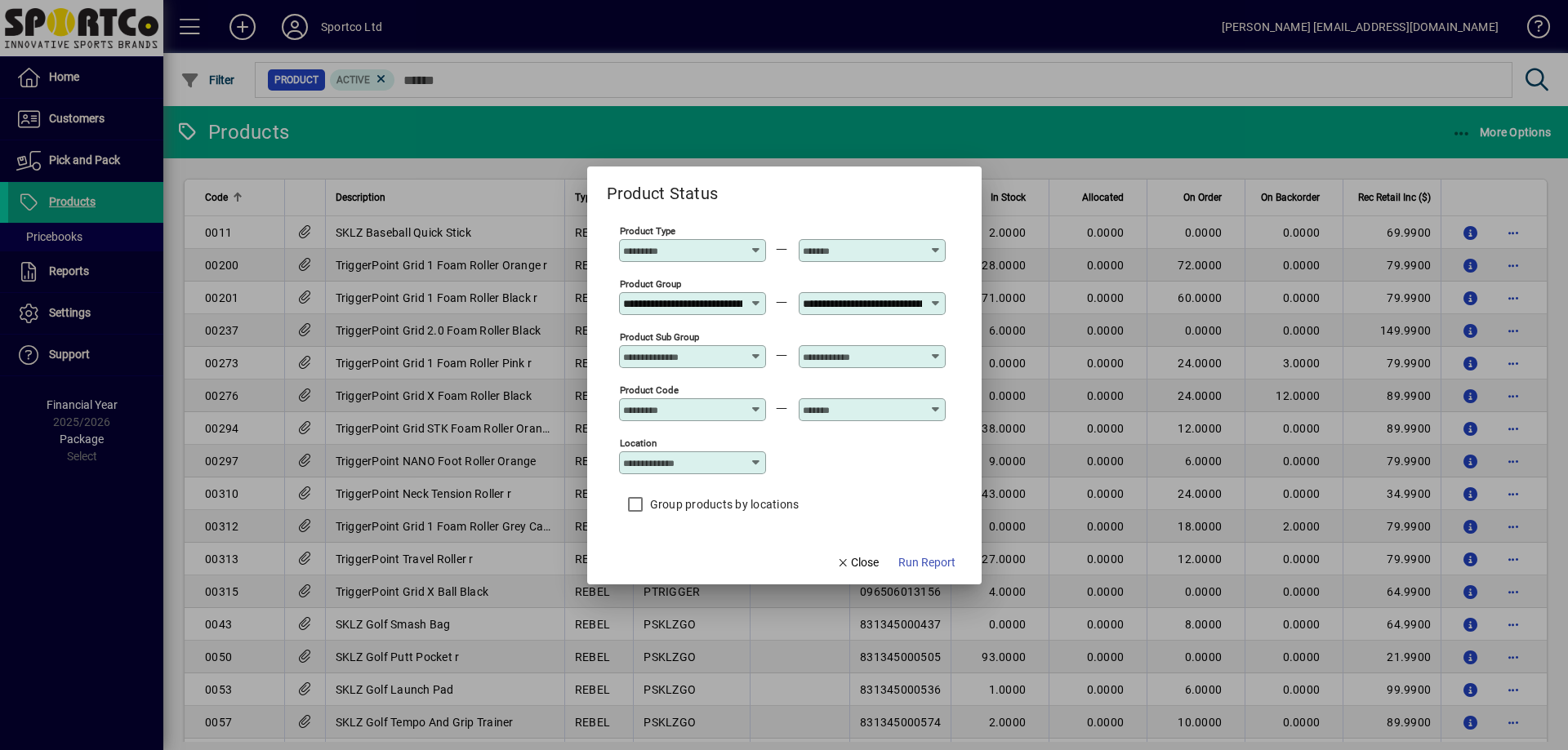
drag, startPoint x: 920, startPoint y: 306, endPoint x: 879, endPoint y: 307, distance: 41.0
click at [879, 307] on input "**********" at bounding box center [863, 303] width 120 height 13
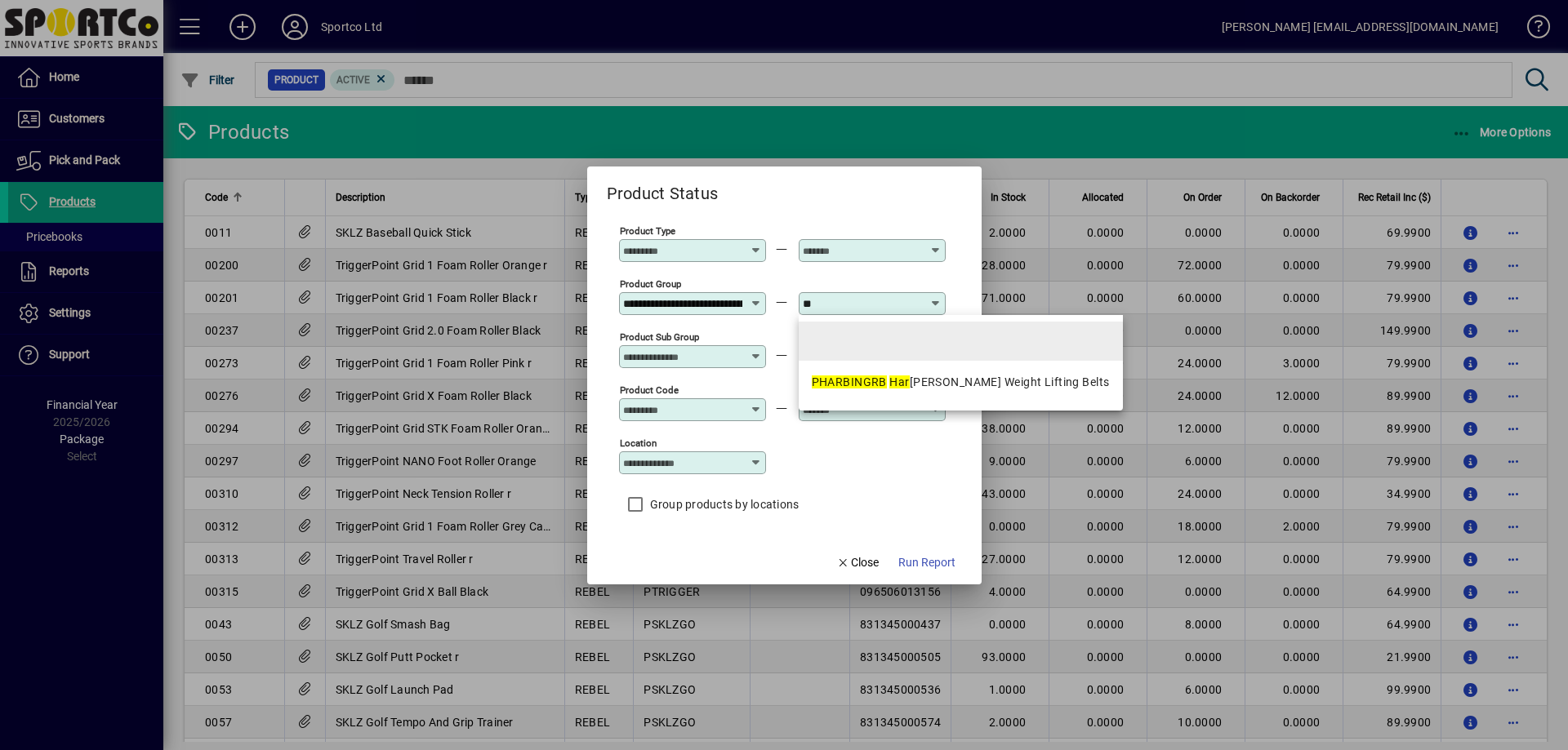
type input "*"
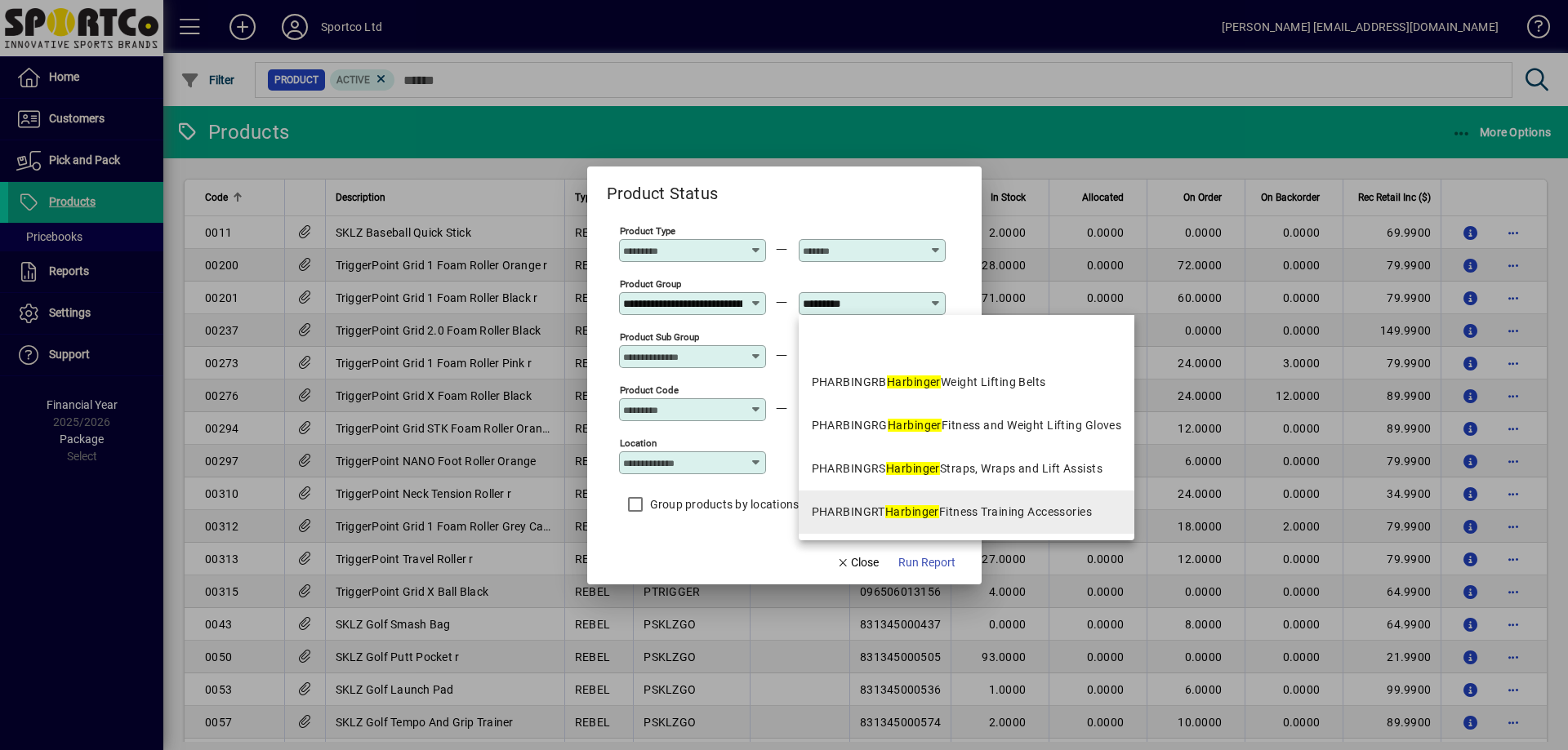
click at [933, 505] on em "Harbinger" at bounding box center [912, 511] width 54 height 13
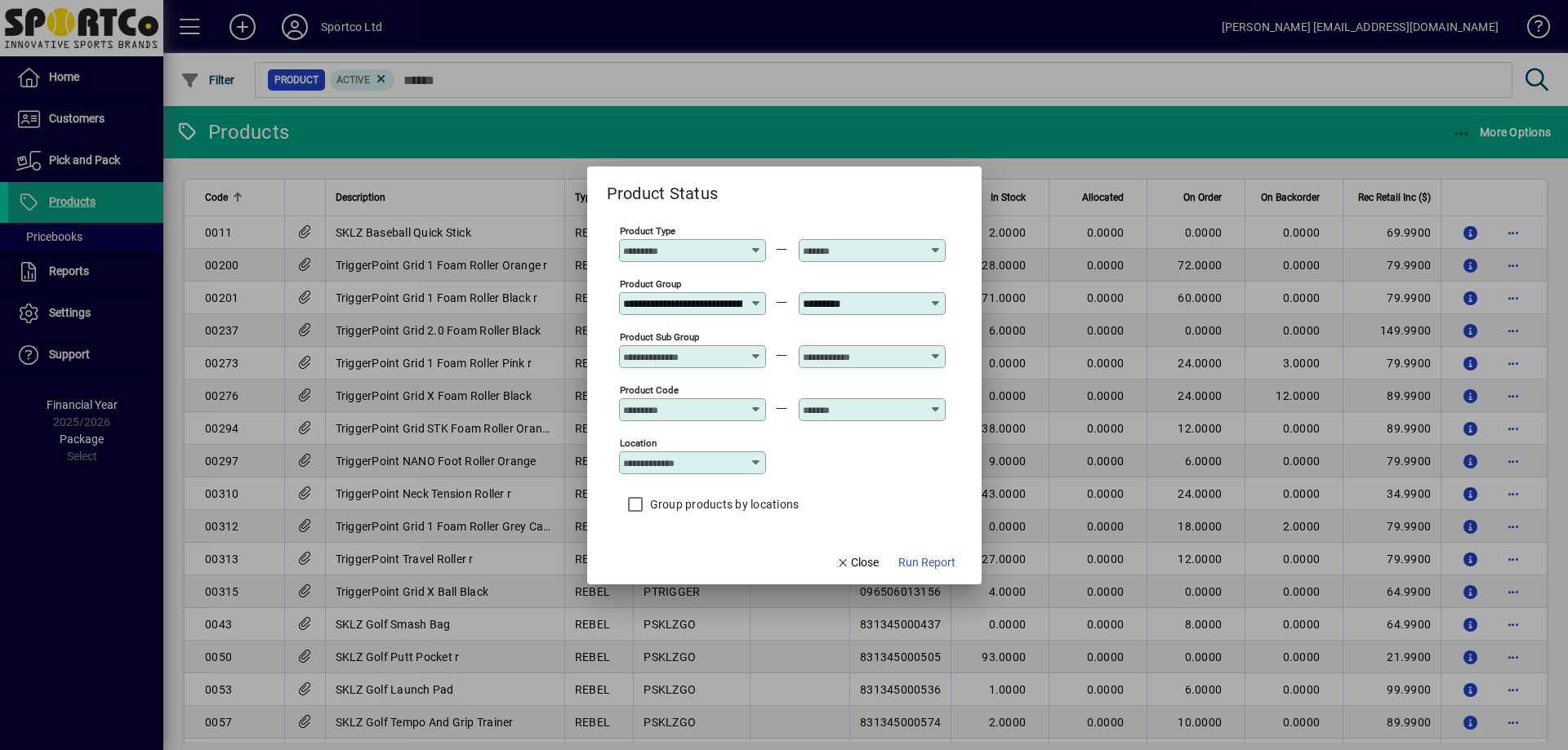
type input "**********"
click at [916, 561] on span "Run Report" at bounding box center [926, 562] width 57 height 17
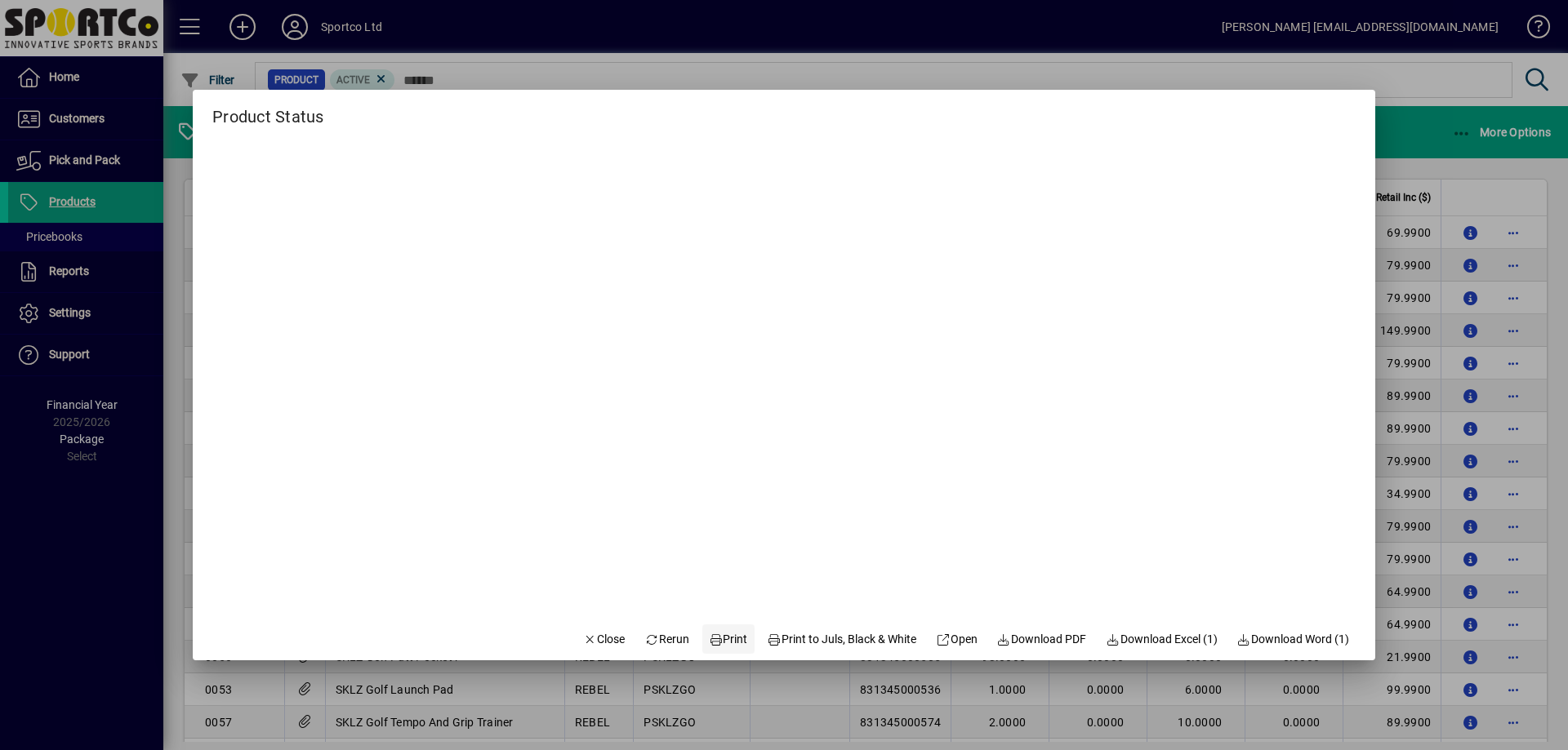
click at [713, 631] on span "Print" at bounding box center [727, 639] width 39 height 17
